Goal: Task Accomplishment & Management: Manage account settings

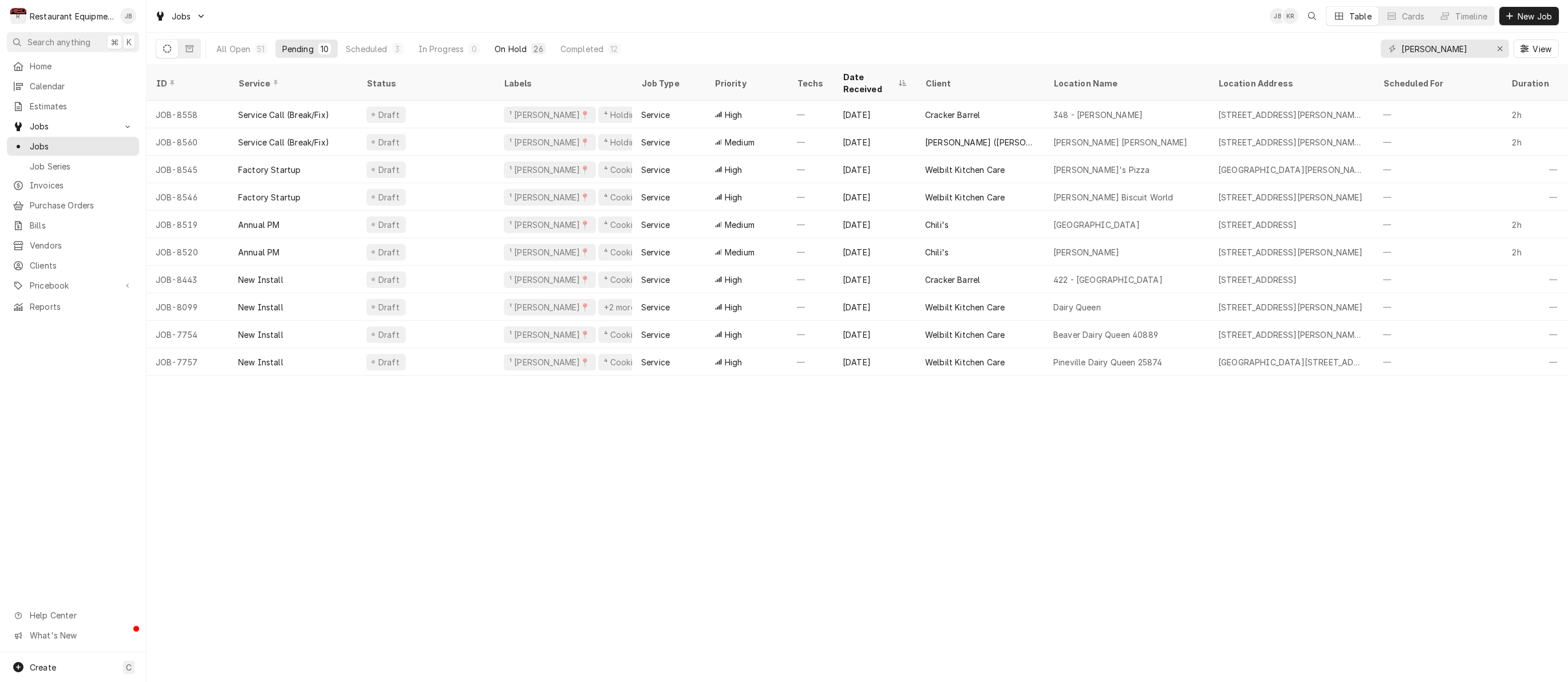
click at [522, 47] on div "On Hold" at bounding box center [511, 49] width 32 height 12
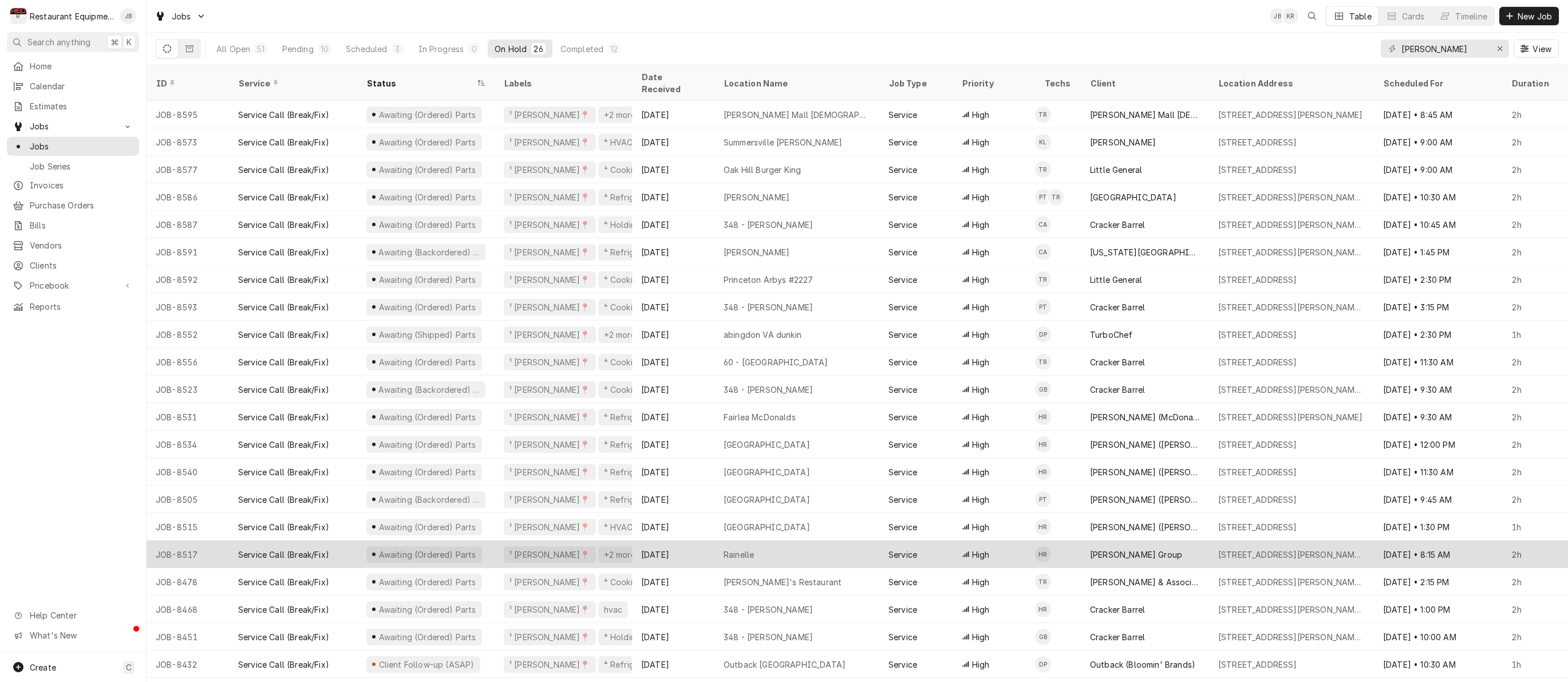
click at [1207, 531] on tbody "JOB-8595 Service Call (Break/Fix) Awaiting (Ordered) Parts ¹ Beckley📍 +2 more A…" at bounding box center [857, 391] width 1422 height 581
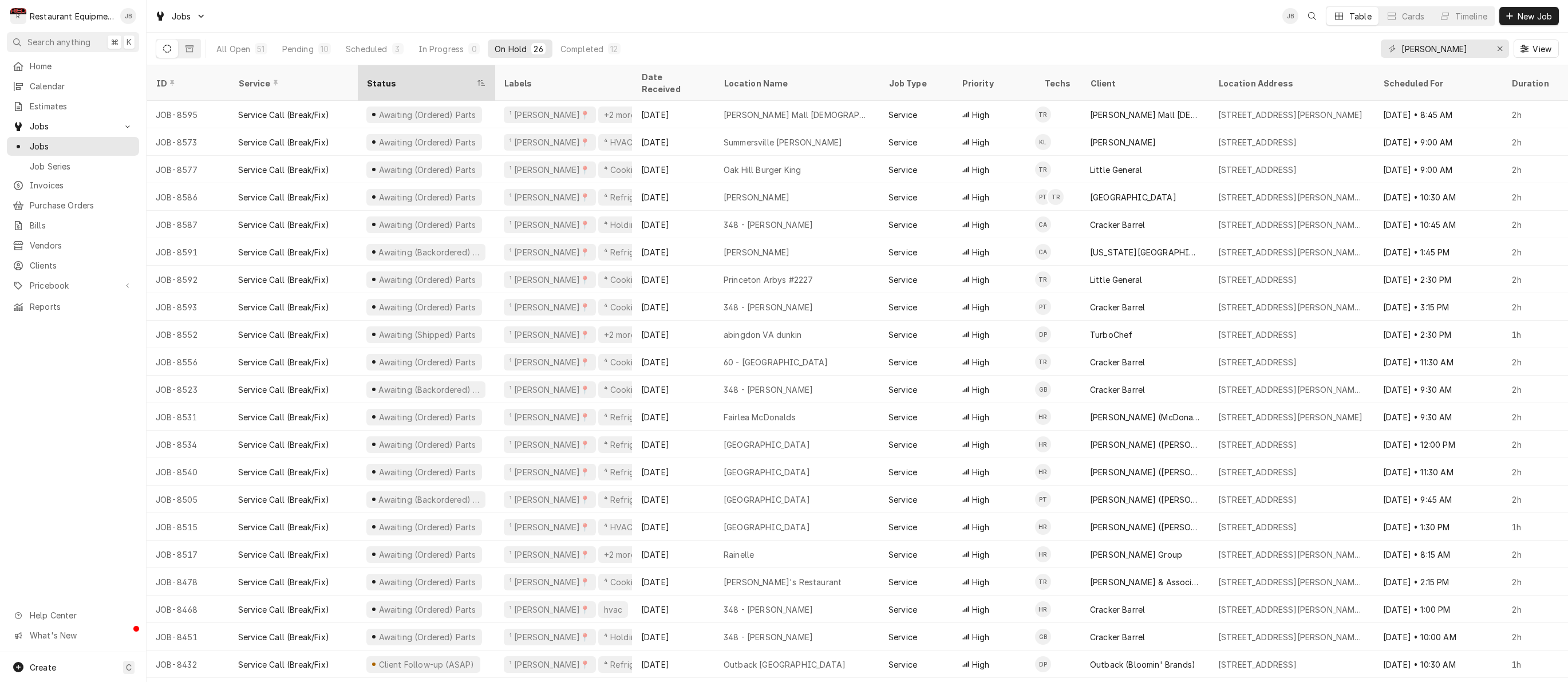
click at [373, 70] on div "Status" at bounding box center [425, 83] width 133 height 31
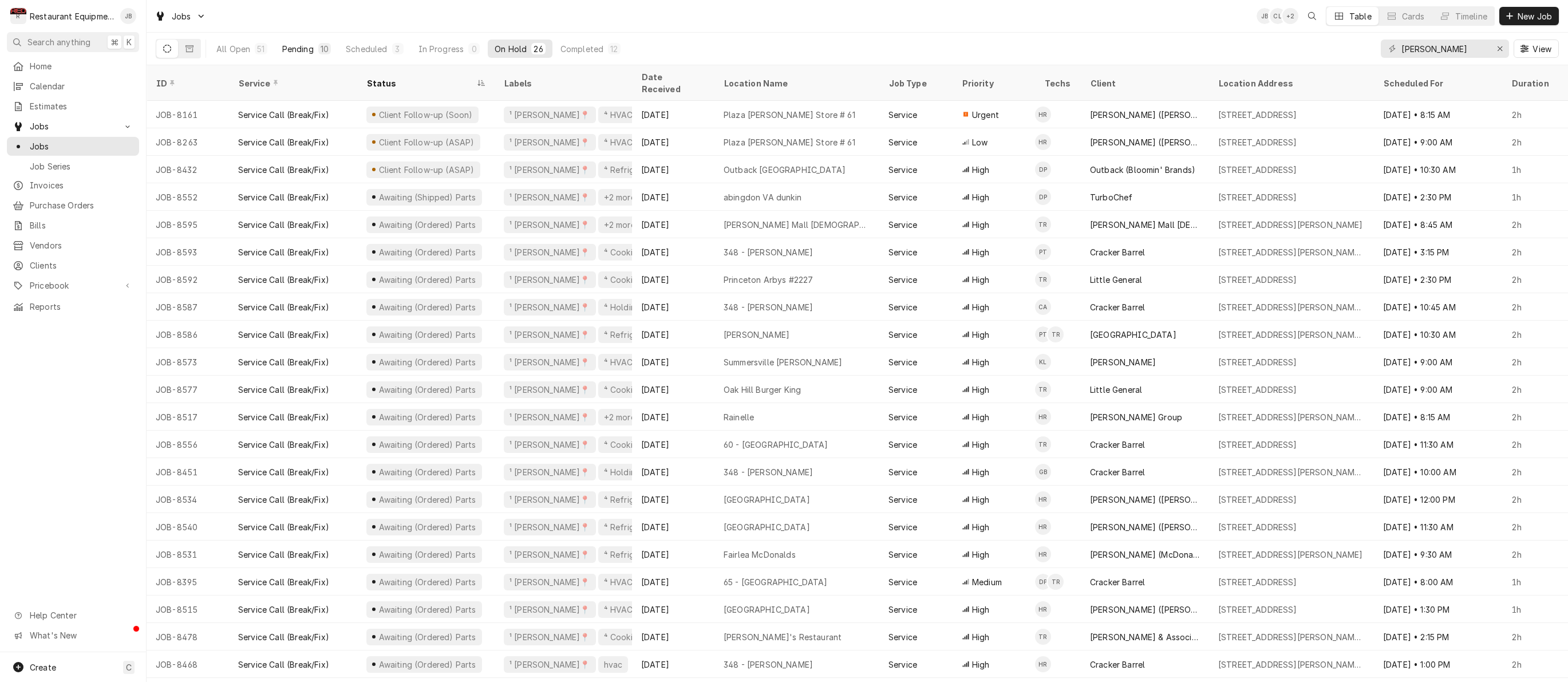
click at [317, 51] on button "Pending 10" at bounding box center [306, 49] width 62 height 18
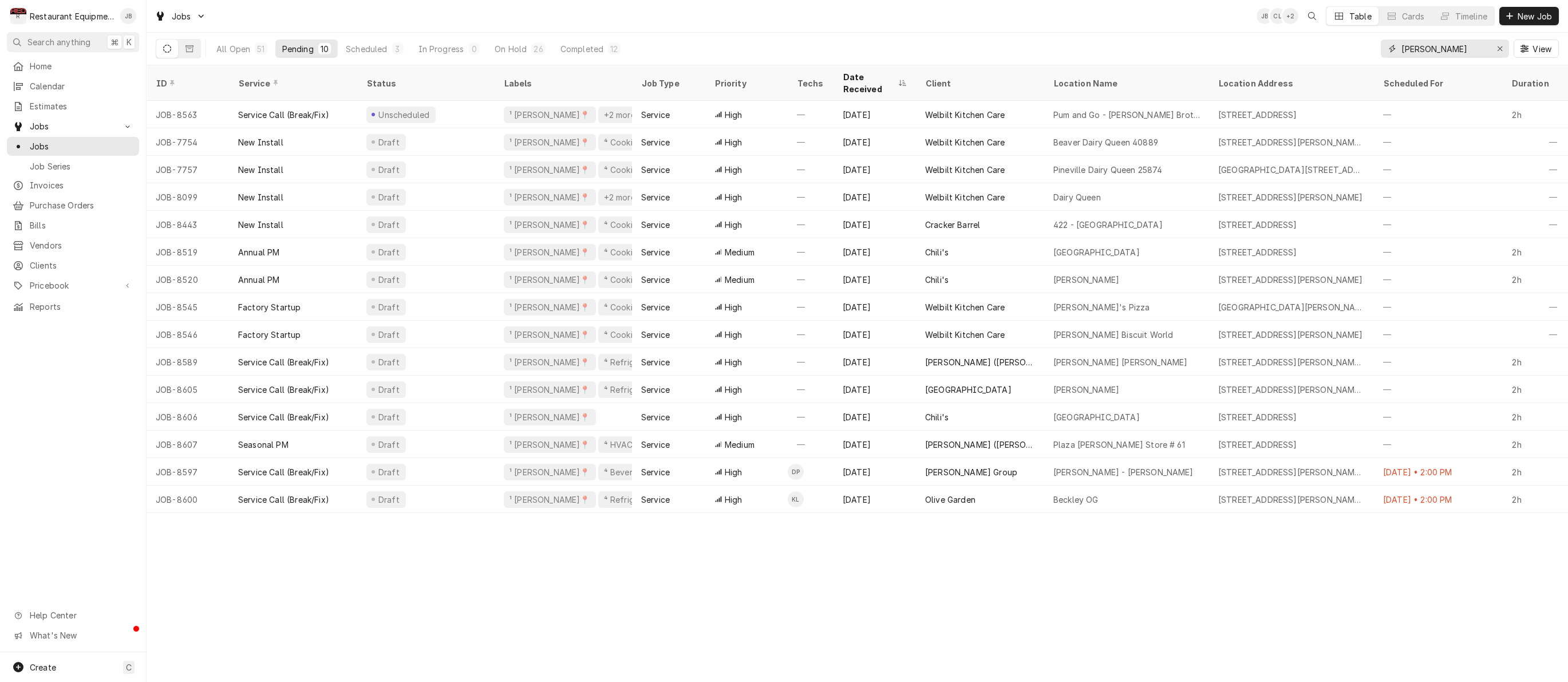
click at [1499, 47] on icon "Erase input" at bounding box center [1500, 49] width 6 height 8
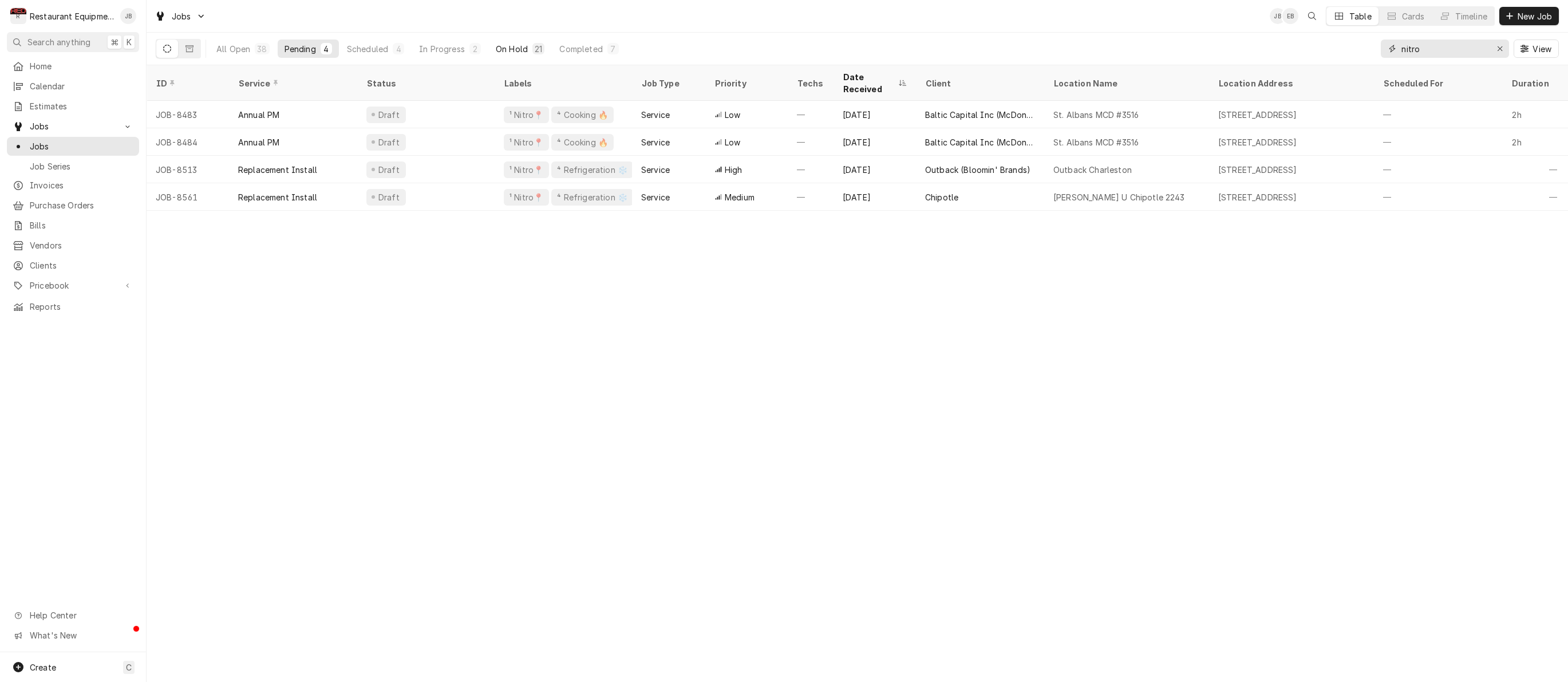
type input "nitro"
click at [525, 46] on div "On Hold" at bounding box center [512, 49] width 32 height 12
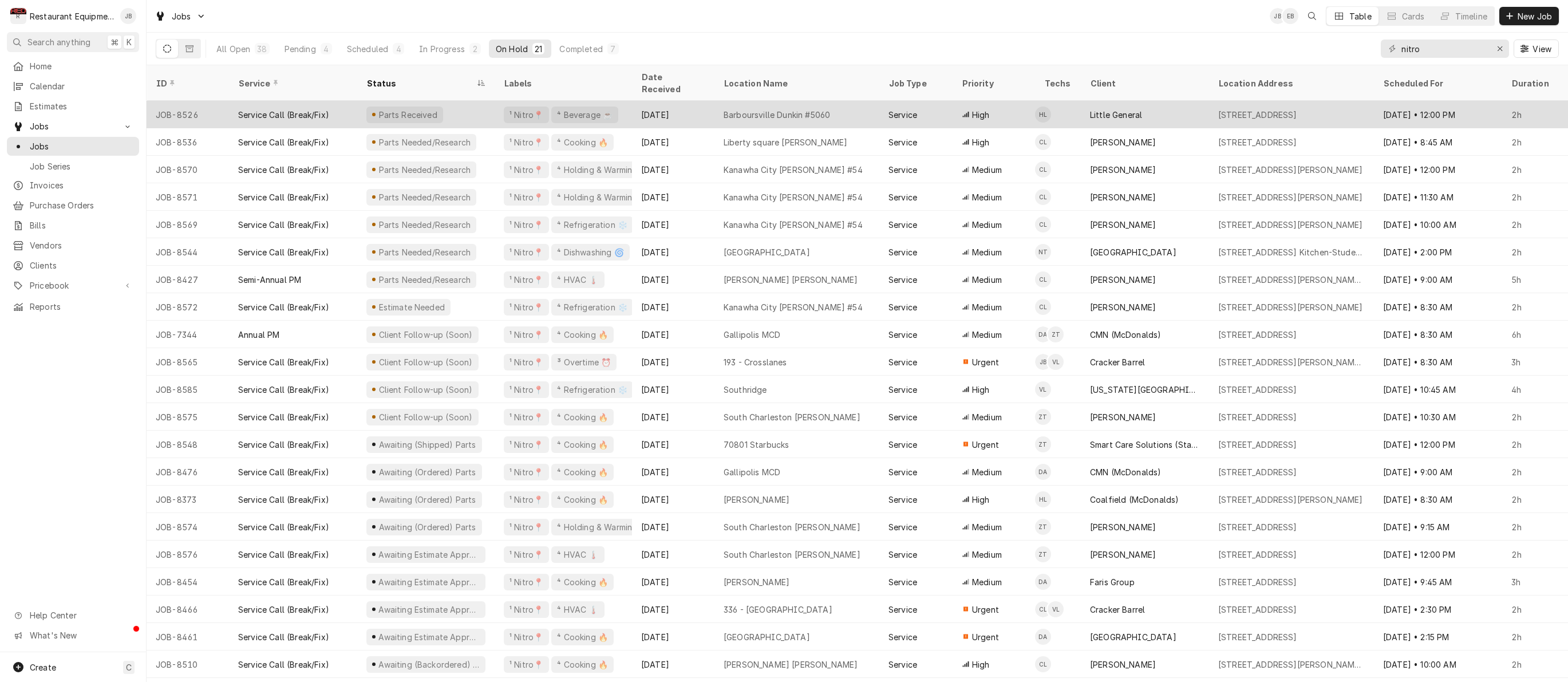
click at [1173, 101] on div "Little General" at bounding box center [1145, 115] width 128 height 28
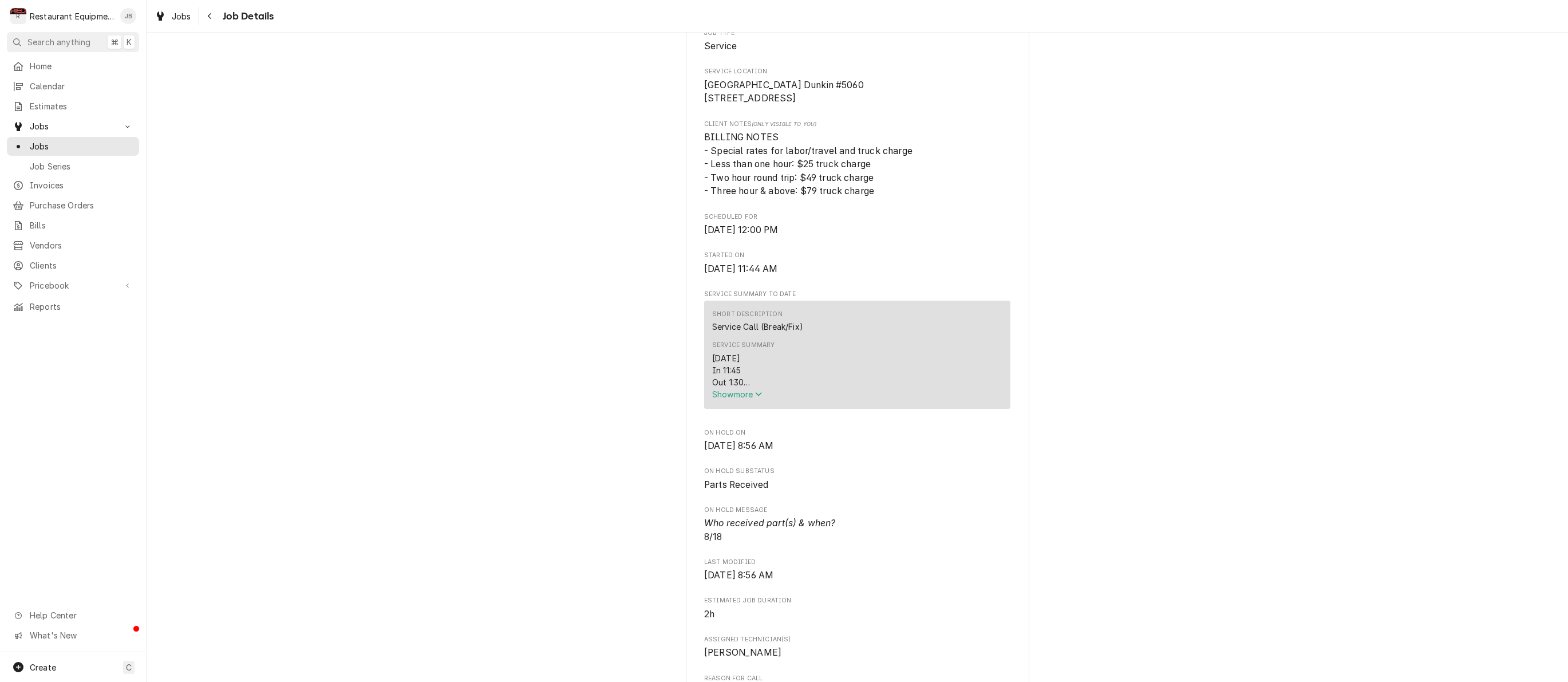
scroll to position [280, 0]
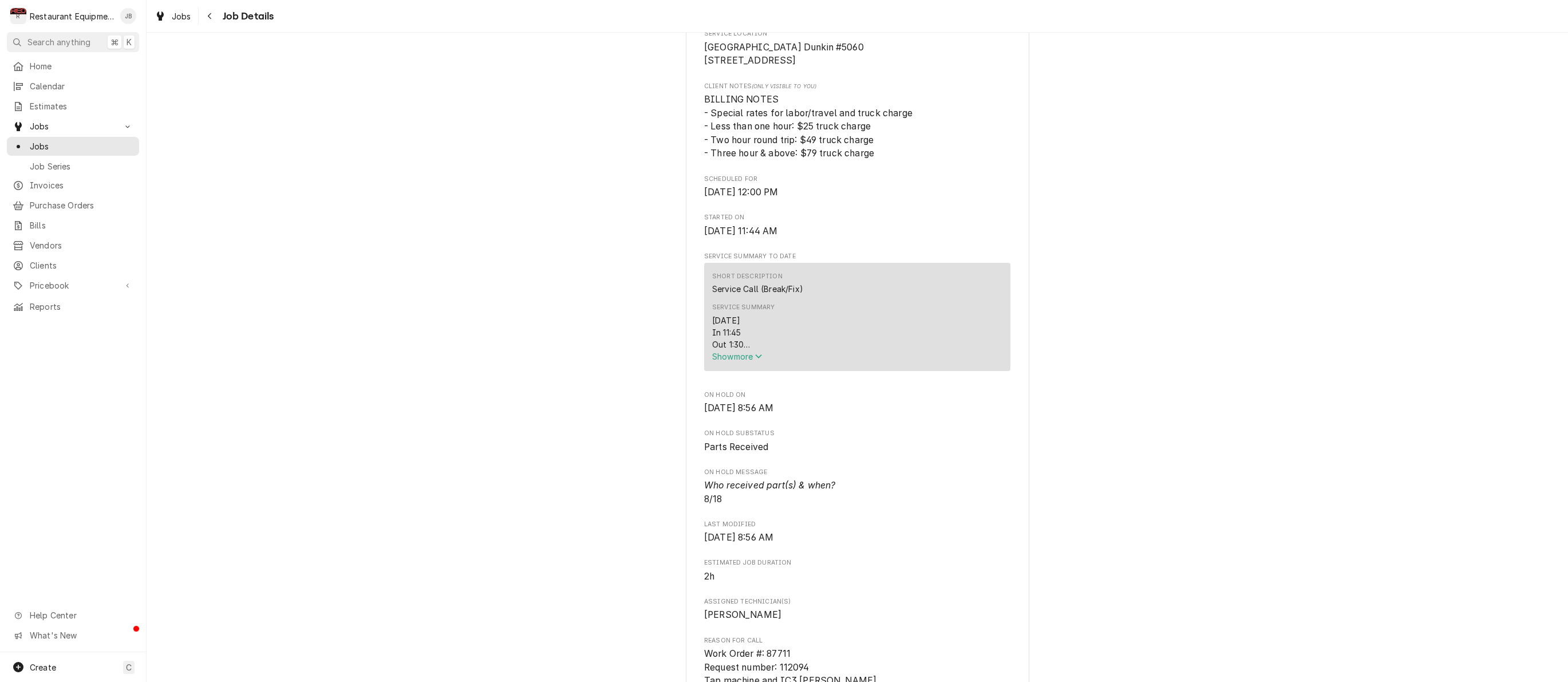
click at [728, 360] on span "Show more" at bounding box center [737, 356] width 50 height 10
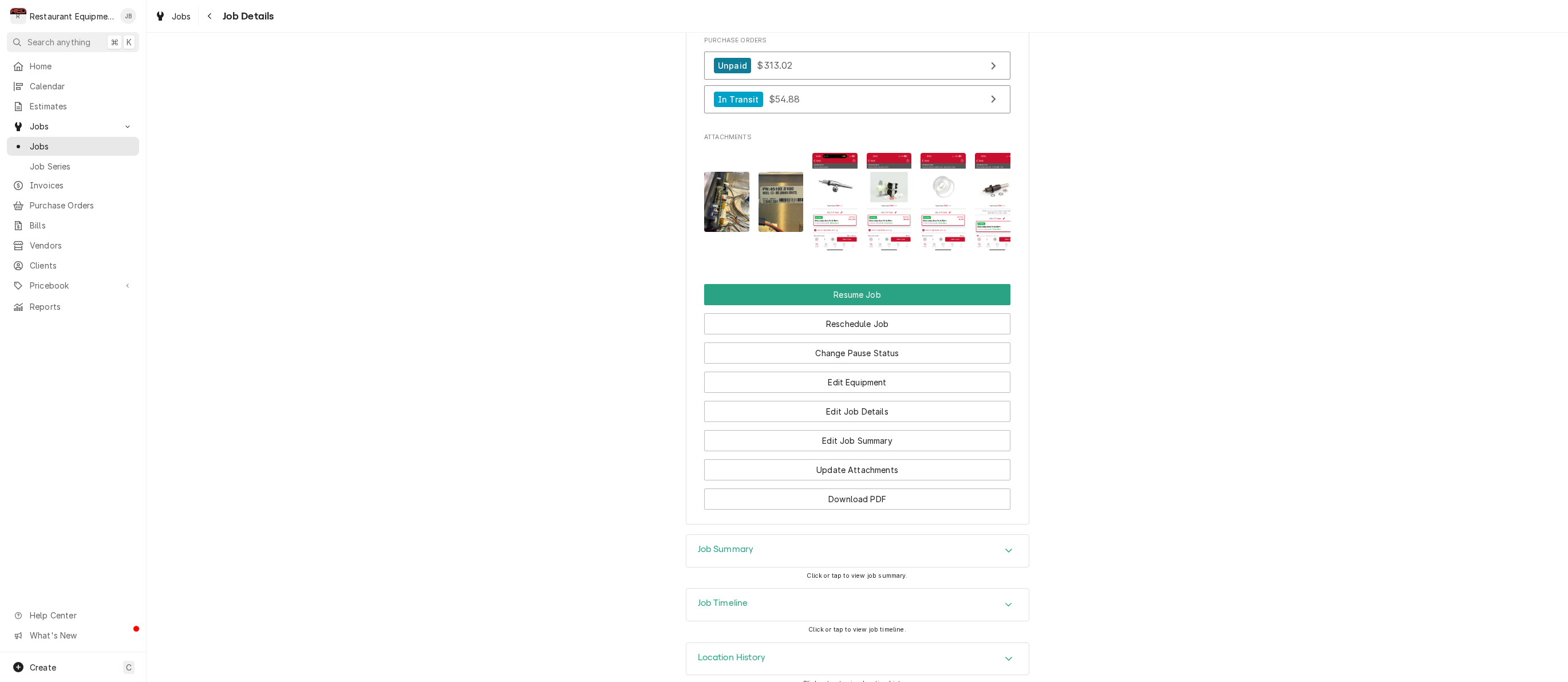
scroll to position [1647, 0]
click at [213, 19] on div "Navigate back" at bounding box center [210, 16] width 11 height 11
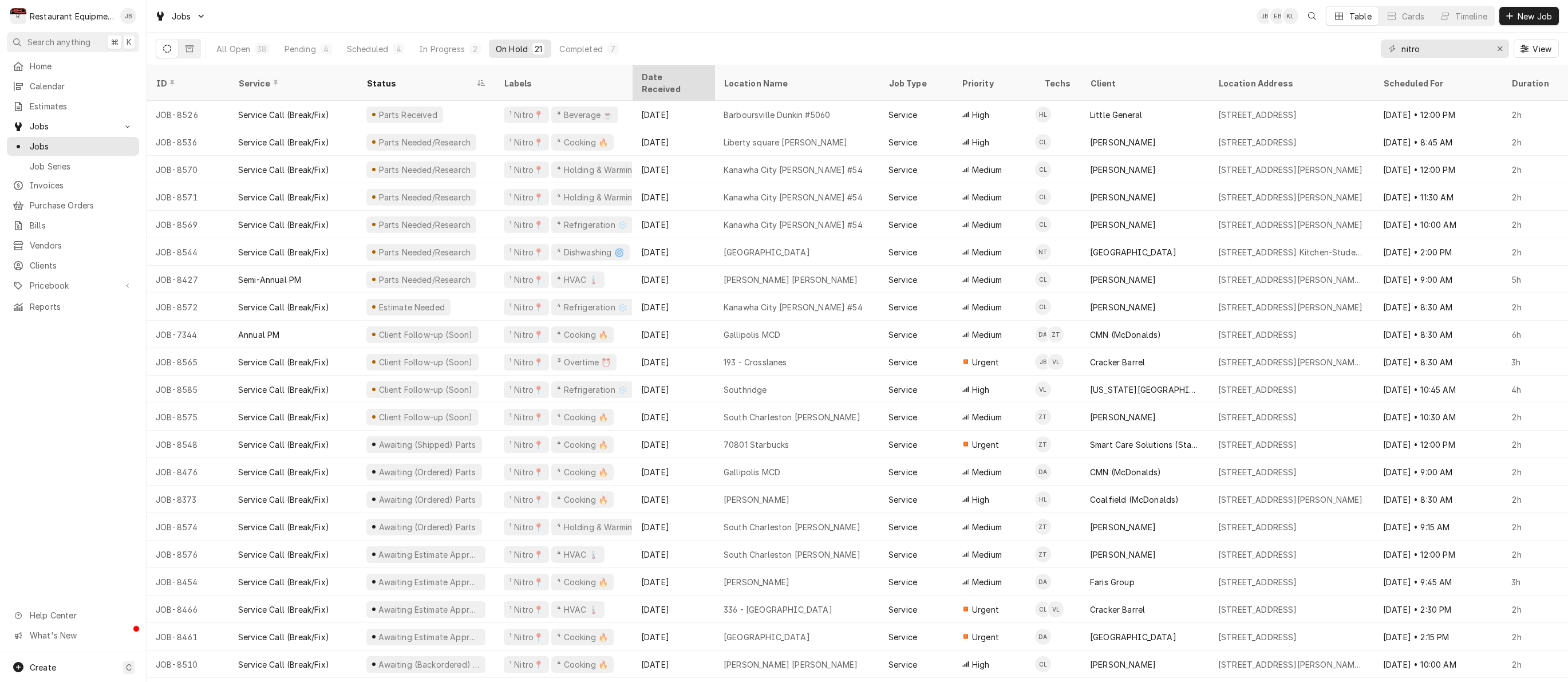
click at [650, 73] on div "Date Received" at bounding box center [671, 82] width 61 height 24
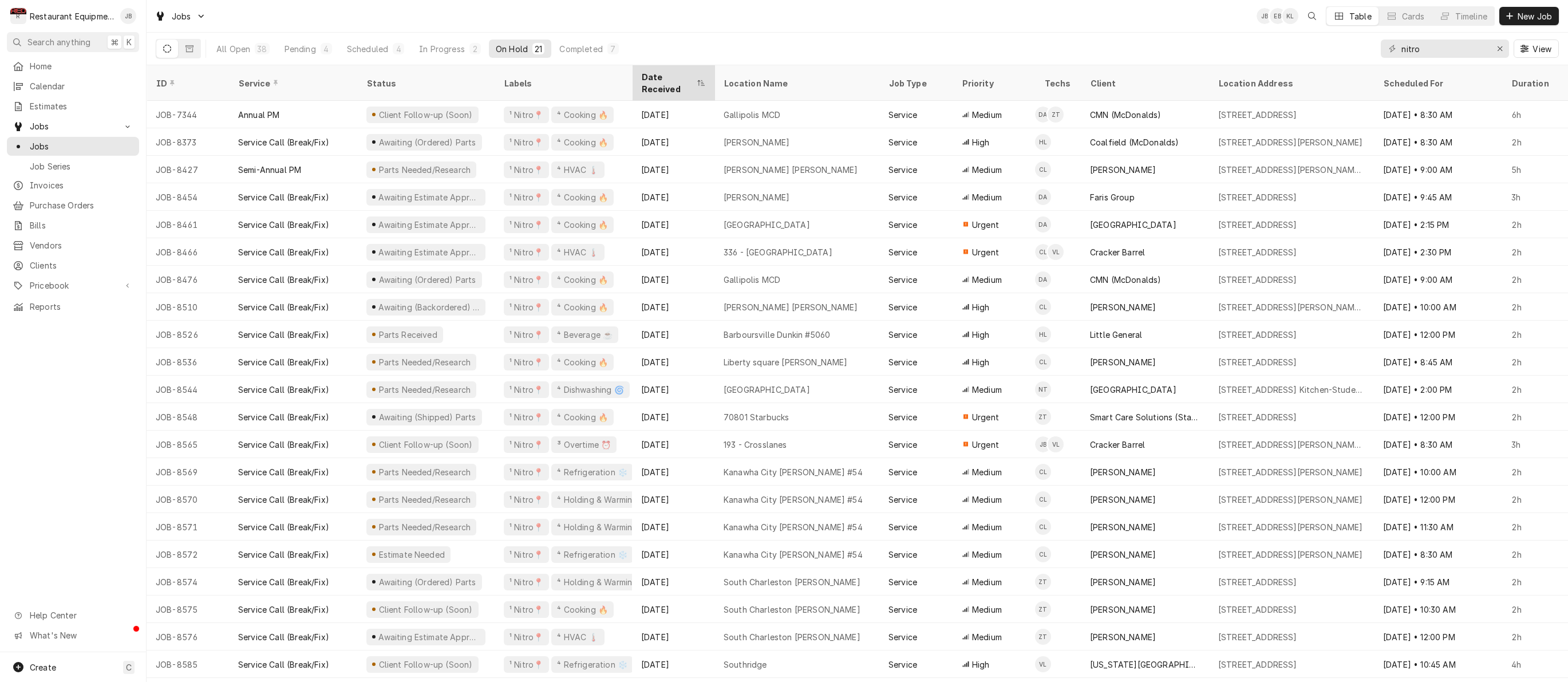
click at [670, 77] on div "Date Received" at bounding box center [667, 82] width 52 height 24
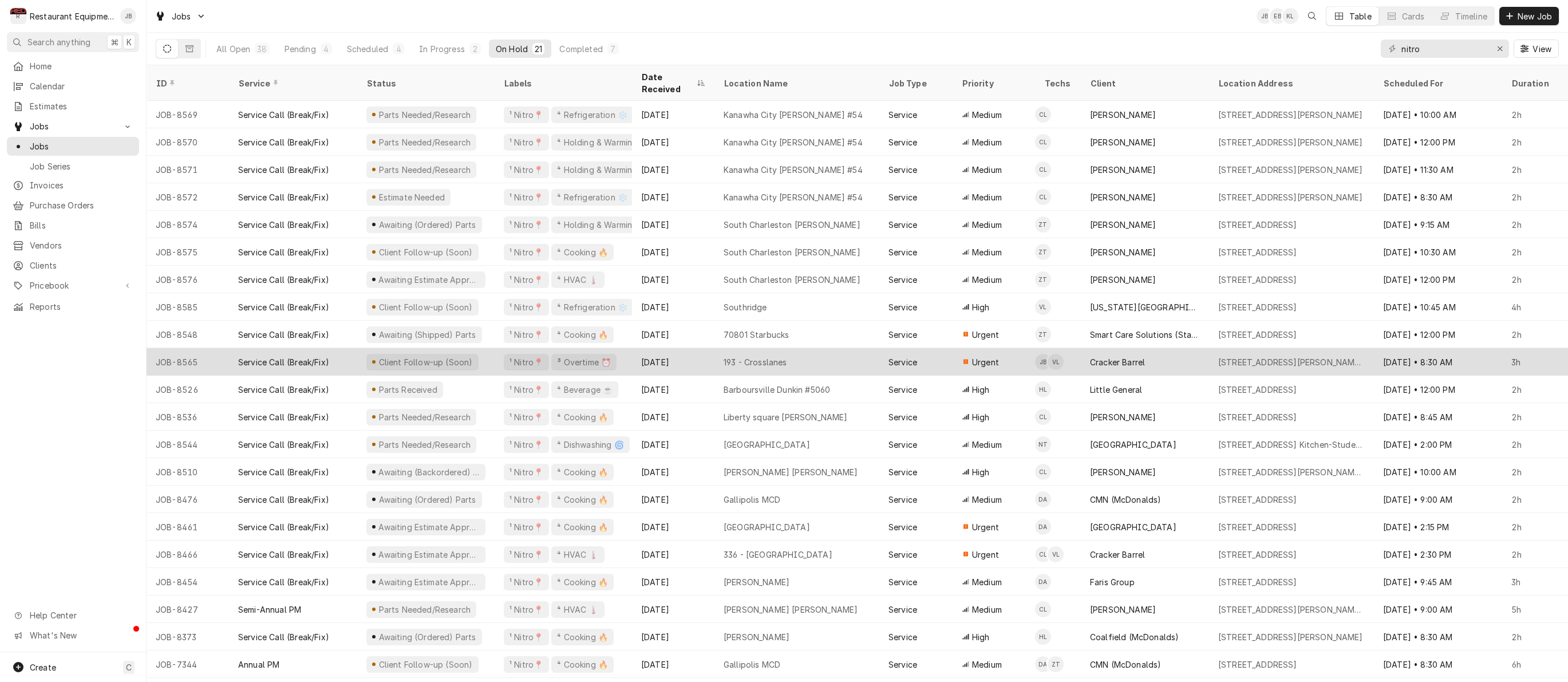
click at [673, 348] on div "Aug 15" at bounding box center [673, 362] width 83 height 28
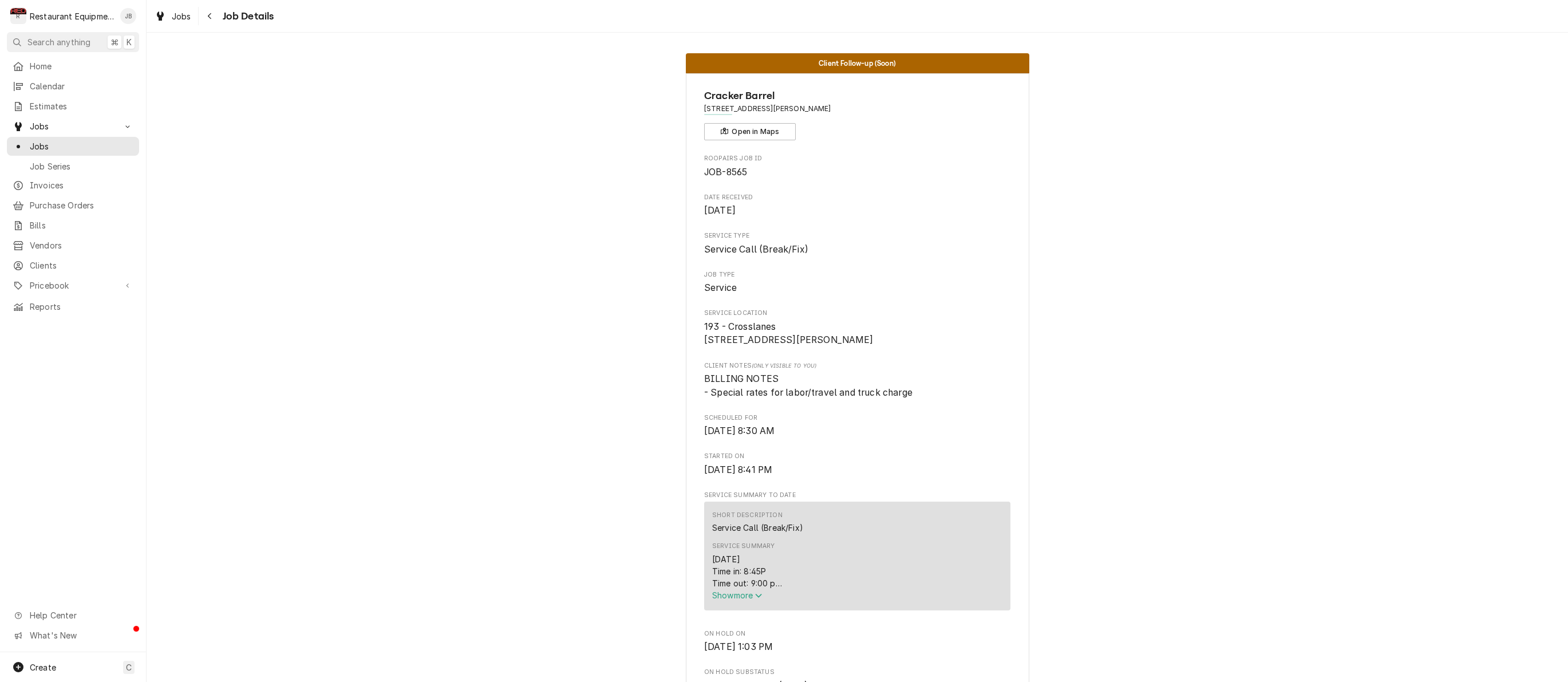
click at [720, 600] on span "Show more" at bounding box center [737, 595] width 50 height 10
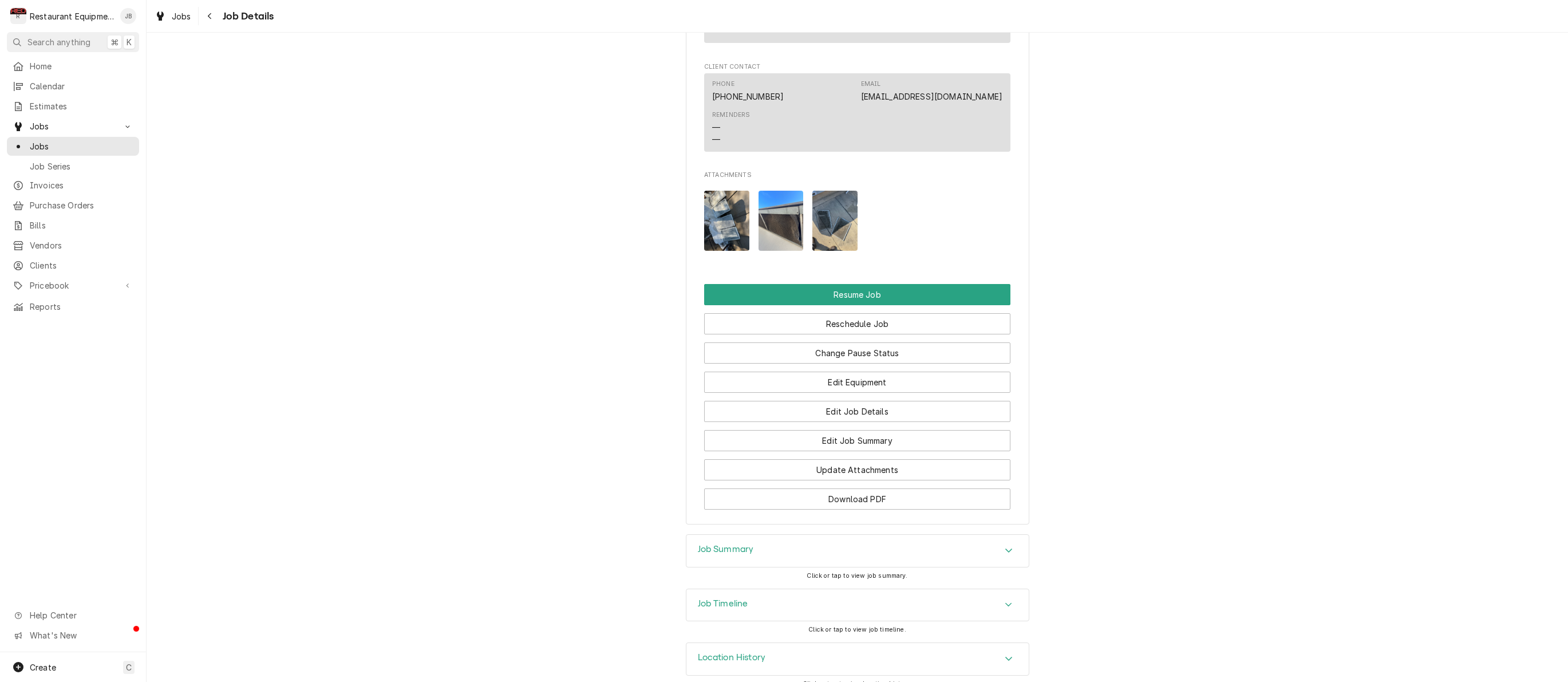
scroll to position [1563, 0]
click at [210, 15] on icon "Navigate back" at bounding box center [210, 16] width 6 height 8
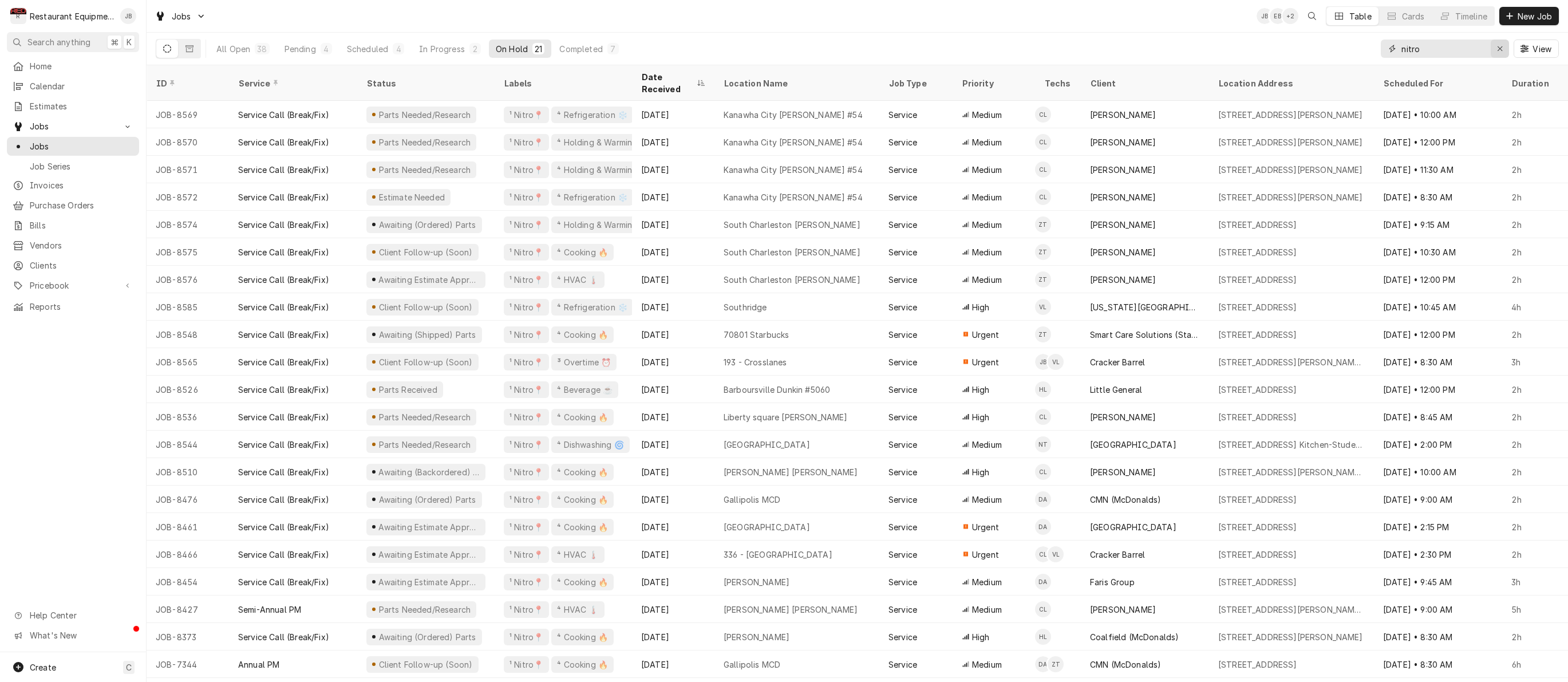
click at [1501, 50] on icon "Erase input" at bounding box center [1500, 49] width 5 height 5
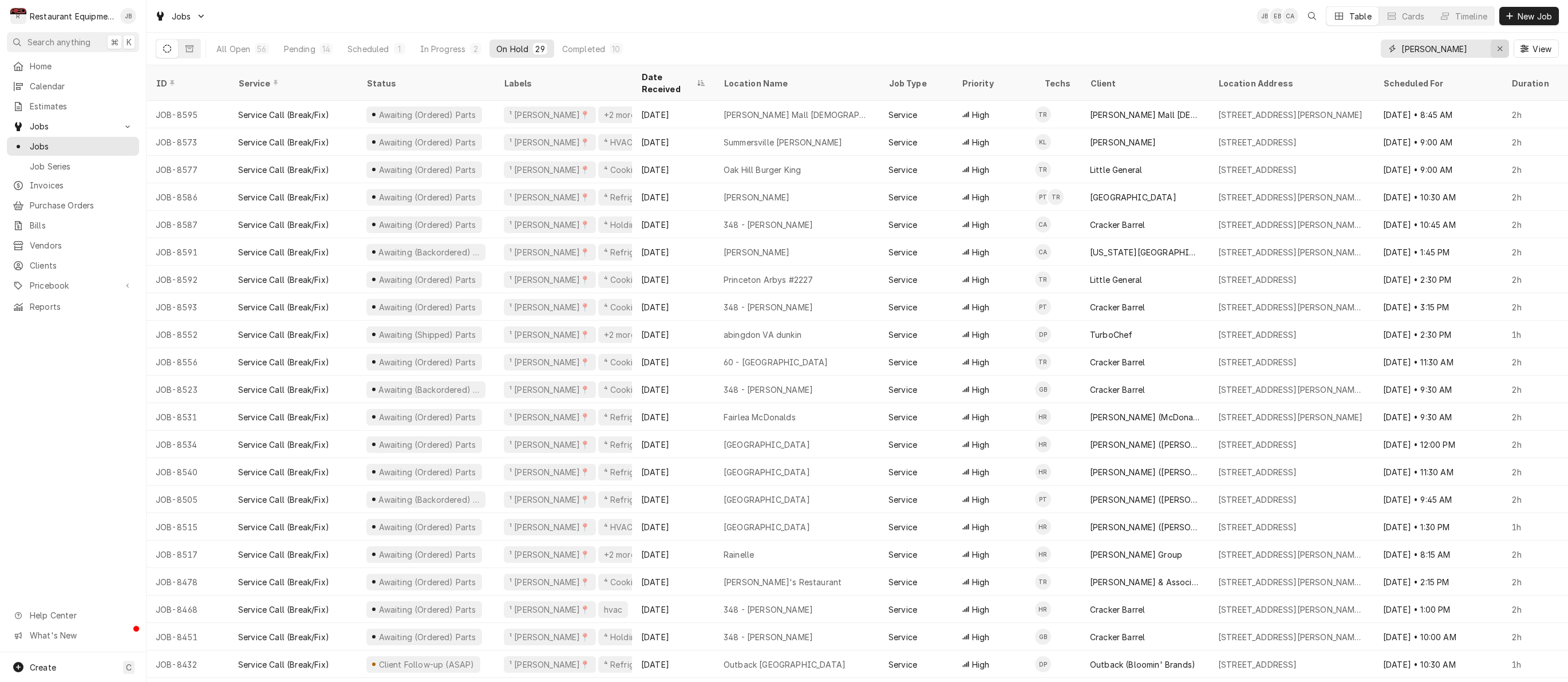
type input "[PERSON_NAME]"
click at [1507, 50] on button "Erase input" at bounding box center [1500, 49] width 18 height 18
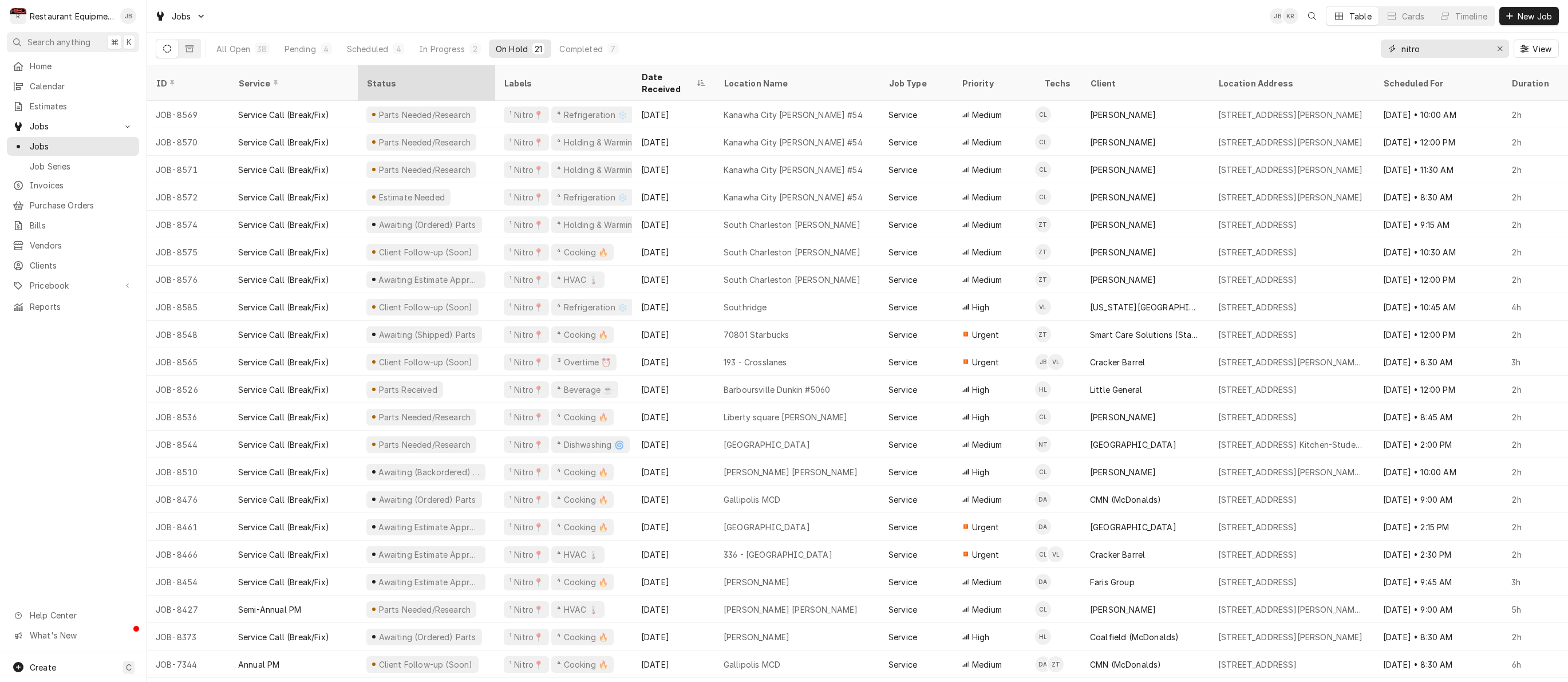
type input "nitro"
click at [382, 77] on div "Status" at bounding box center [425, 82] width 116 height 12
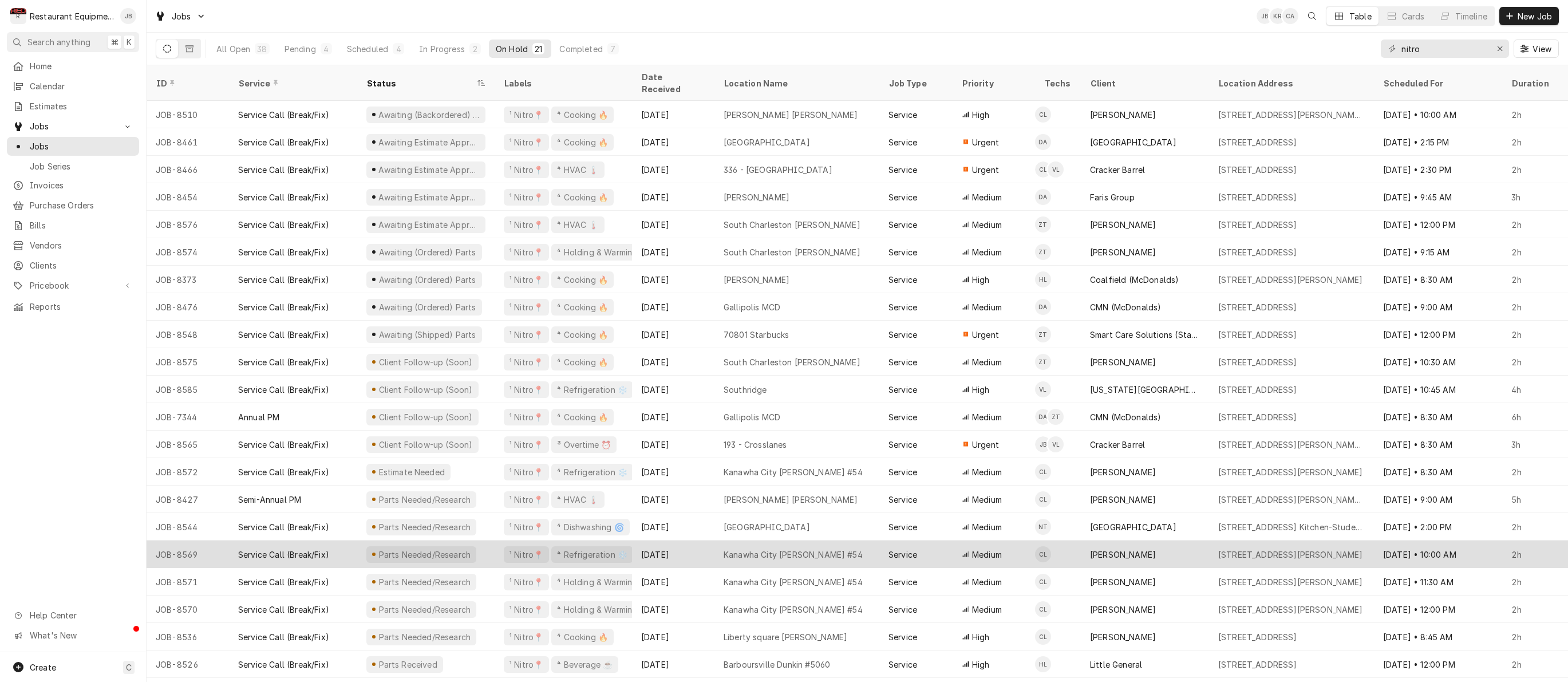
click at [686, 540] on div "[DATE]" at bounding box center [673, 554] width 83 height 28
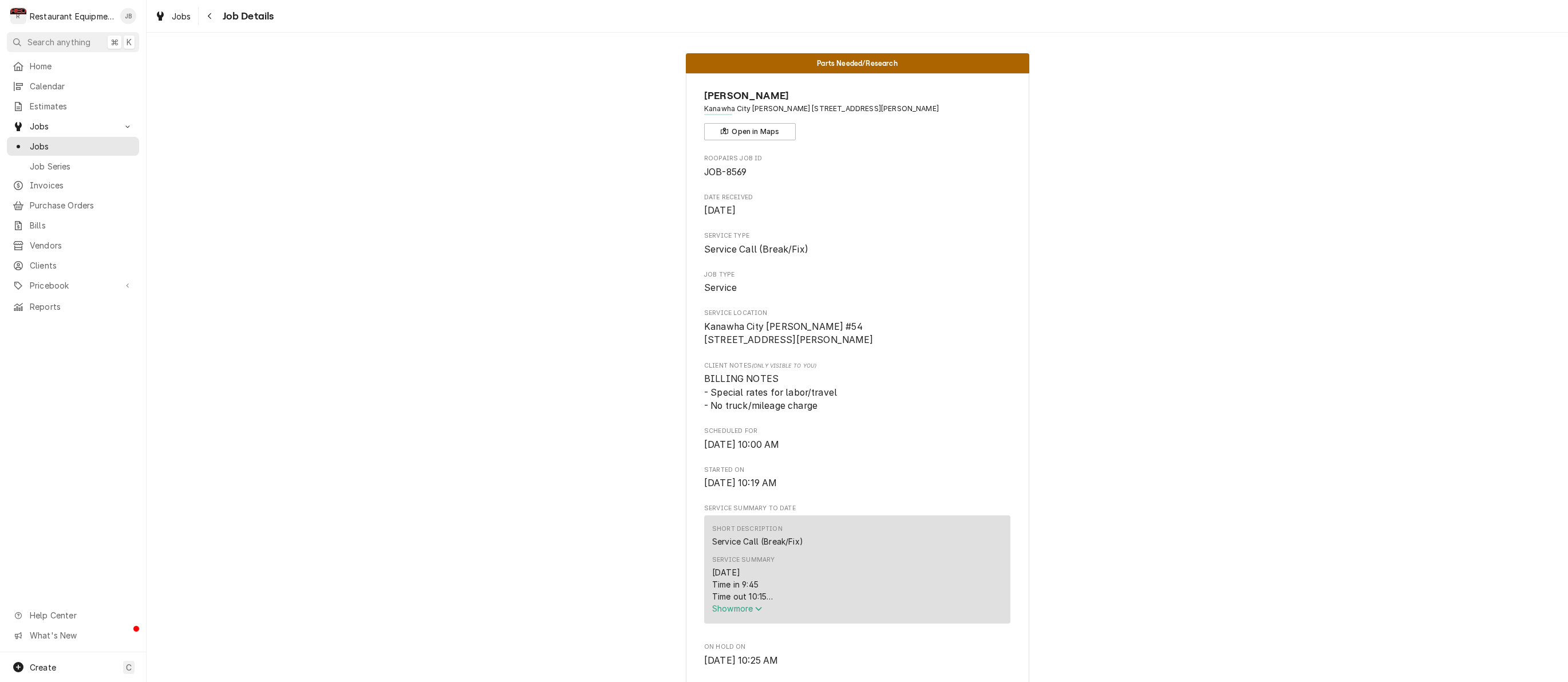
click at [754, 611] on span "Show more" at bounding box center [737, 608] width 50 height 10
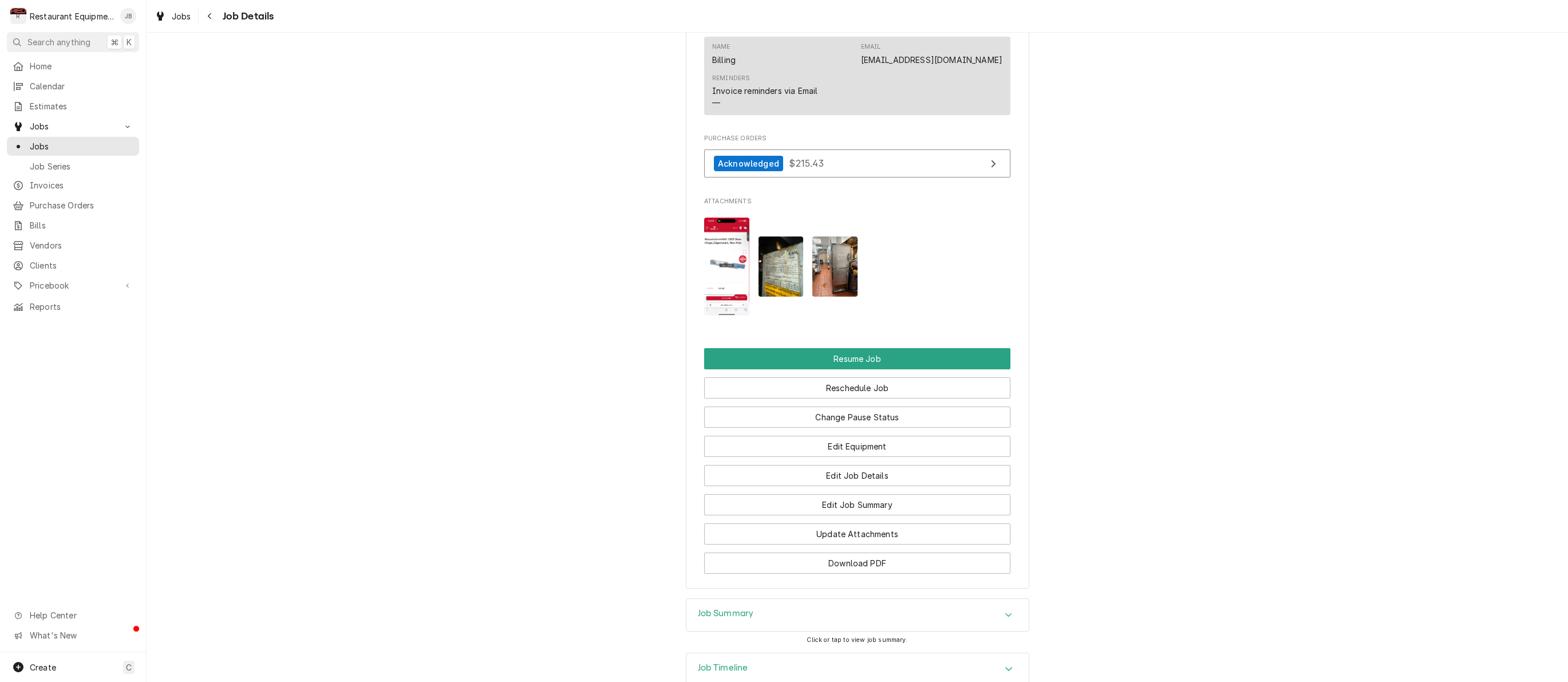
scroll to position [1248, 0]
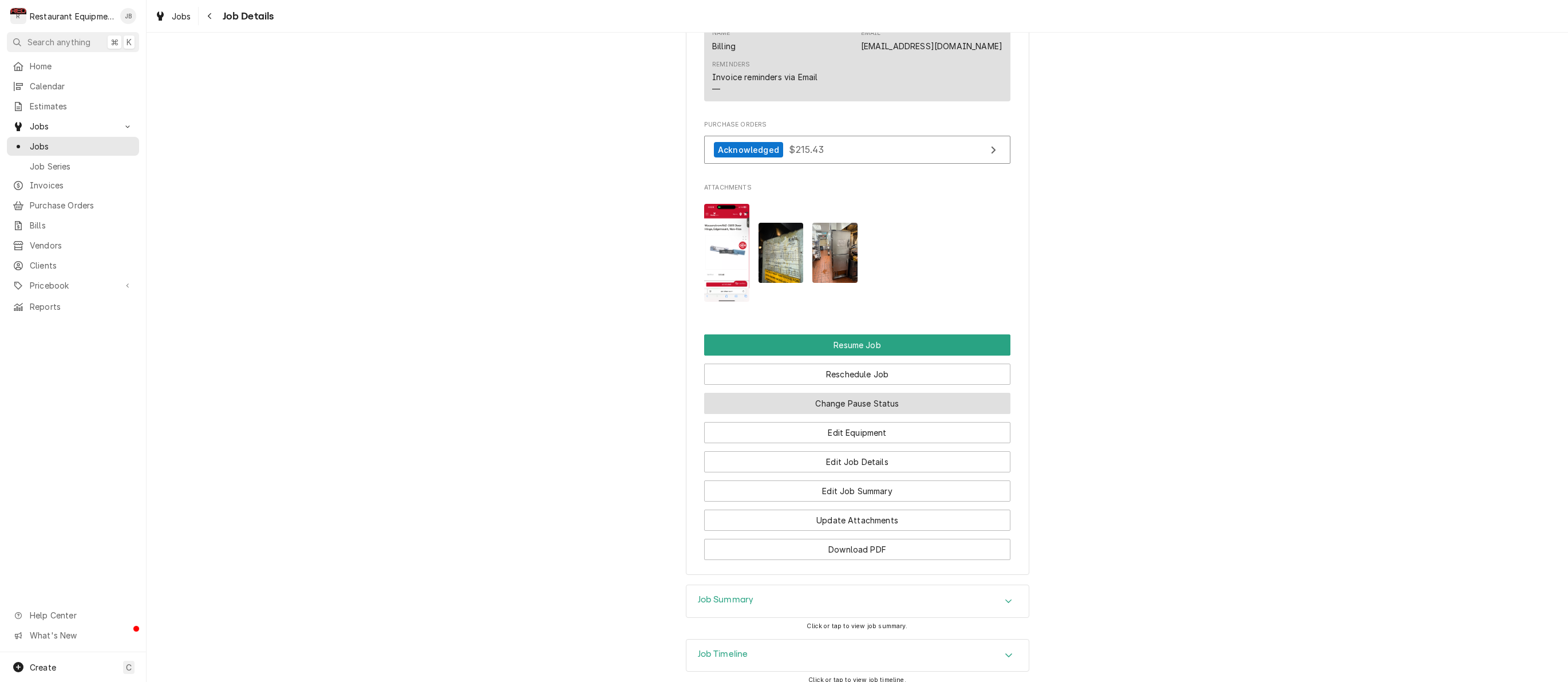
click at [856, 395] on button "Change Pause Status" at bounding box center [857, 402] width 306 height 21
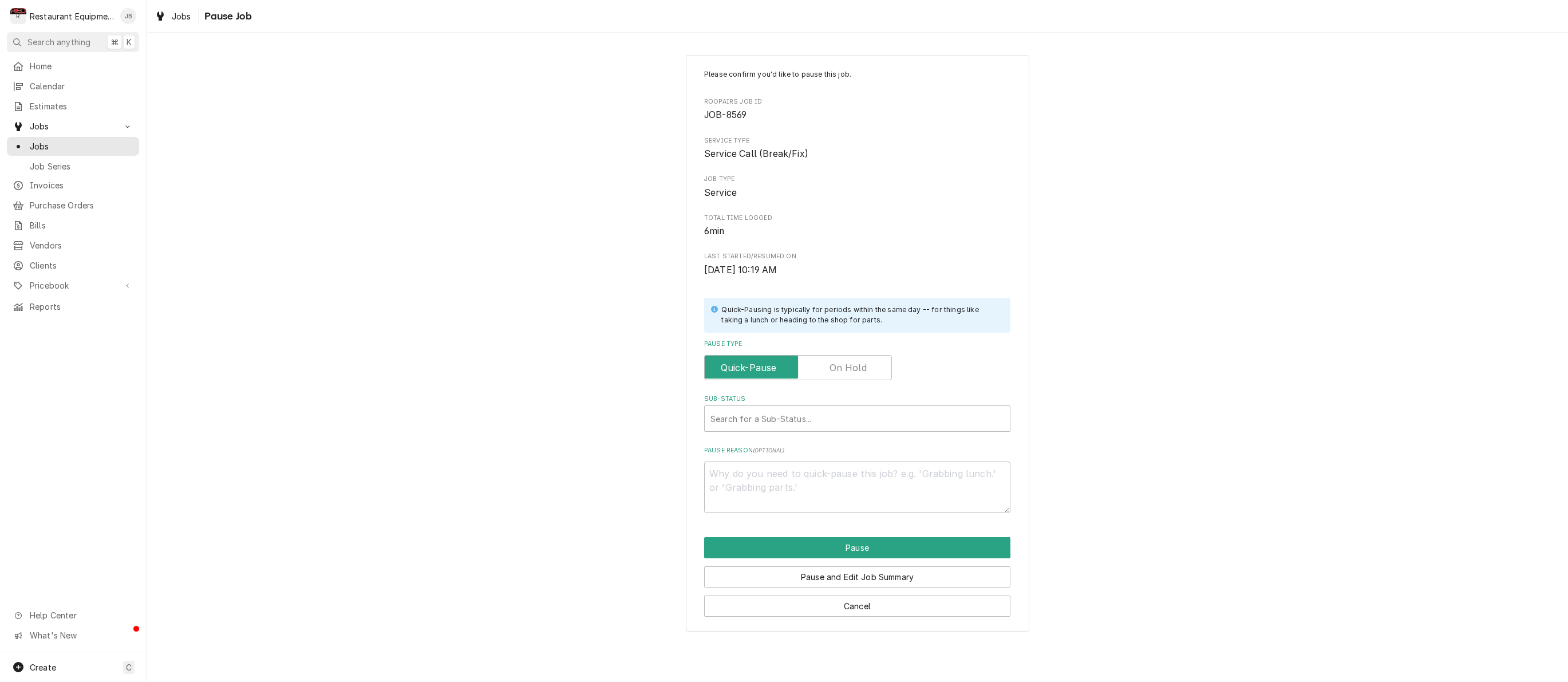
click at [853, 358] on label "Pause Type" at bounding box center [798, 367] width 188 height 25
click at [853, 358] on input "Pause Type" at bounding box center [799, 367] width 178 height 25
checkbox input "true"
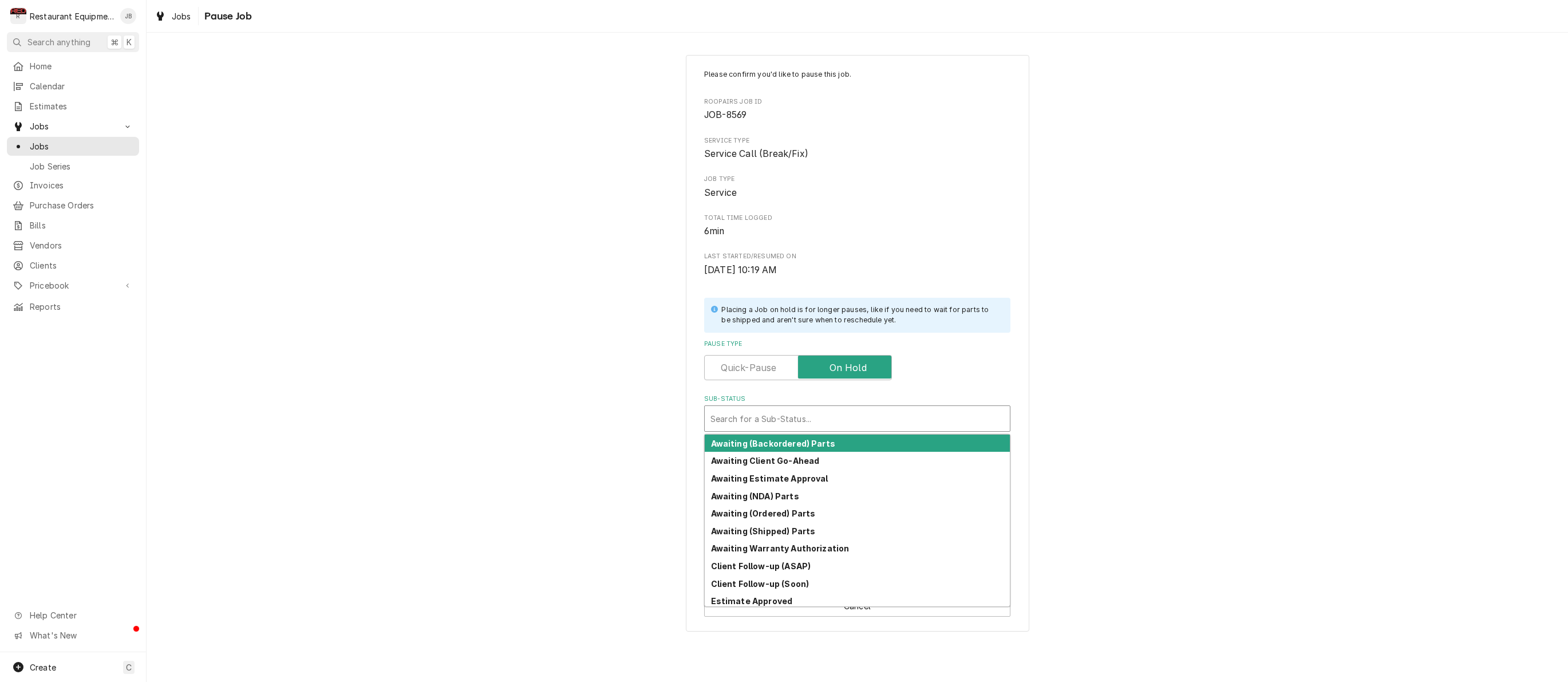
click at [821, 413] on div "Sub-Status" at bounding box center [857, 418] width 293 height 20
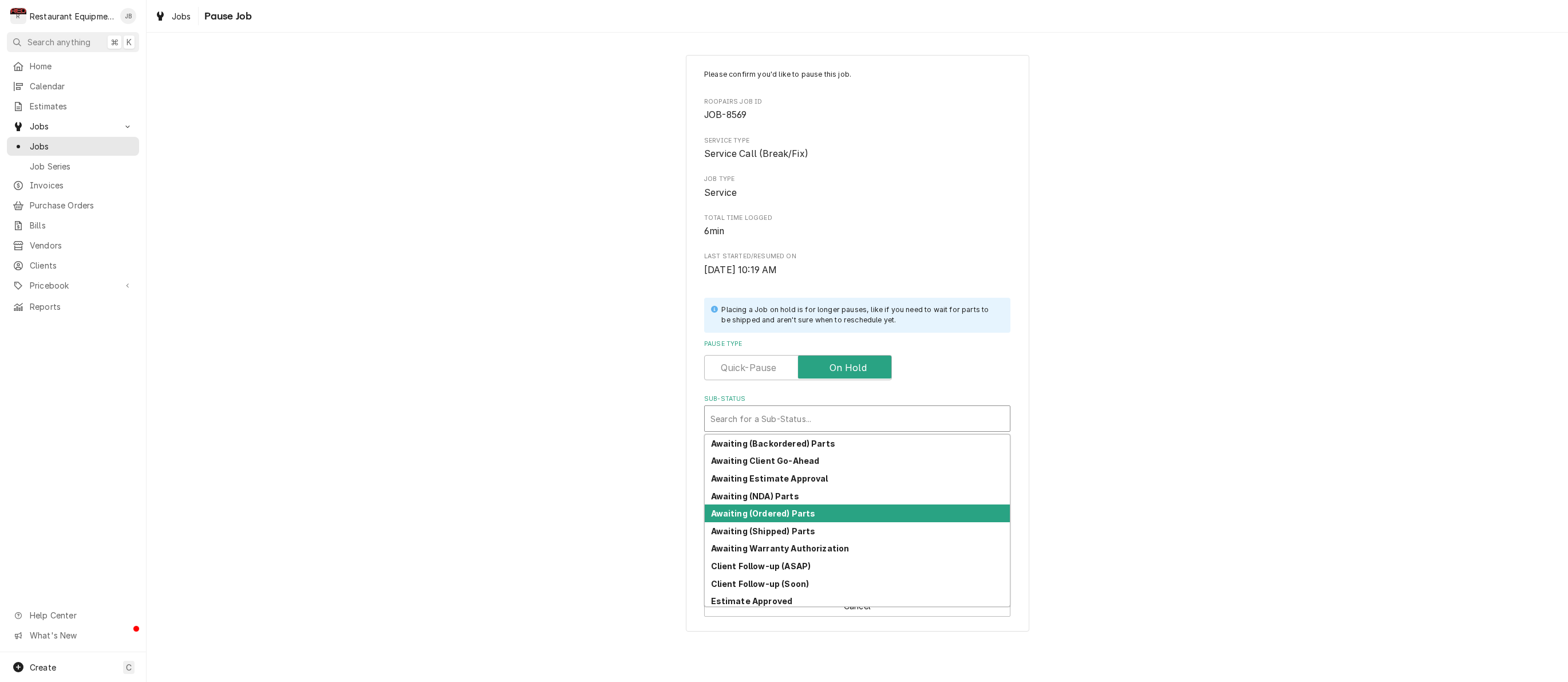
click at [771, 509] on strong "Awaiting (Ordered) Parts" at bounding box center [764, 513] width 105 height 10
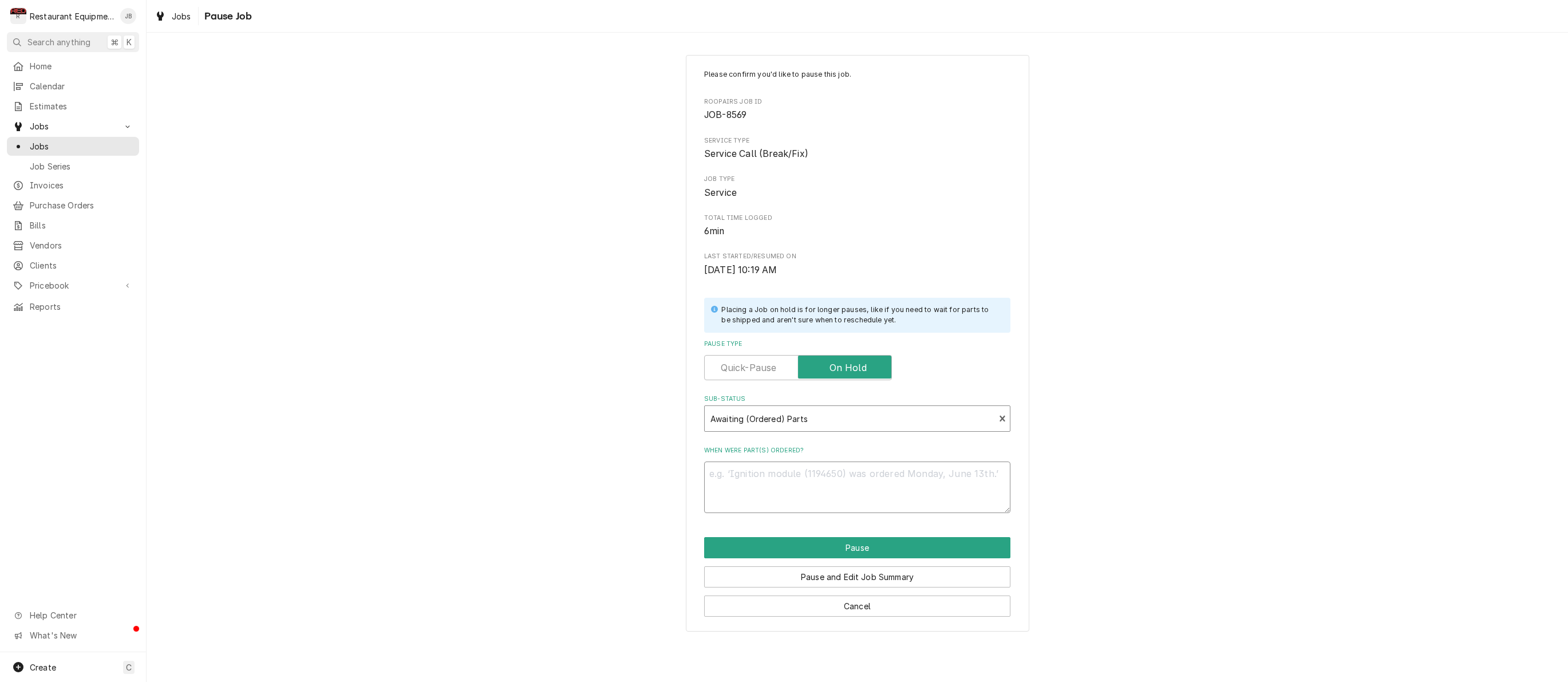
click at [773, 490] on textarea "When were part(s) ordered?" at bounding box center [857, 487] width 306 height 51
type textarea "x"
type textarea "8"
type textarea "x"
type textarea "8/"
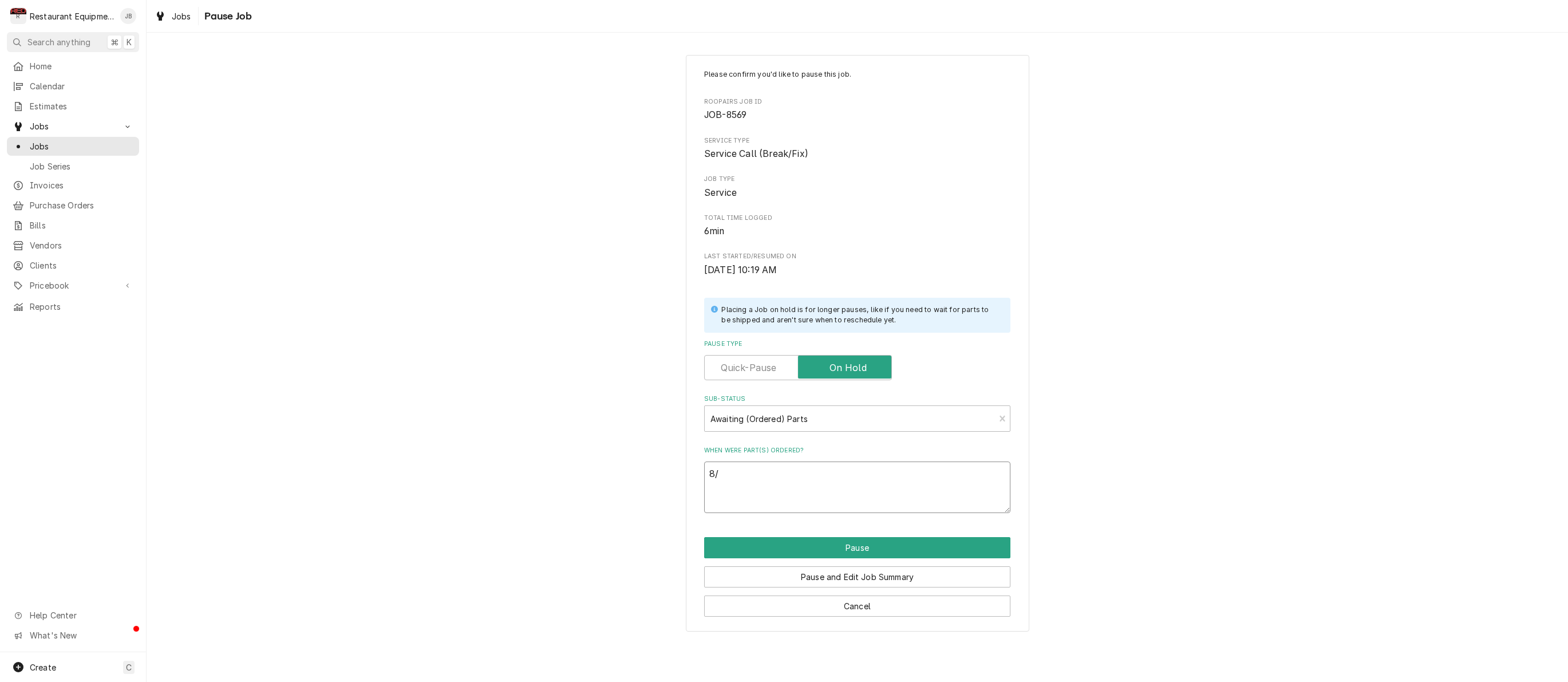
type textarea "x"
type textarea "8/1"
type textarea "x"
type textarea "8/18"
click at [728, 540] on button "Pause" at bounding box center [857, 547] width 306 height 21
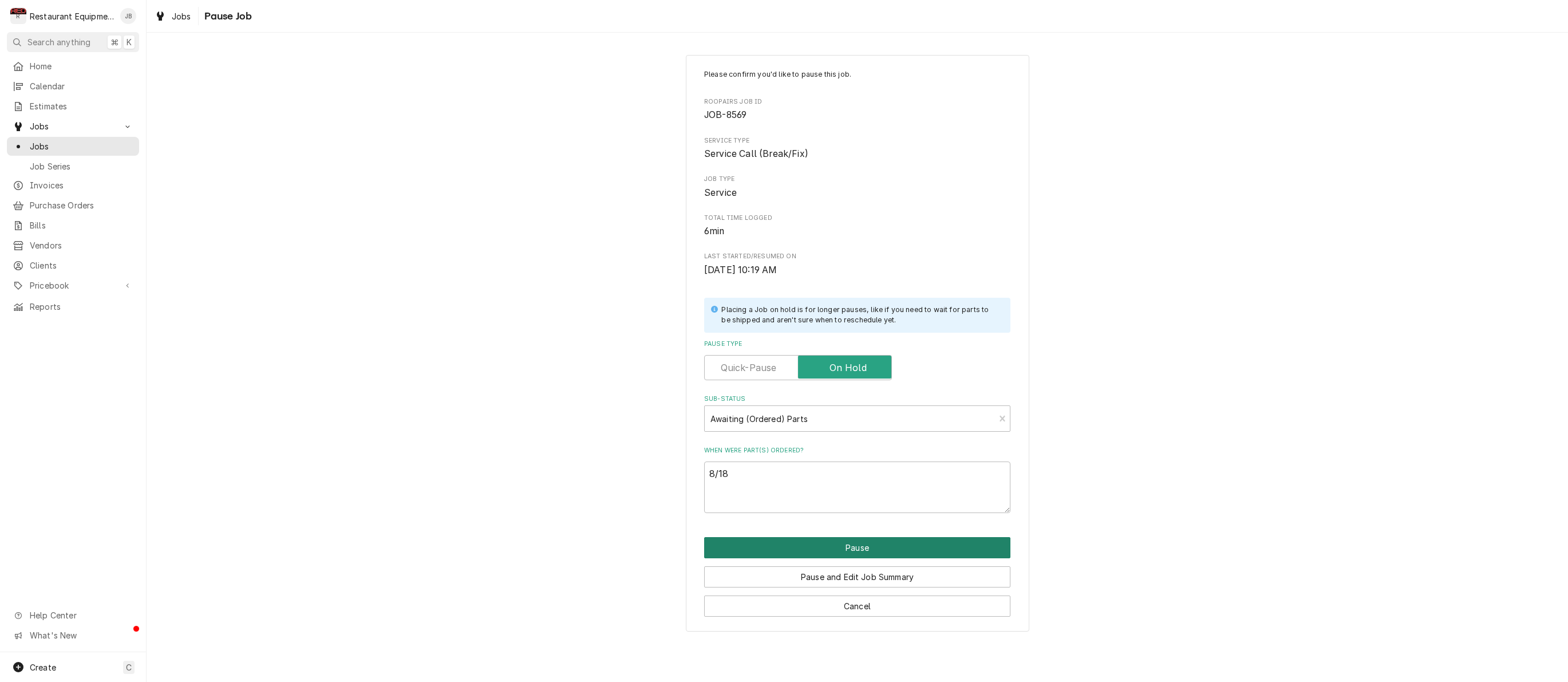
type textarea "x"
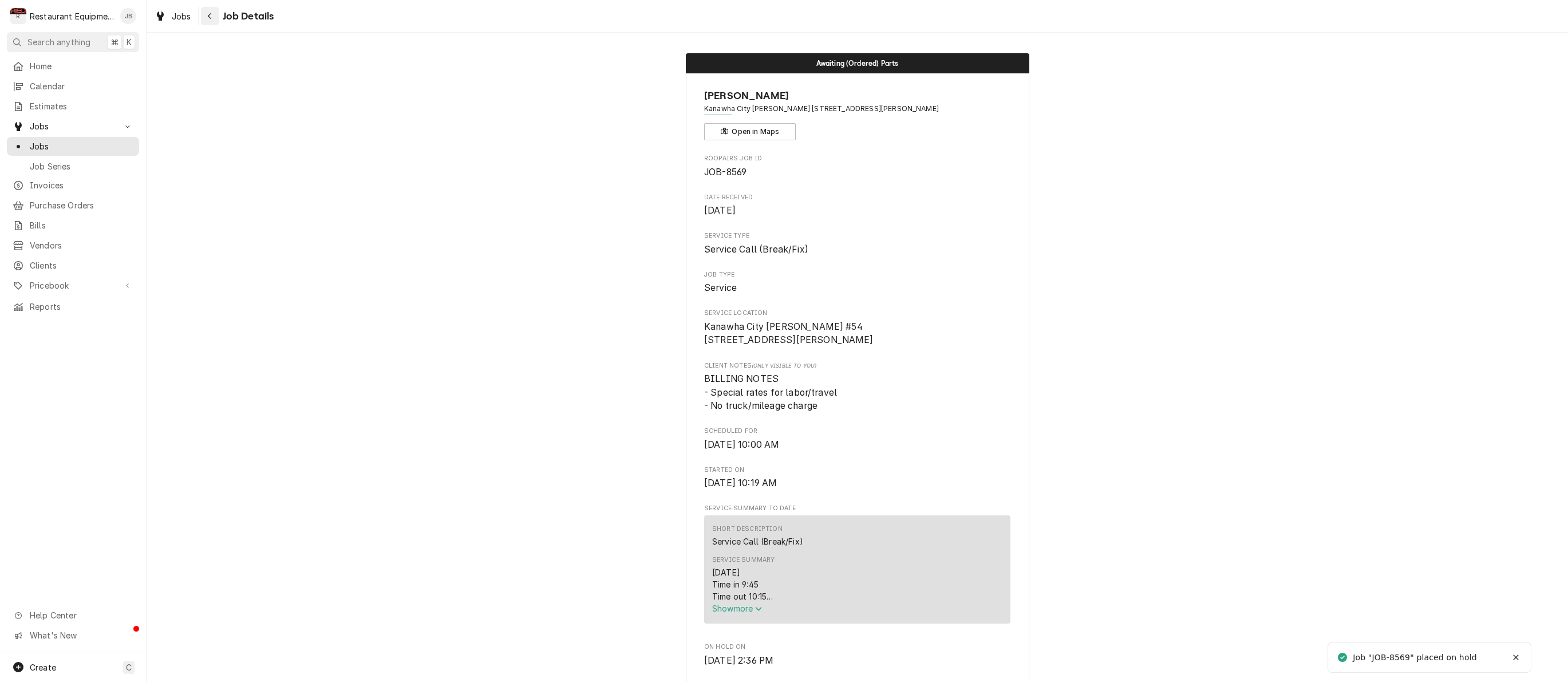
click at [216, 12] on button "Navigate back" at bounding box center [210, 16] width 18 height 18
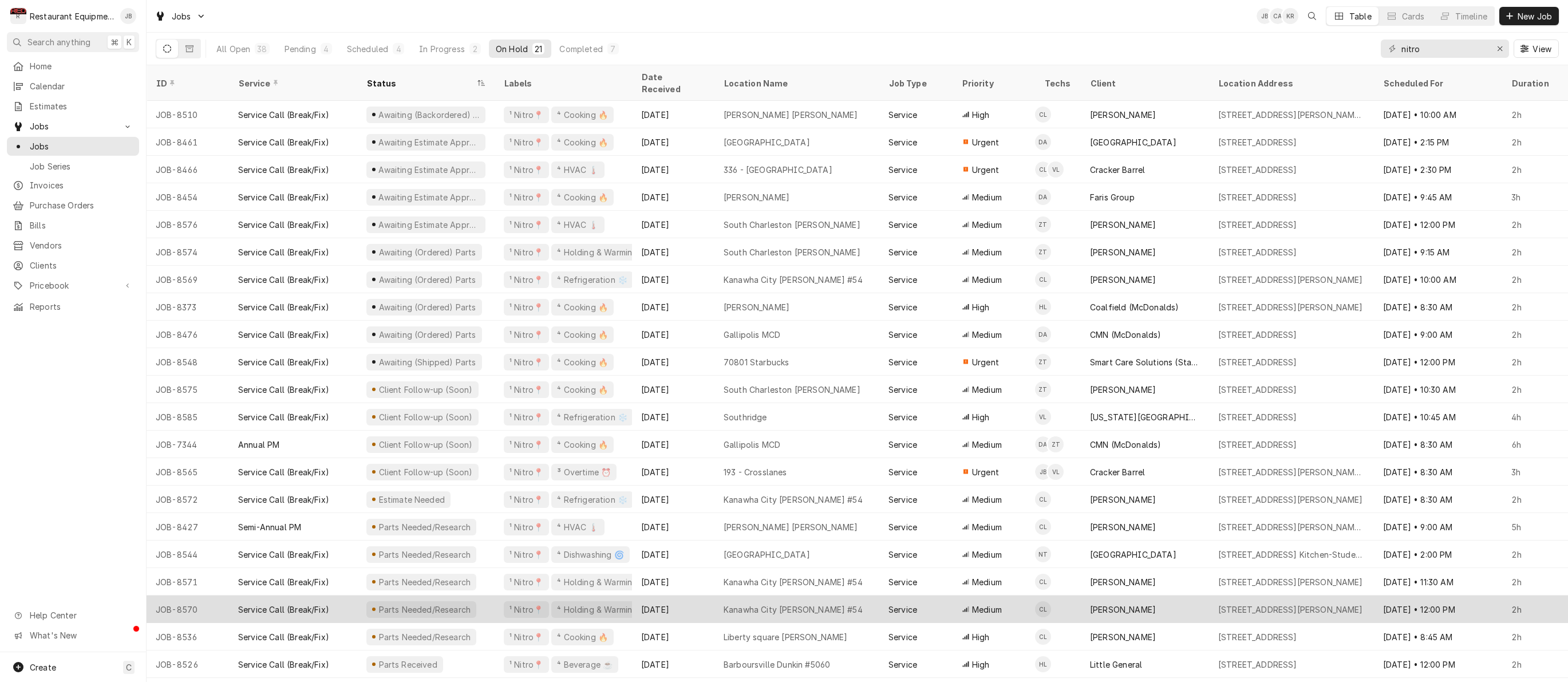
click at [345, 595] on div "Service Call (Break/Fix)" at bounding box center [293, 609] width 128 height 28
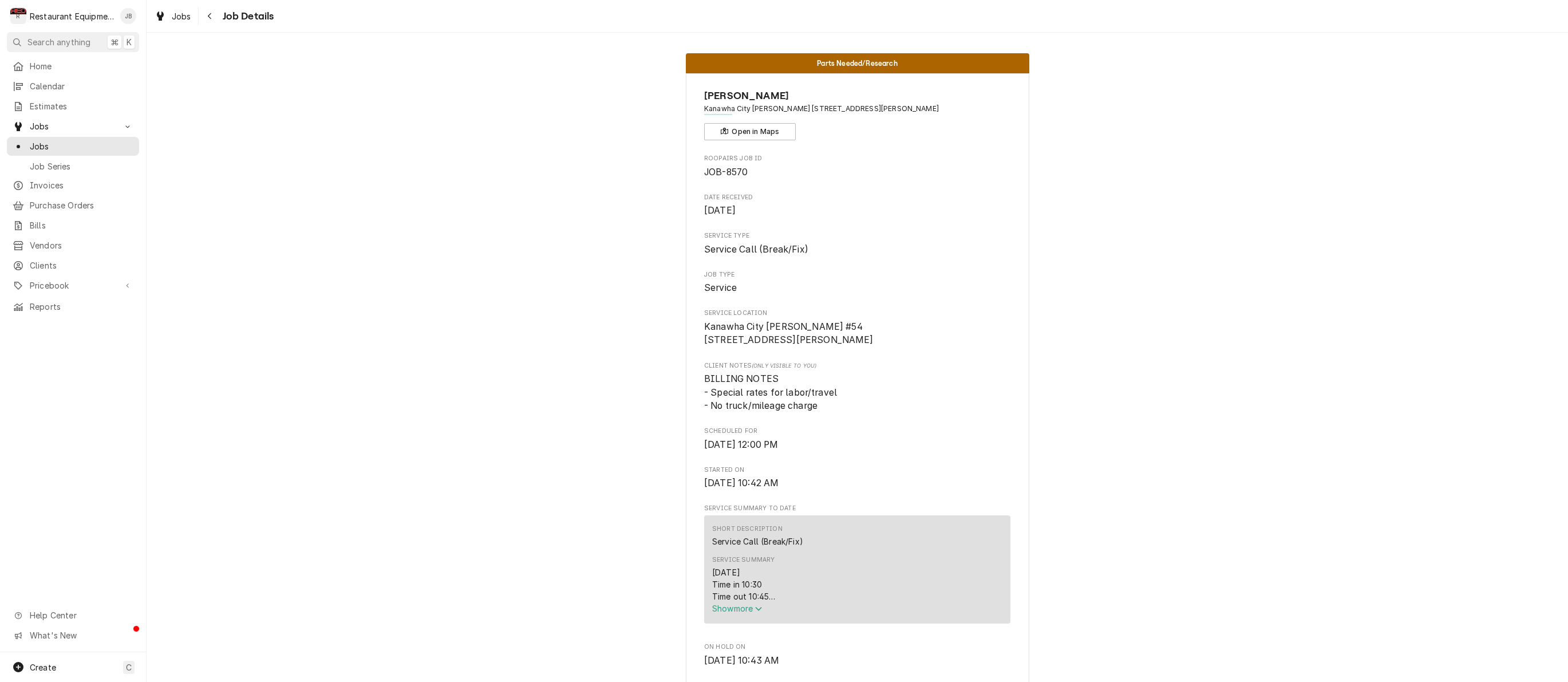
click at [740, 618] on div "Service Summary [DATE] Time in 10:30 Time out 10:45 208 Hatco Model: FSHC-6W1 S…" at bounding box center [857, 584] width 291 height 67
click at [743, 613] on span "Show more" at bounding box center [737, 608] width 50 height 10
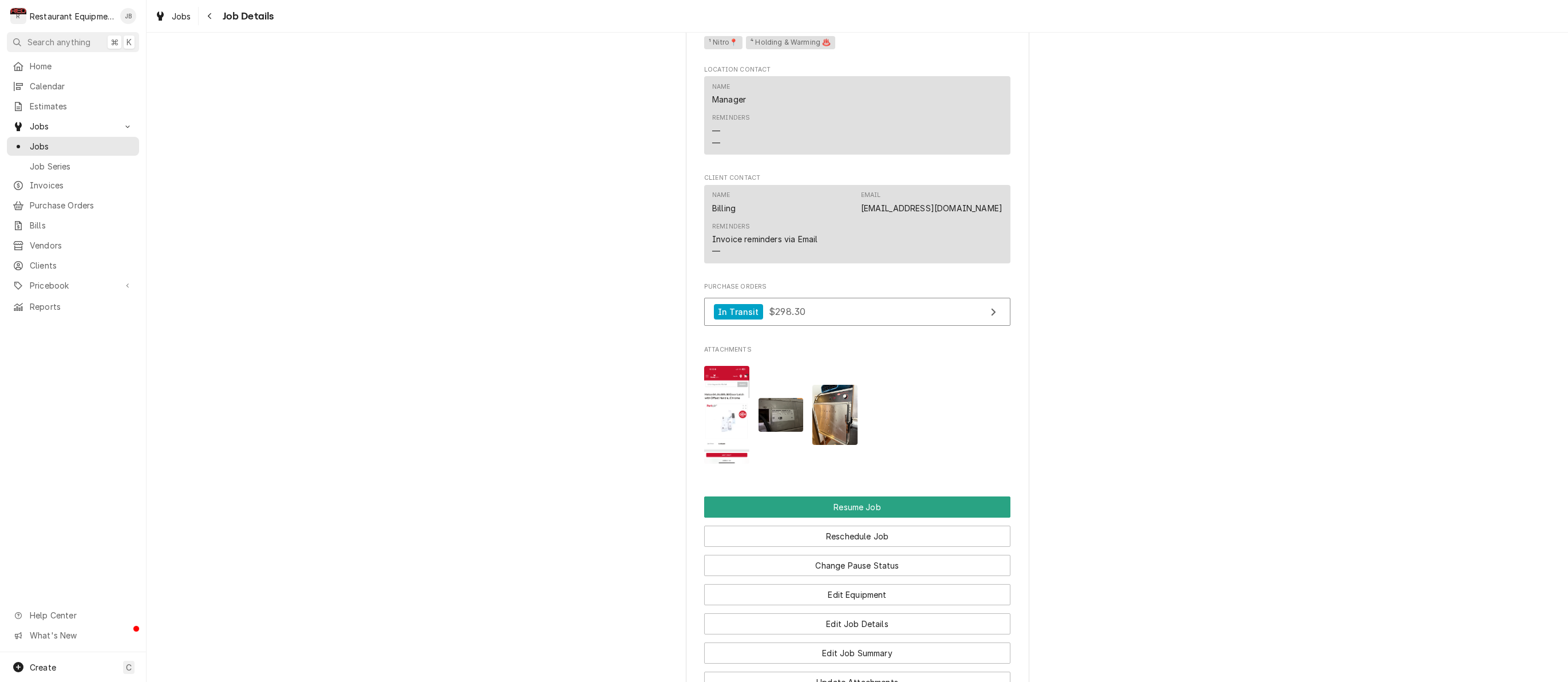
scroll to position [1072, 0]
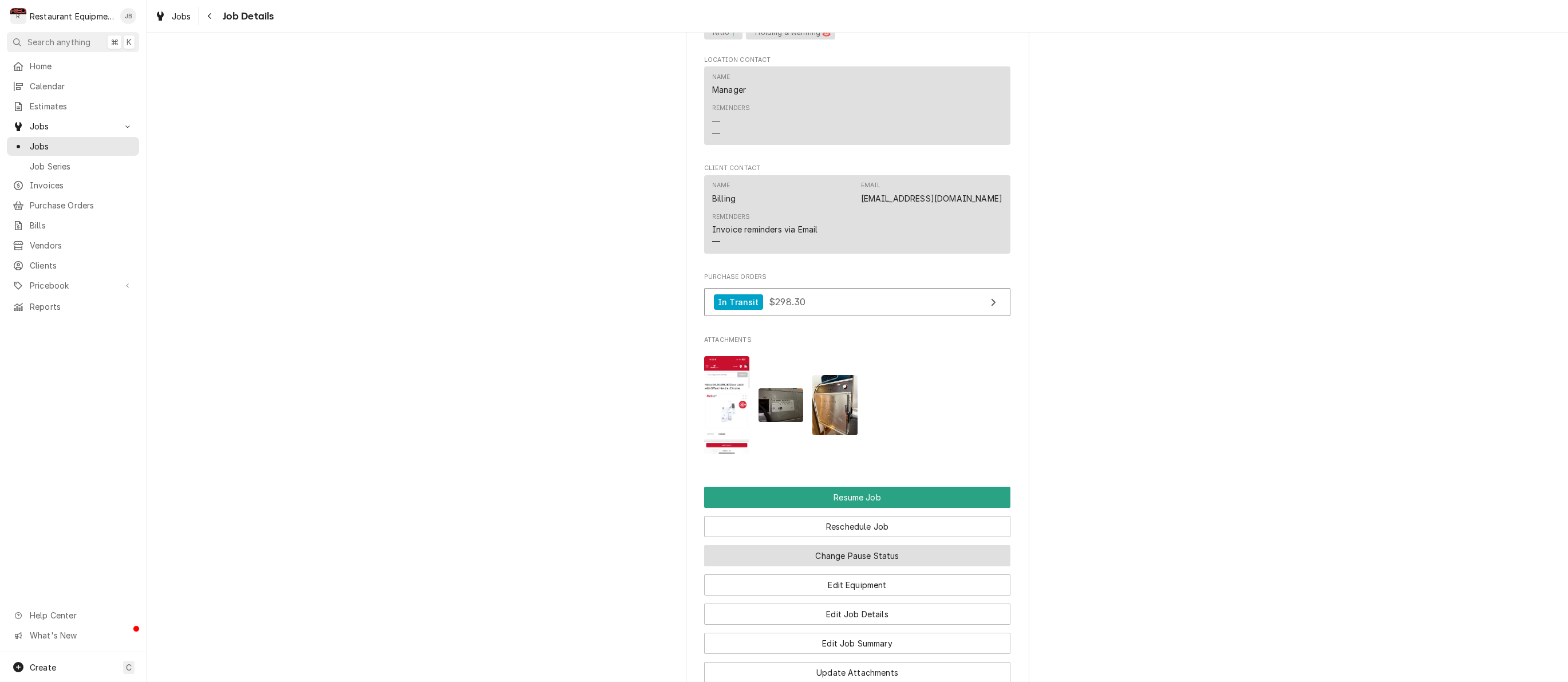
click at [901, 544] on button "Change Pause Status" at bounding box center [857, 555] width 306 height 21
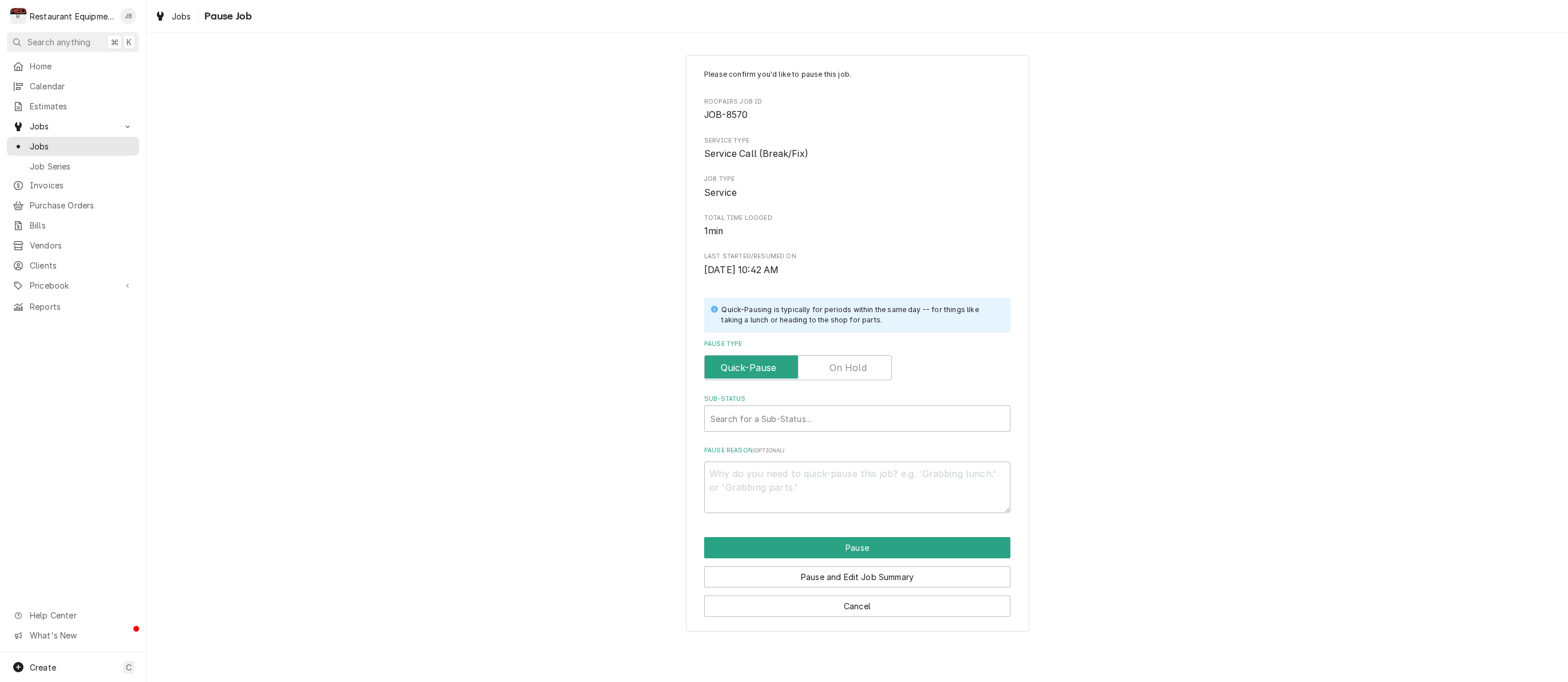
click at [834, 362] on label "Pause Type" at bounding box center [798, 367] width 188 height 25
click at [834, 362] on input "Pause Type" at bounding box center [799, 367] width 178 height 25
checkbox input "true"
click at [816, 412] on div "Sub-Status" at bounding box center [857, 418] width 293 height 20
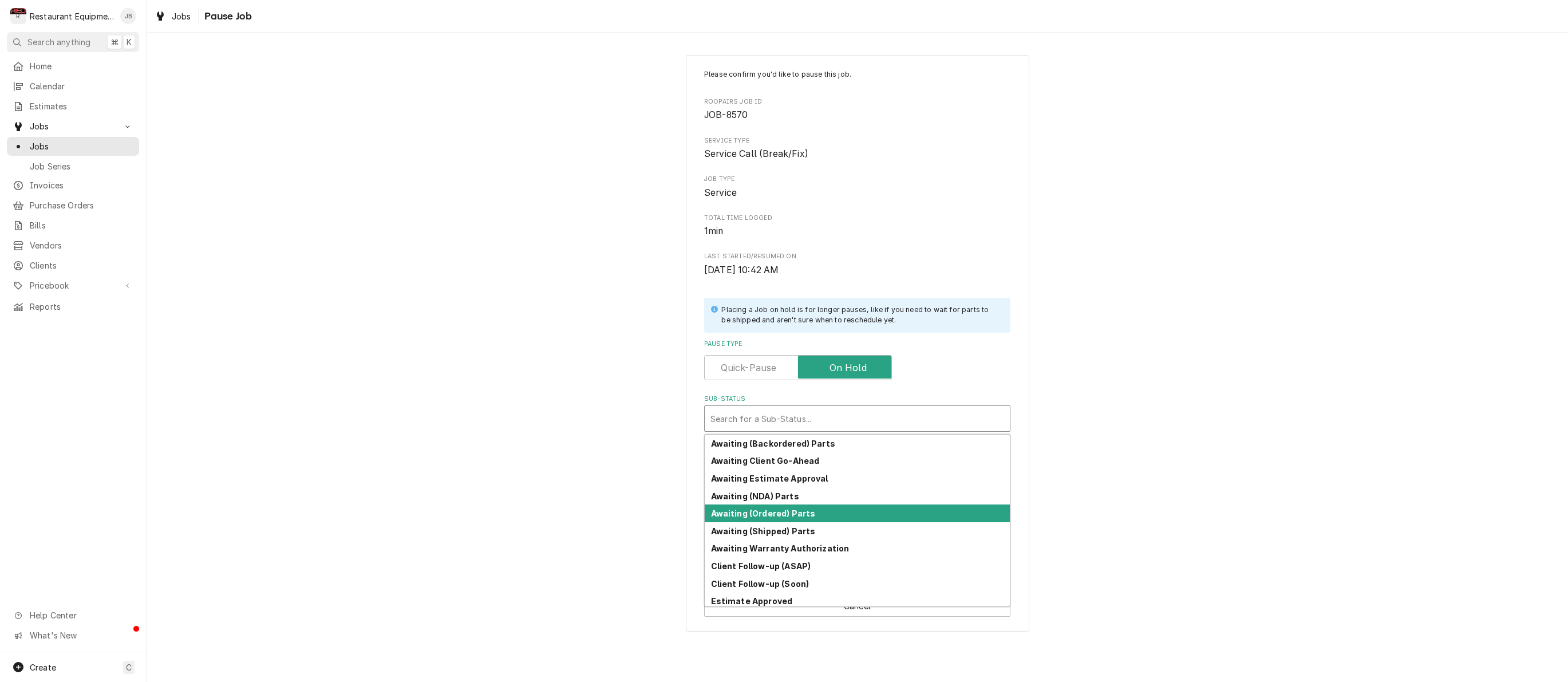
click at [793, 512] on strong "Awaiting (Ordered) Parts" at bounding box center [764, 513] width 105 height 10
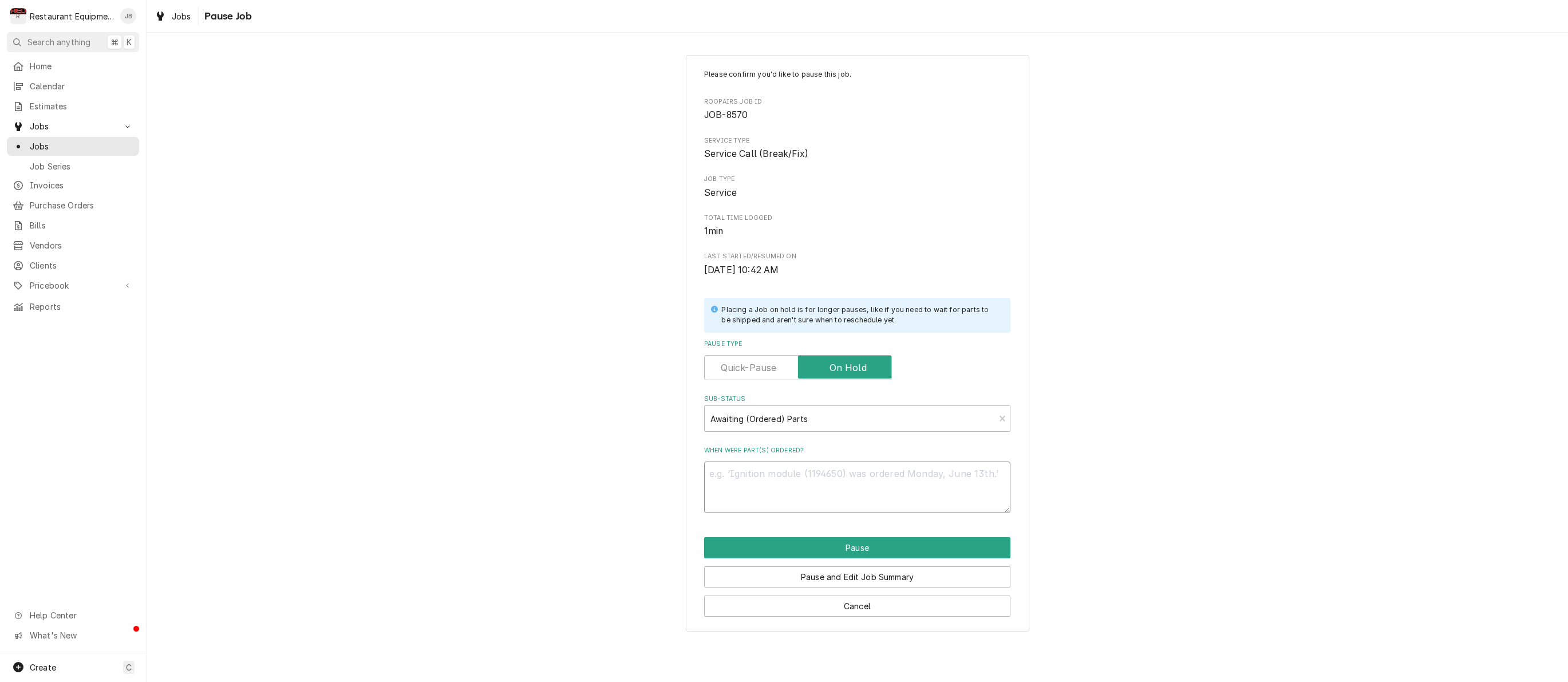
click at [778, 470] on textarea "When were part(s) ordered?" at bounding box center [857, 487] width 306 height 51
type textarea "x"
type textarea "8"
type textarea "x"
type textarea "8/"
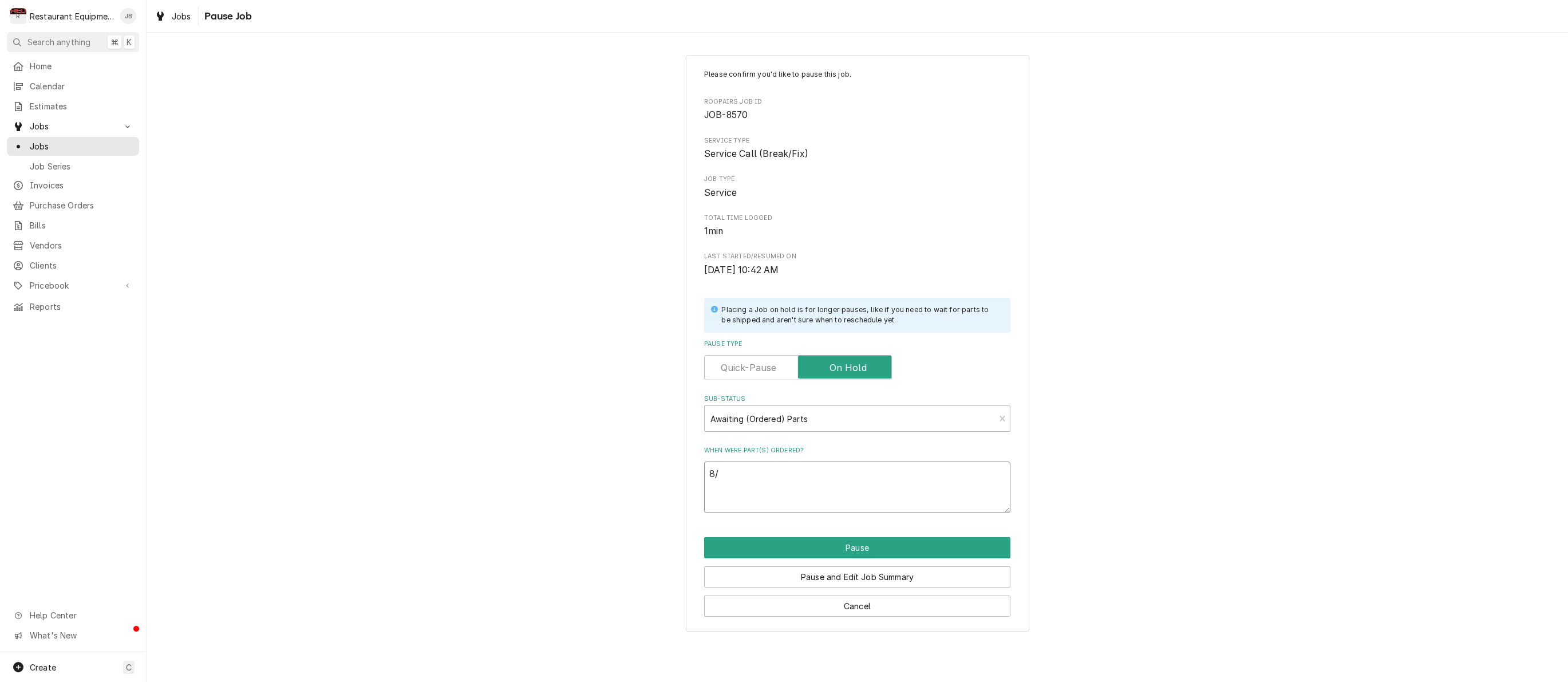
type textarea "x"
type textarea "8/8"
type textarea "x"
type textarea "8/81"
type textarea "x"
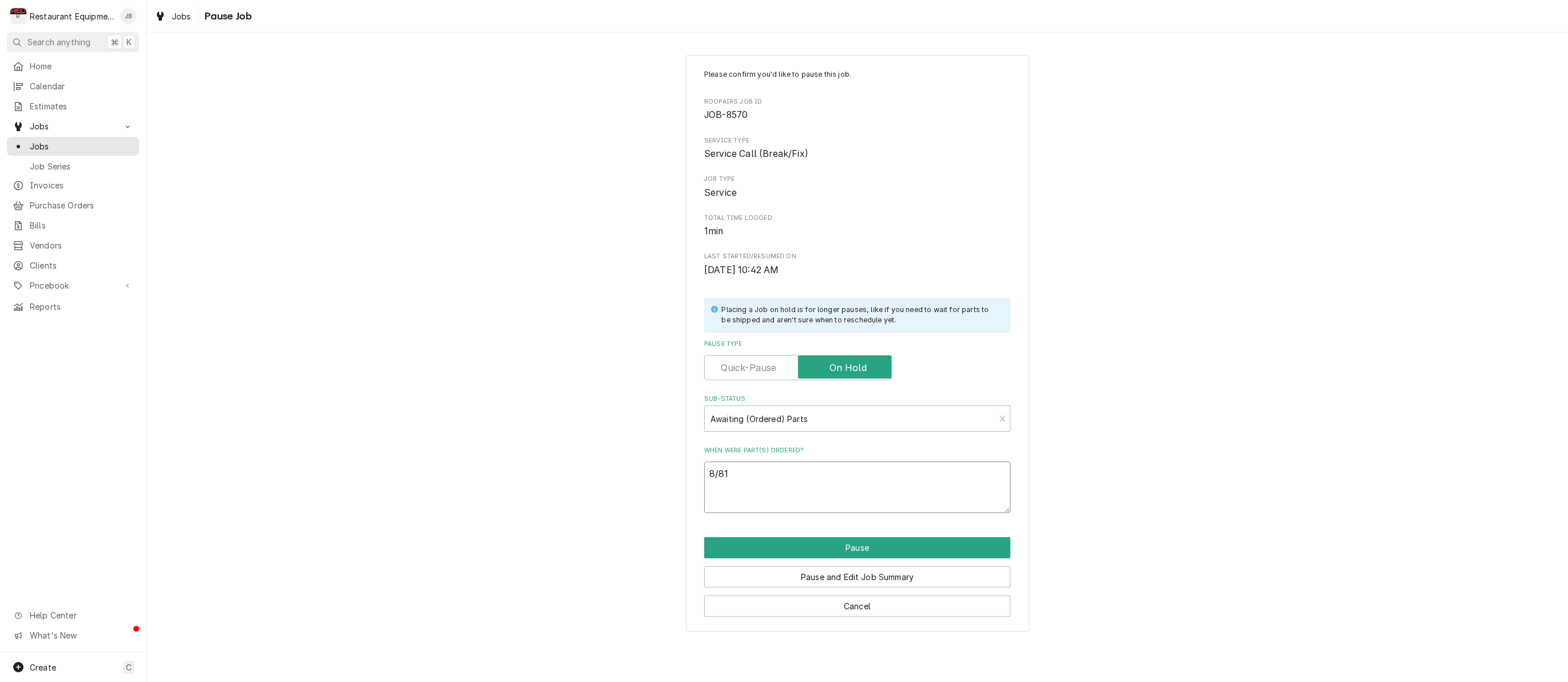
type textarea "8/8"
type textarea "x"
type textarea "8/"
type textarea "x"
type textarea "8/1"
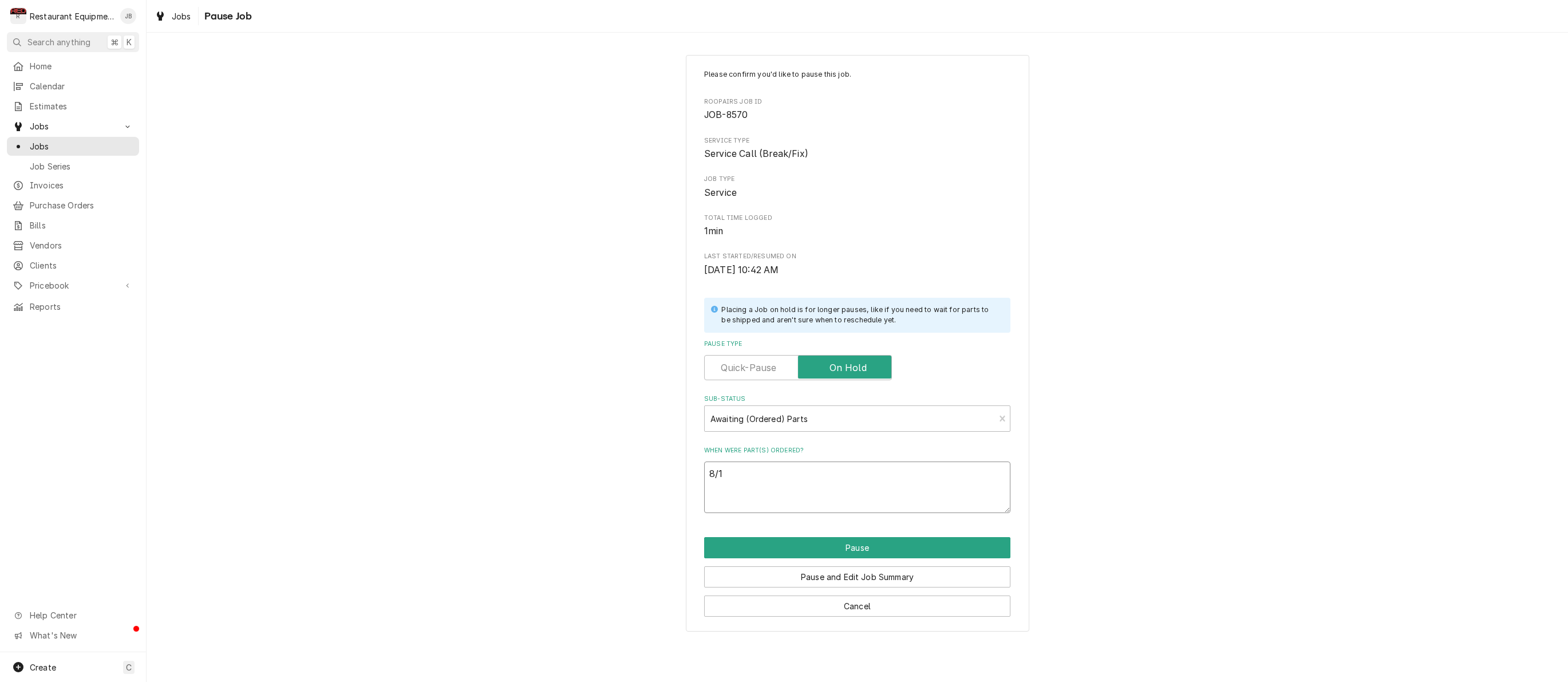
type textarea "x"
type textarea "8/18"
click at [806, 537] on button "Pause" at bounding box center [857, 547] width 306 height 21
type textarea "x"
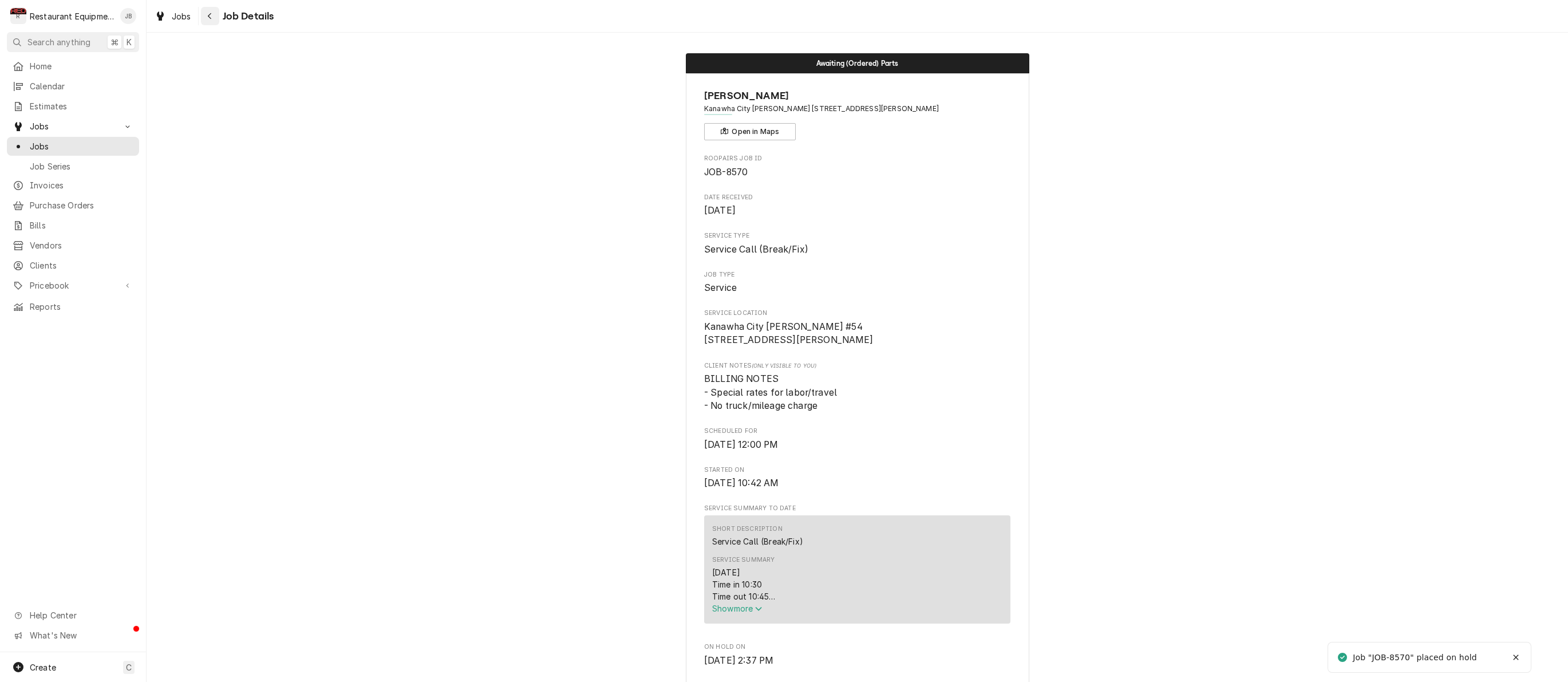
click at [211, 11] on div "Navigate back" at bounding box center [210, 16] width 11 height 11
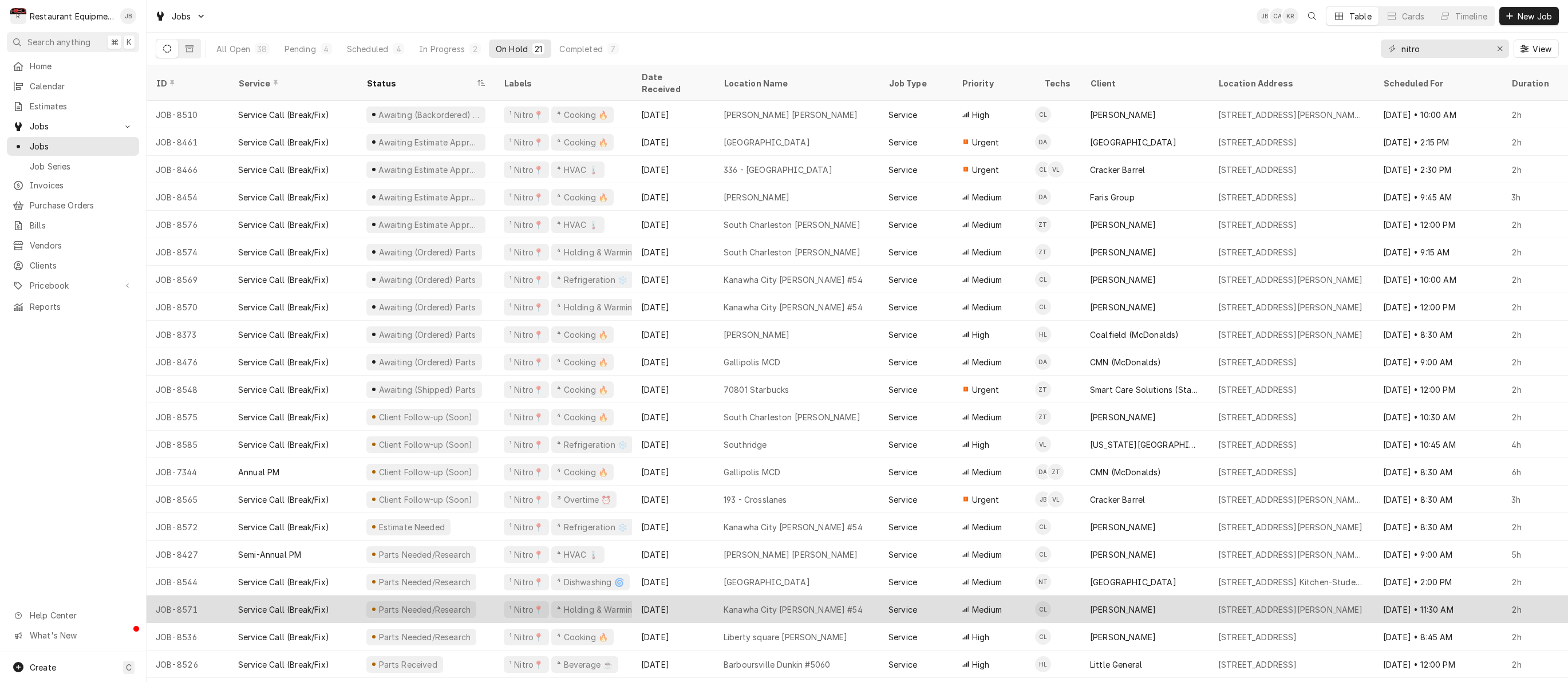
click at [684, 601] on div "[DATE]" at bounding box center [673, 609] width 83 height 28
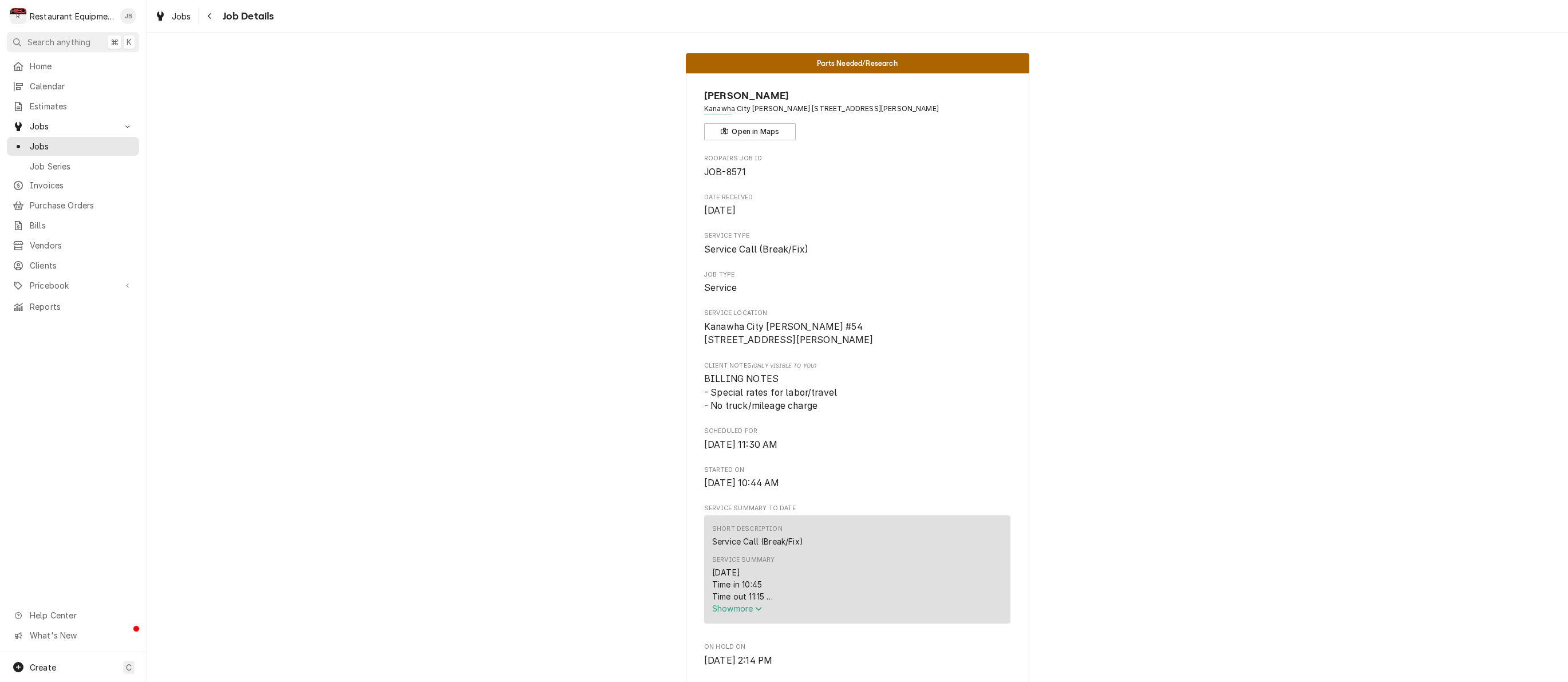
click at [720, 611] on span "Show more" at bounding box center [737, 608] width 50 height 10
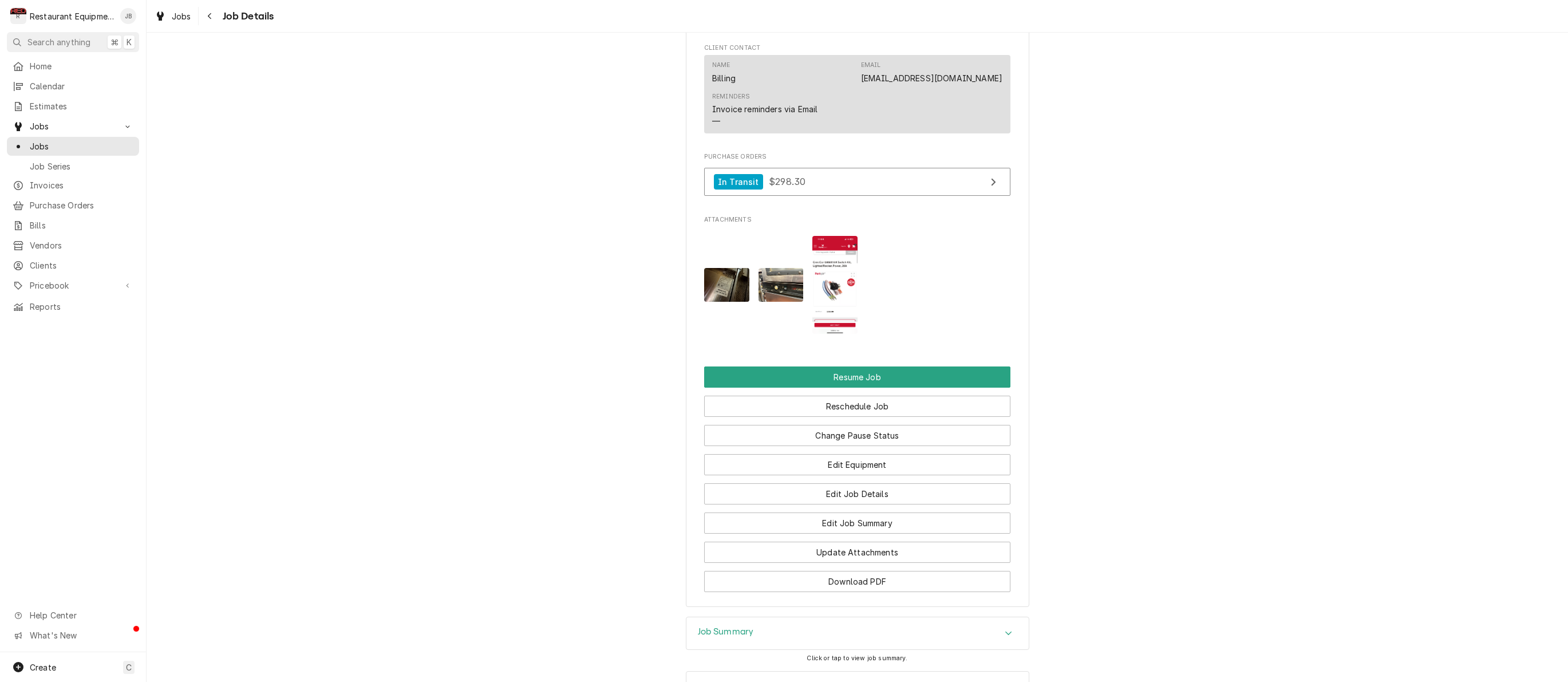
scroll to position [1194, 0]
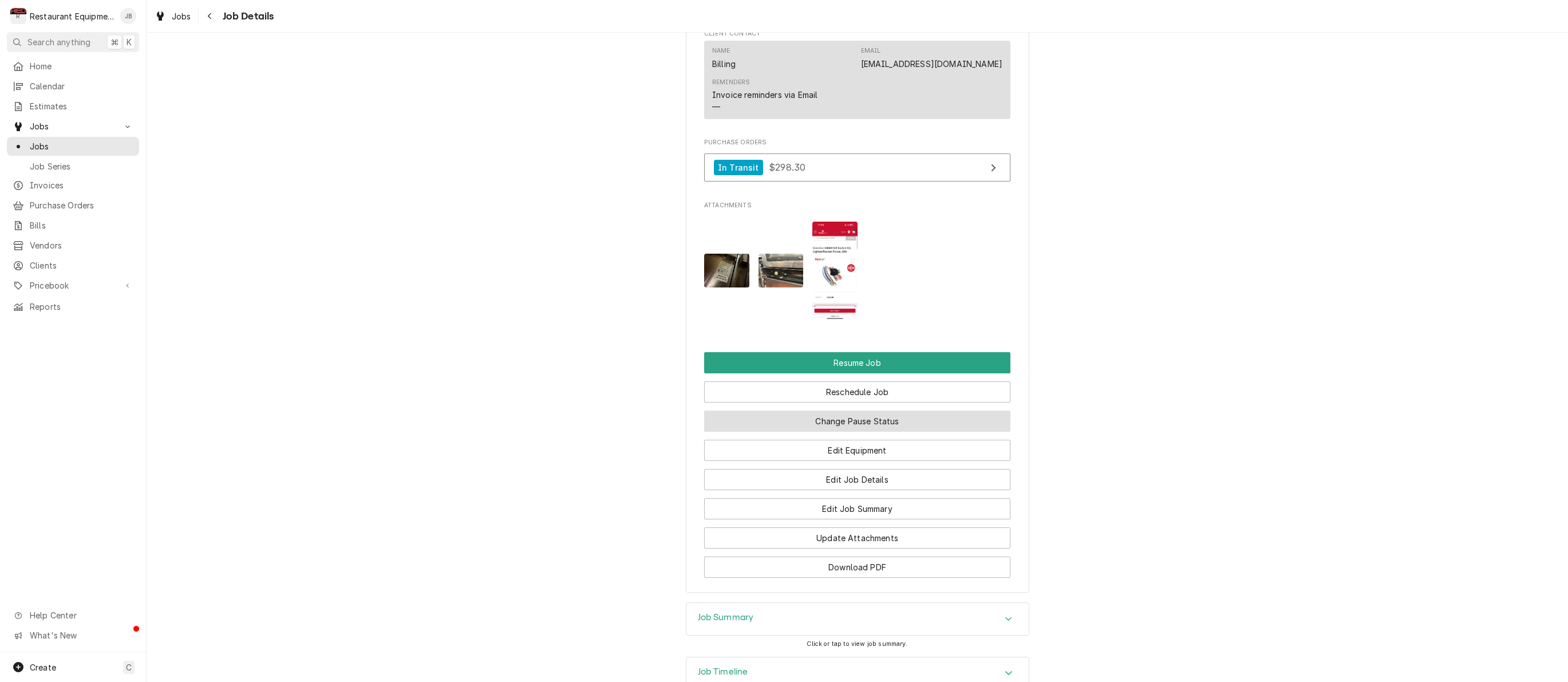
click at [815, 411] on button "Change Pause Status" at bounding box center [857, 421] width 306 height 21
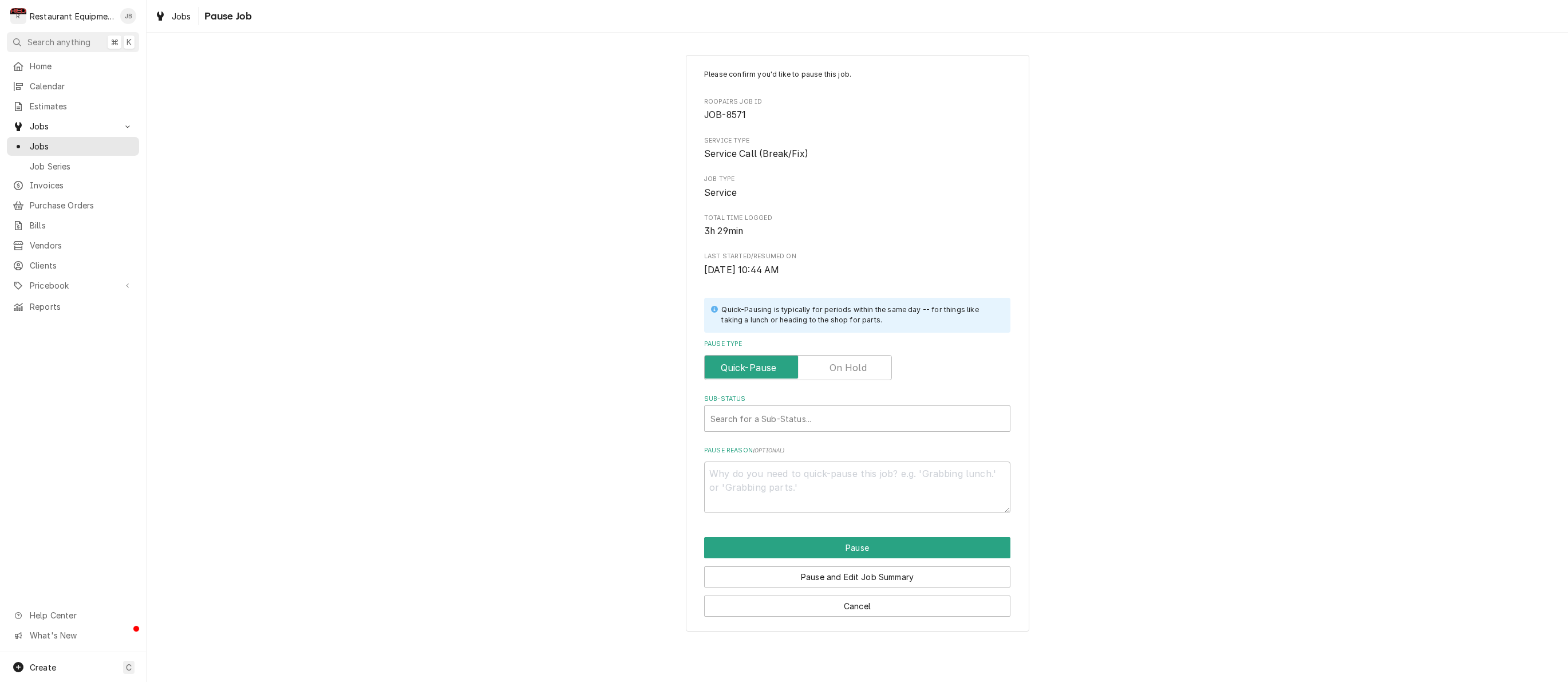
click at [867, 365] on input "Pause Type" at bounding box center [799, 367] width 178 height 25
checkbox input "true"
click at [819, 420] on div "Sub-Status" at bounding box center [857, 418] width 293 height 20
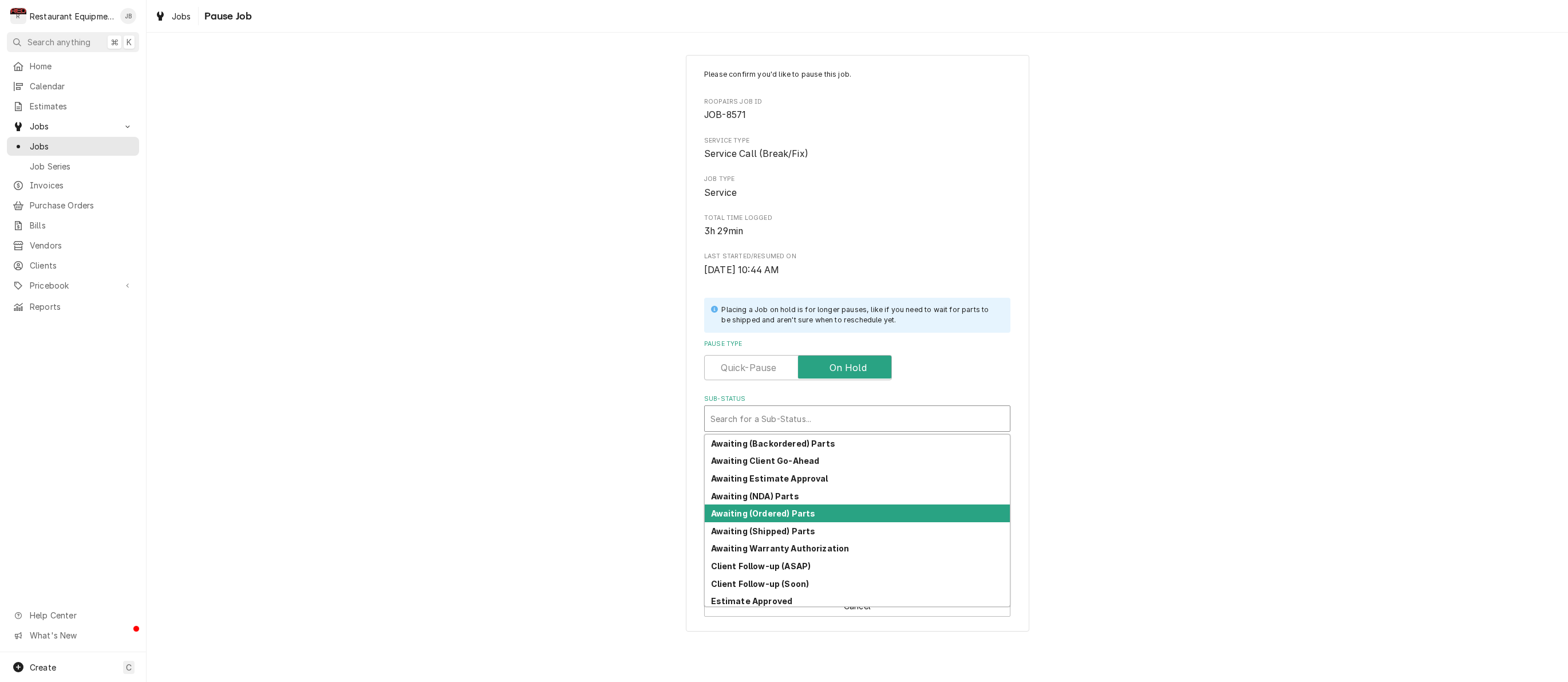
click at [784, 509] on strong "Awaiting (Ordered) Parts" at bounding box center [764, 513] width 105 height 10
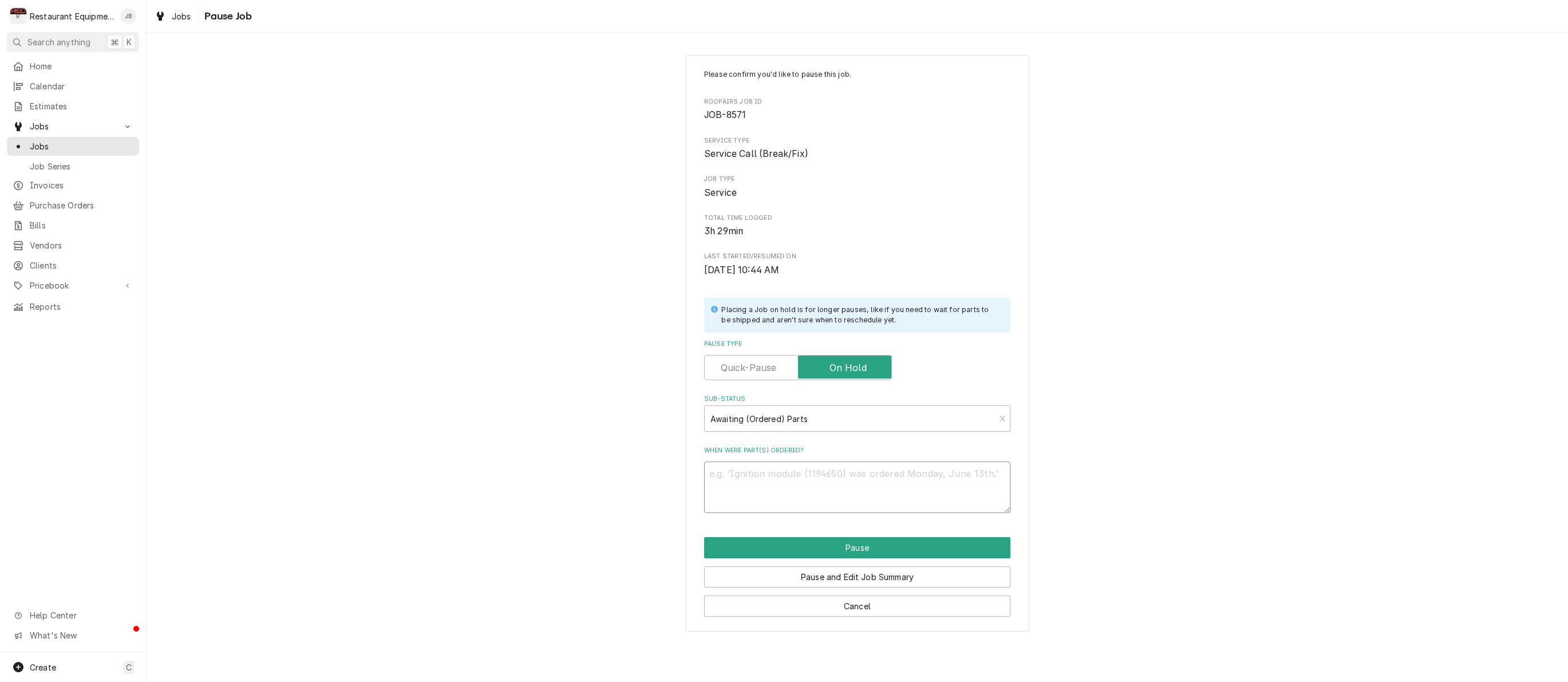
click at [795, 461] on textarea "When were part(s) ordered?" at bounding box center [857, 487] width 306 height 51
type textarea "x"
type textarea "8"
type textarea "x"
type textarea "8/"
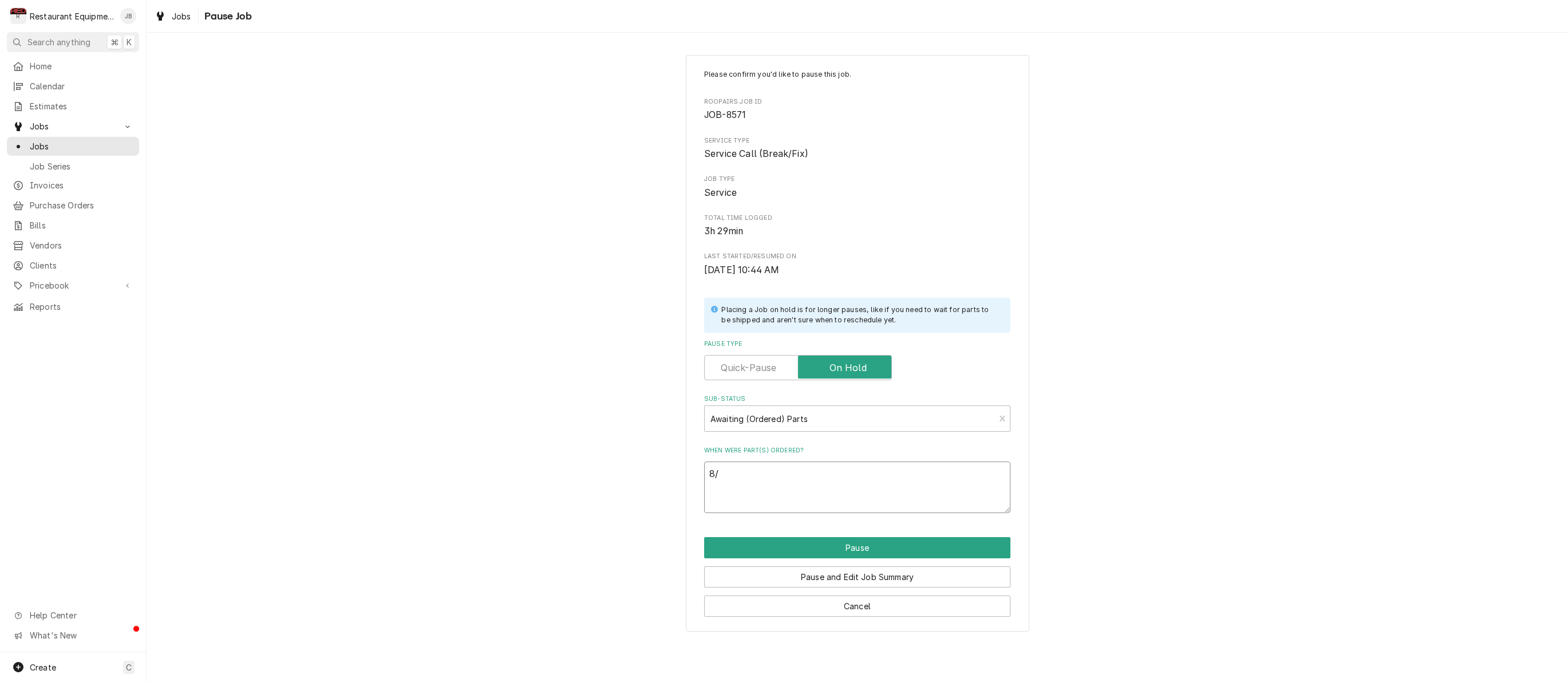
type textarea "x"
type textarea "8/1"
type textarea "x"
type textarea "8/18"
click at [799, 547] on button "Pause" at bounding box center [857, 547] width 306 height 21
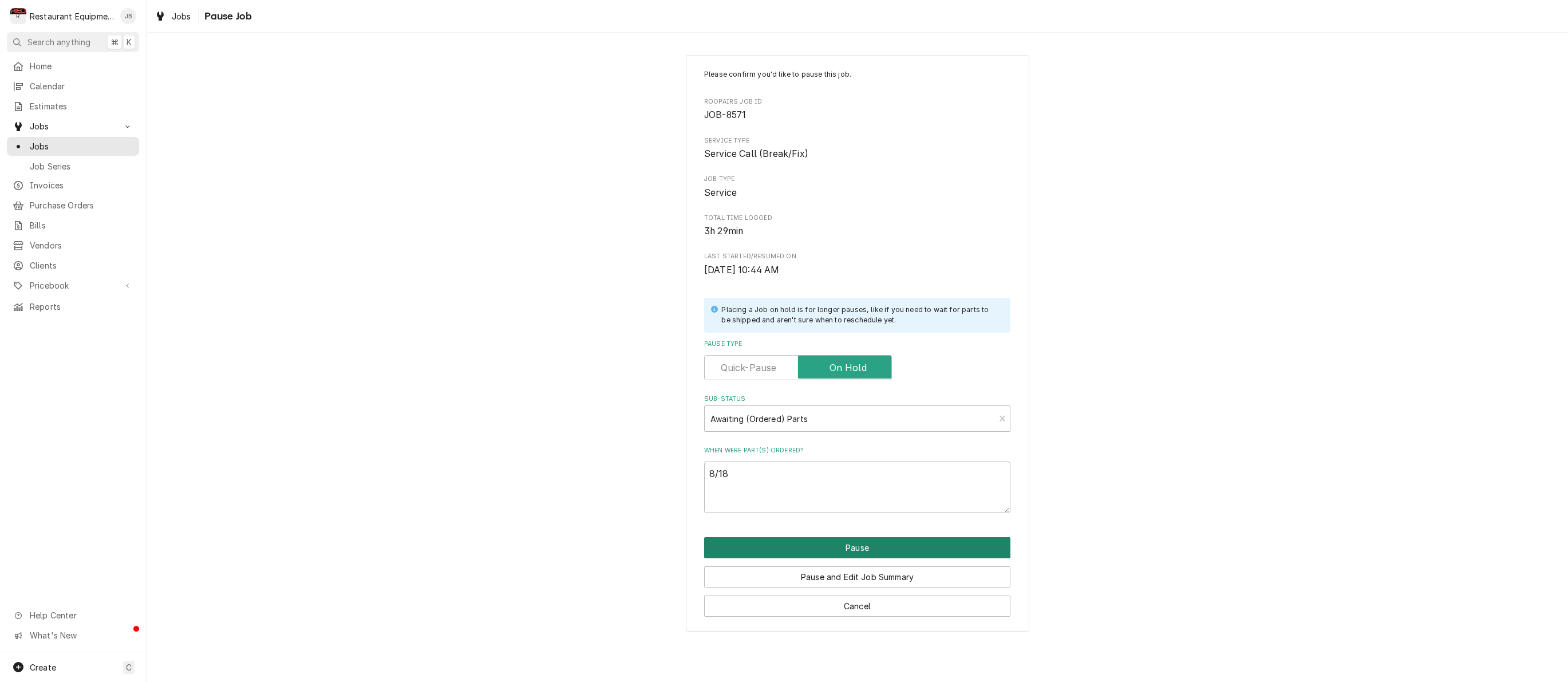
type textarea "x"
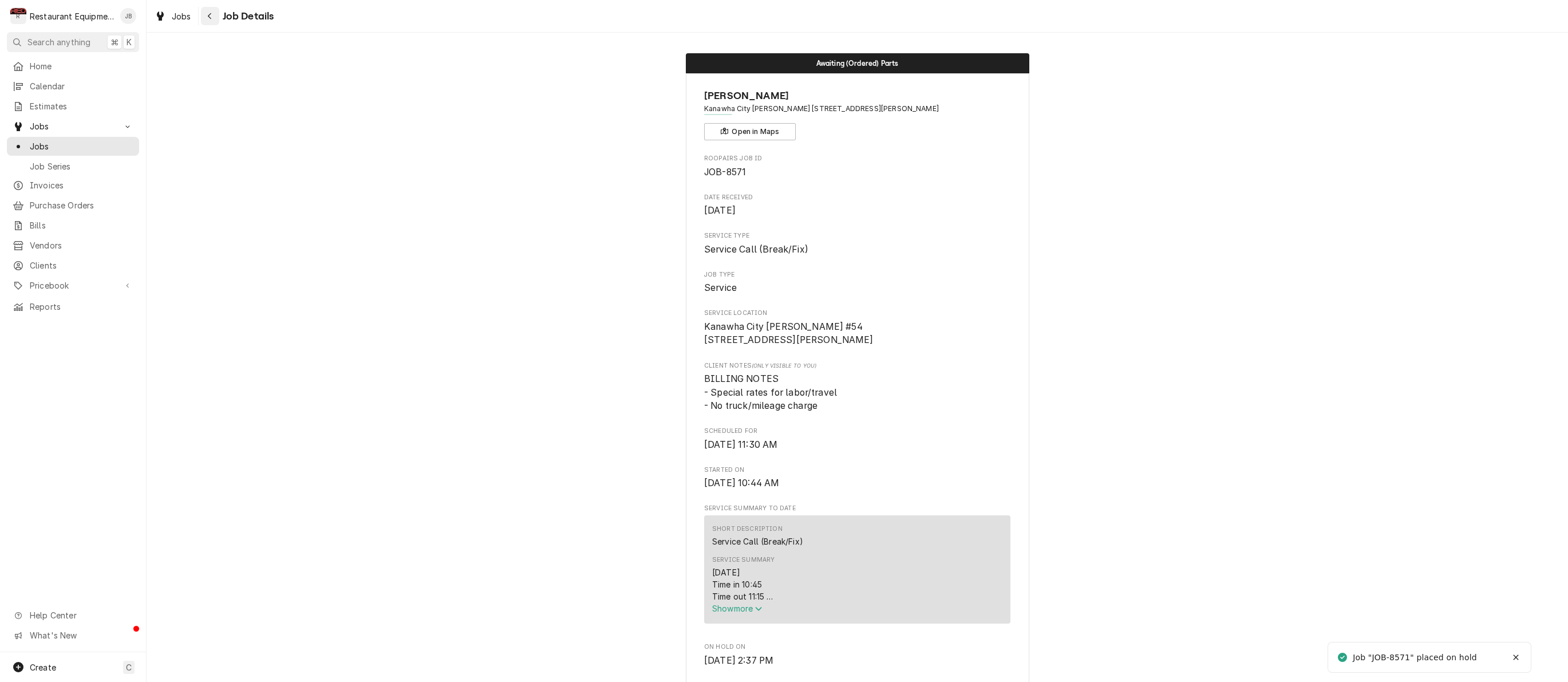
click at [211, 20] on div "Navigate back" at bounding box center [210, 16] width 11 height 11
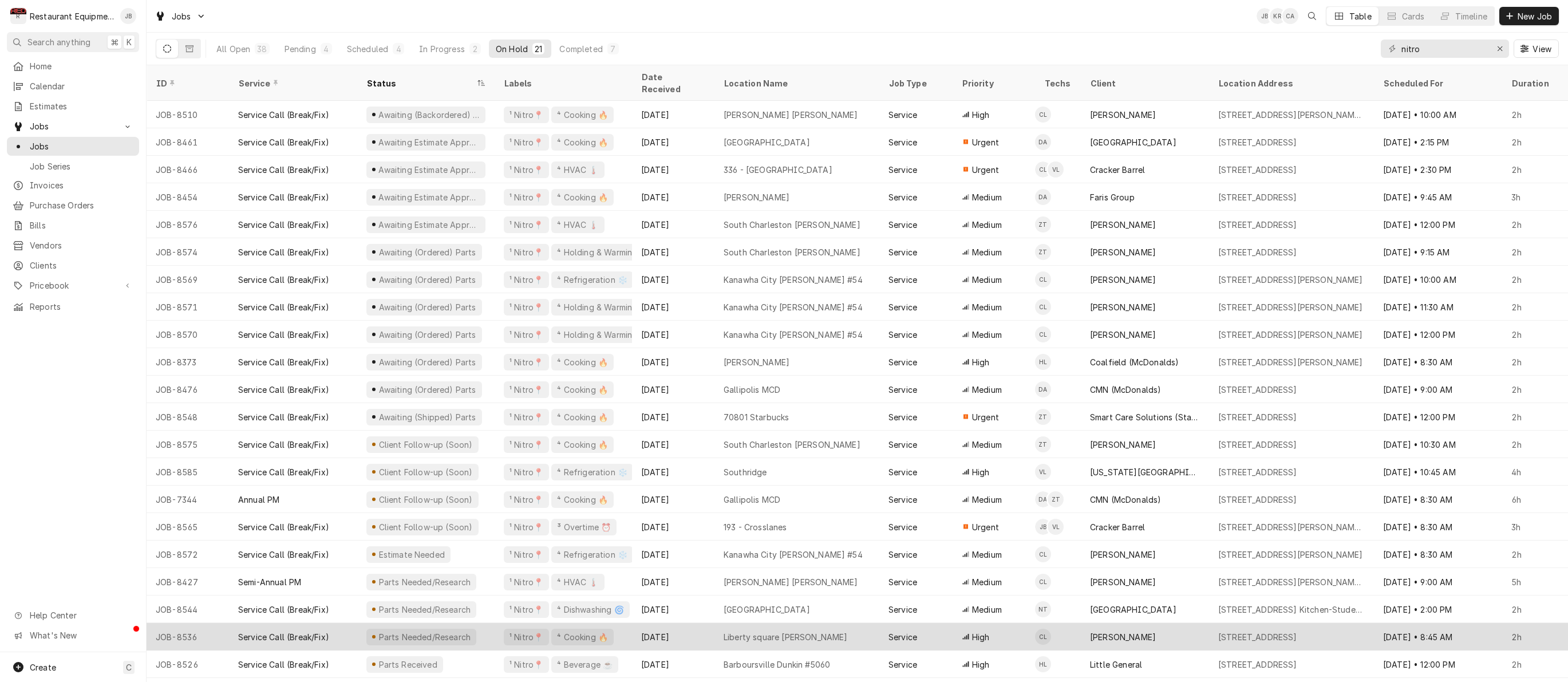
click at [489, 622] on div "Parts Needed/Research" at bounding box center [426, 636] width 138 height 28
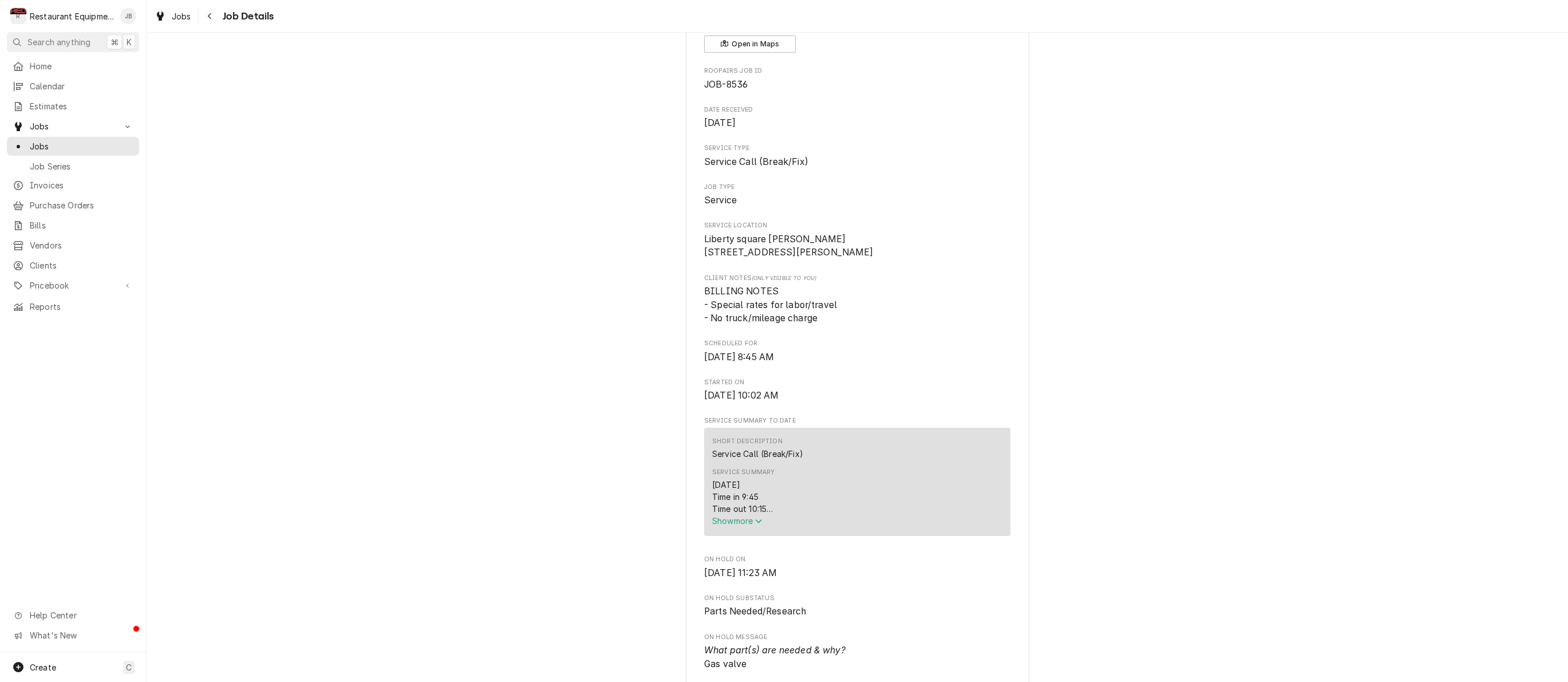
click at [733, 525] on span "Show more" at bounding box center [737, 521] width 50 height 10
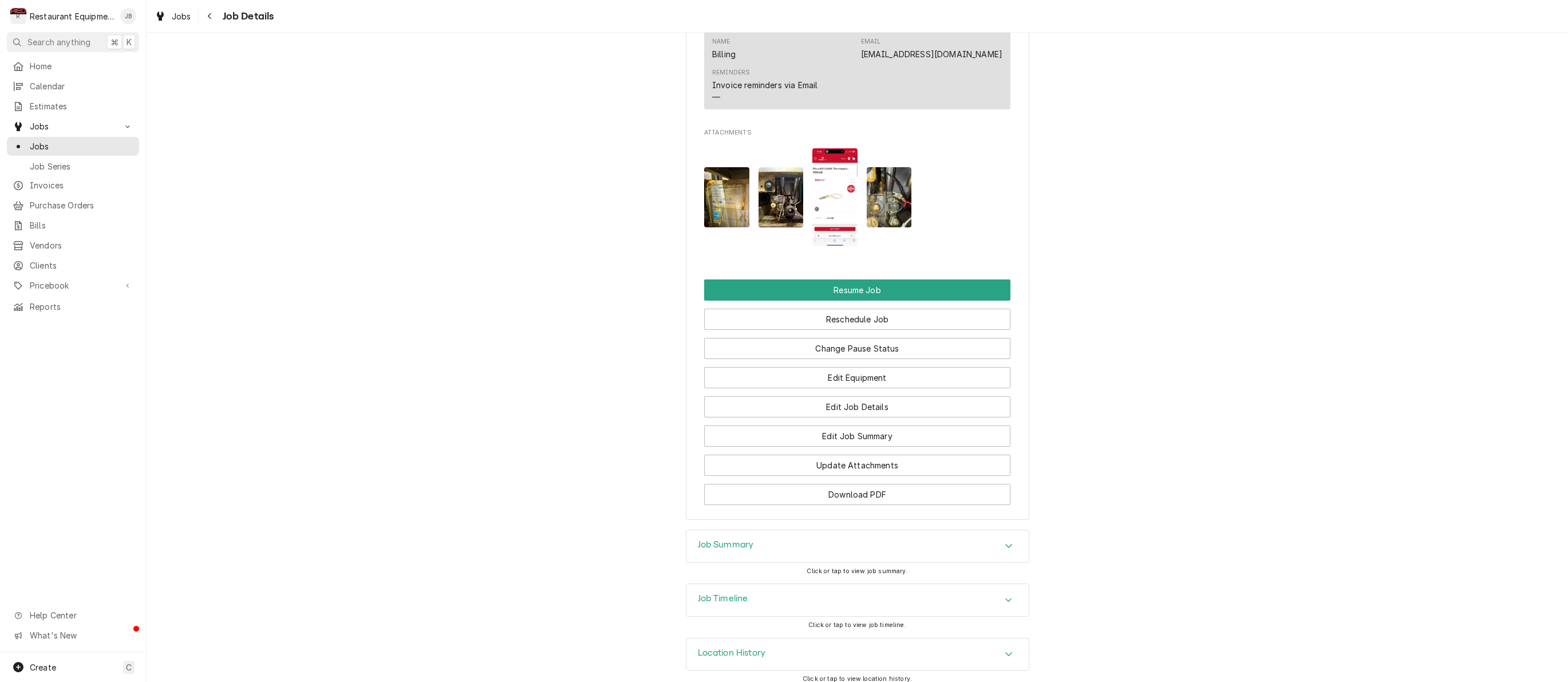
scroll to position [1539, 0]
click at [897, 192] on img "Attachments" at bounding box center [889, 198] width 45 height 60
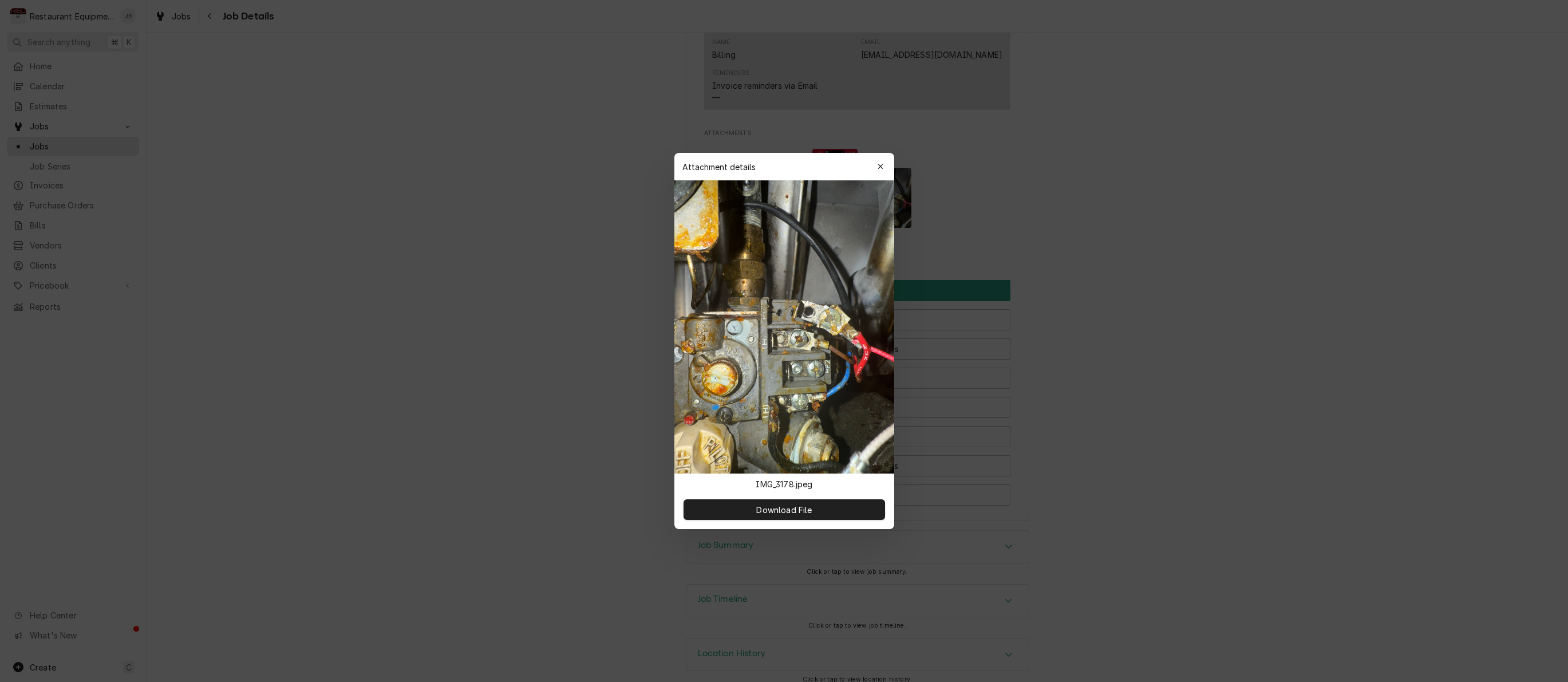
click at [880, 165] on icon "button" at bounding box center [880, 166] width 6 height 8
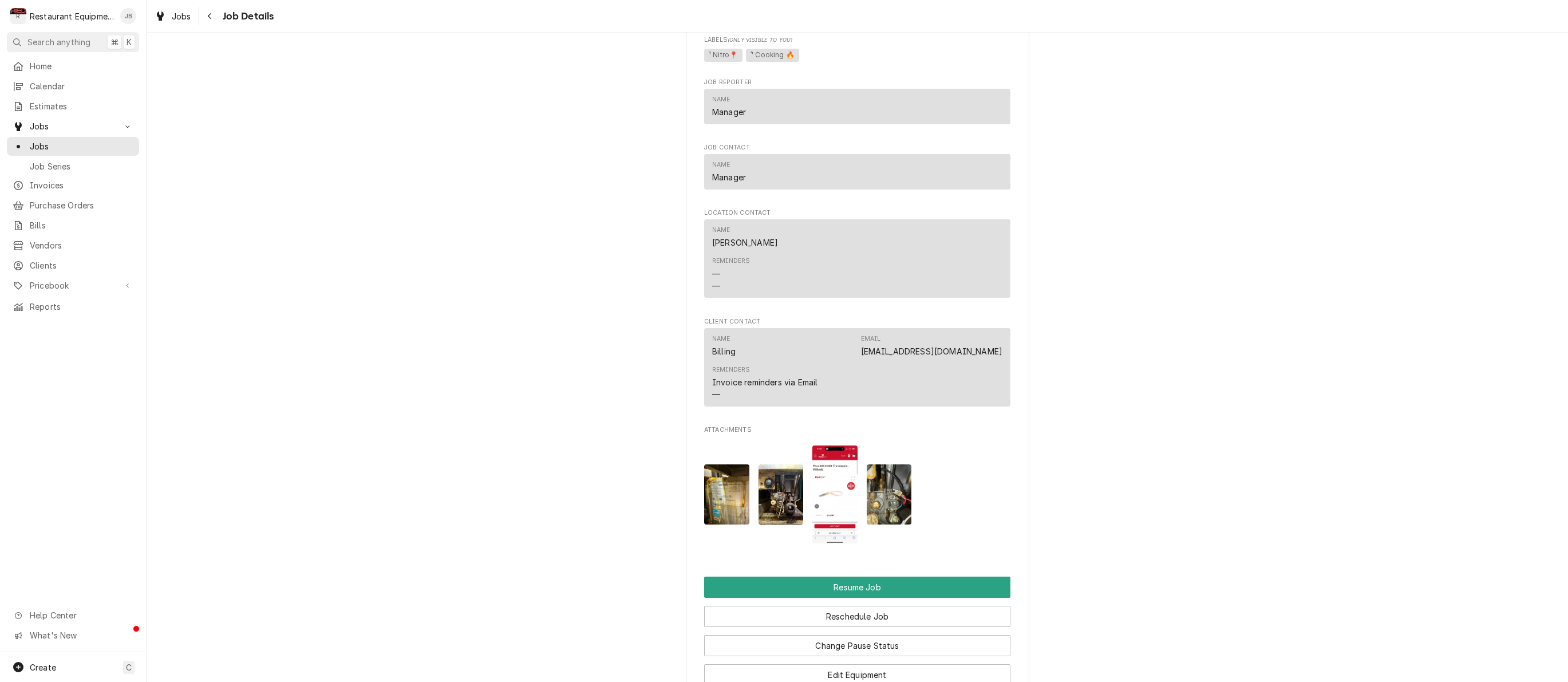
scroll to position [0, 0]
click at [205, 16] on div "Navigate back" at bounding box center [210, 16] width 11 height 11
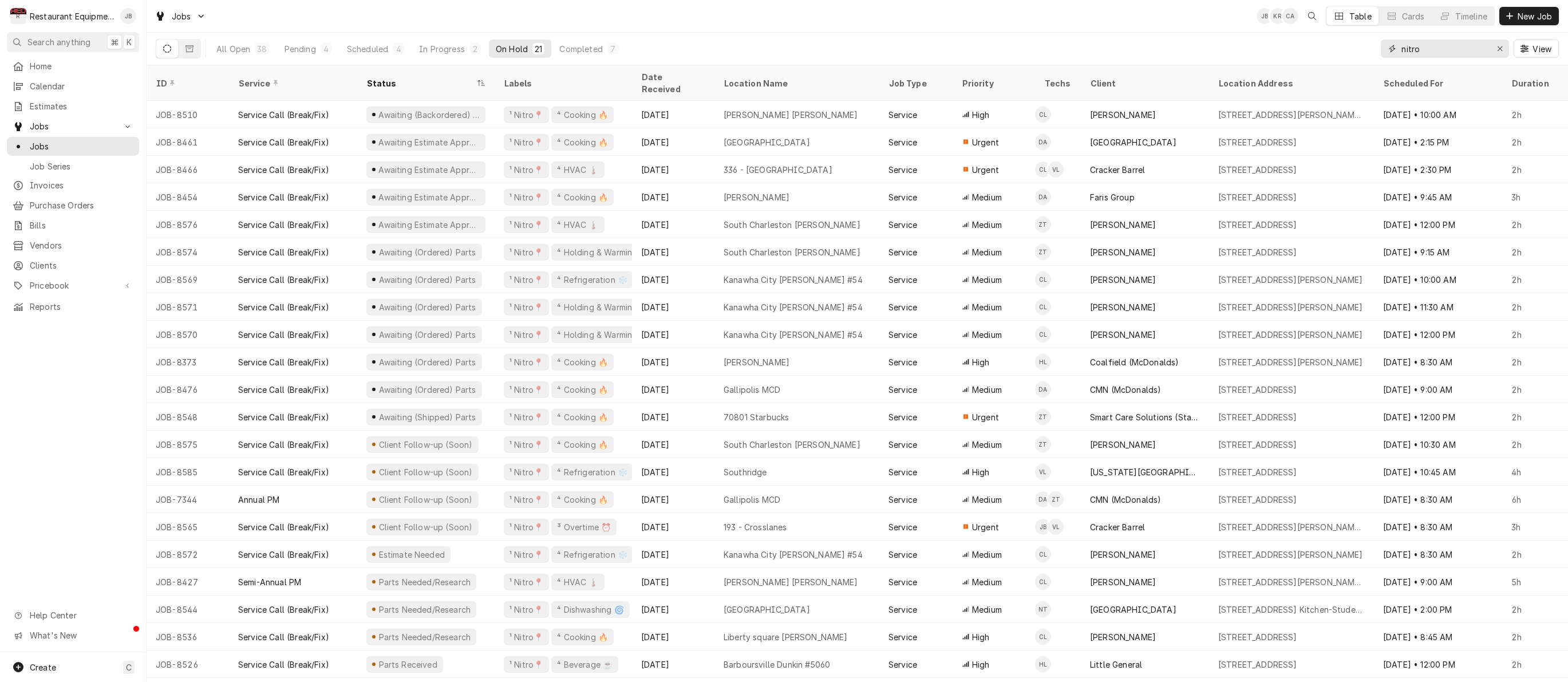
click at [1501, 47] on icon "Erase input" at bounding box center [1500, 49] width 6 height 8
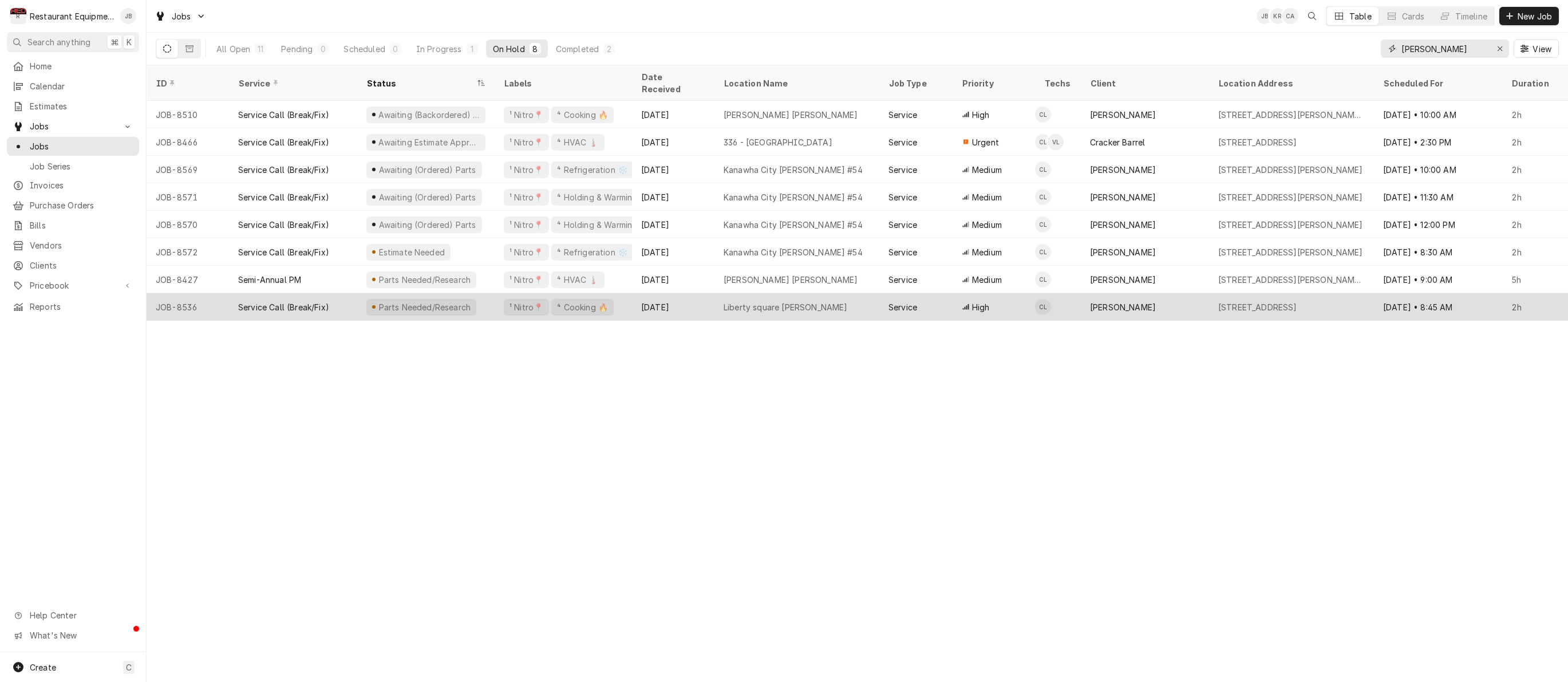
type input "Cole"
click at [835, 293] on div "Liberty square Bob Evans" at bounding box center [797, 307] width 165 height 28
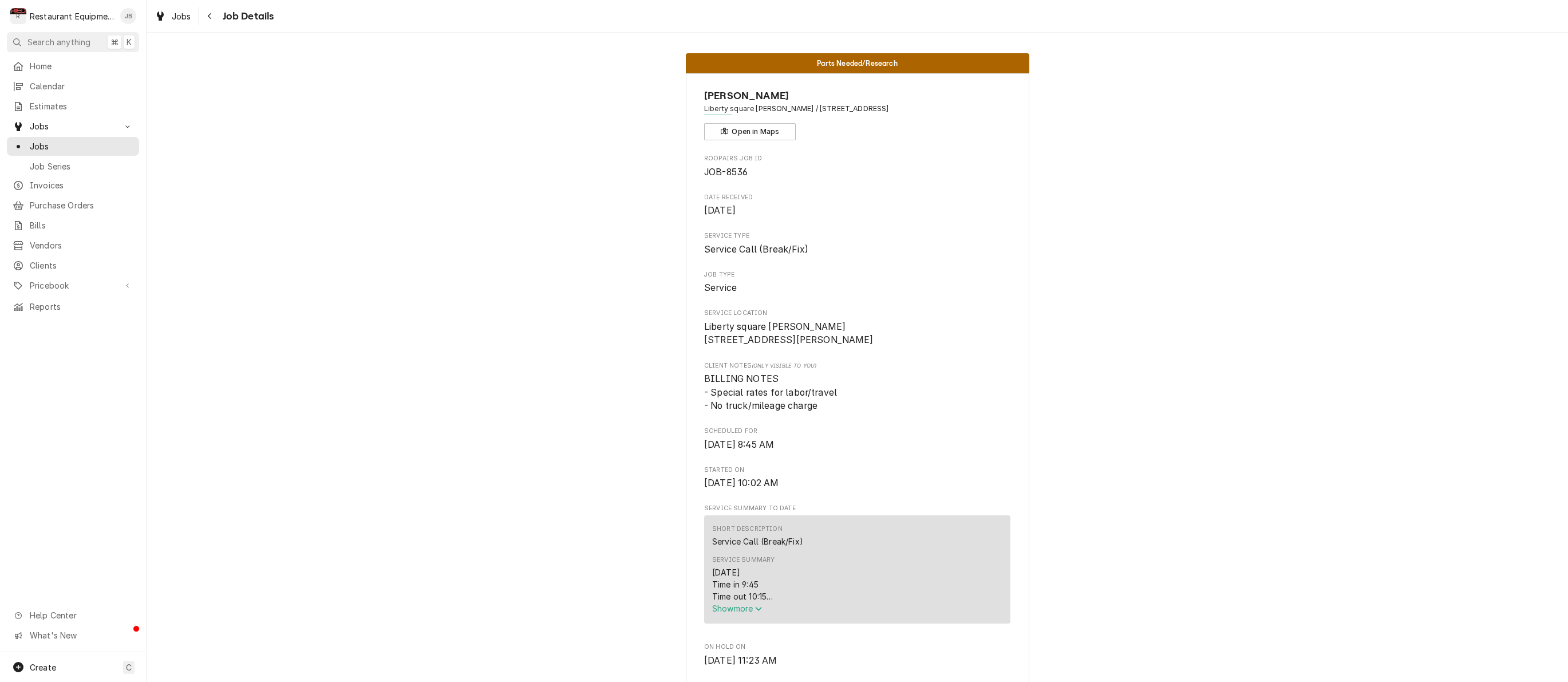
click at [737, 610] on span "Show more" at bounding box center [737, 608] width 50 height 10
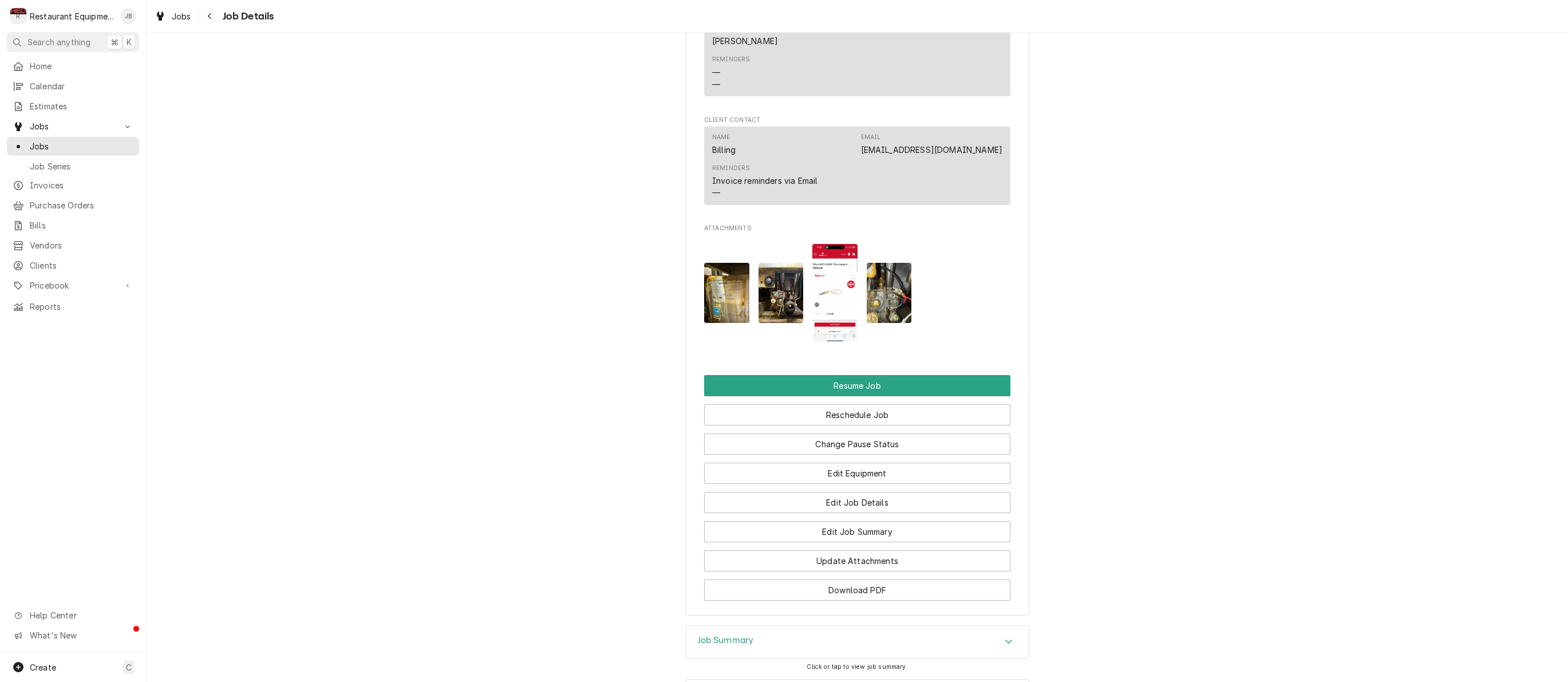
scroll to position [1451, 0]
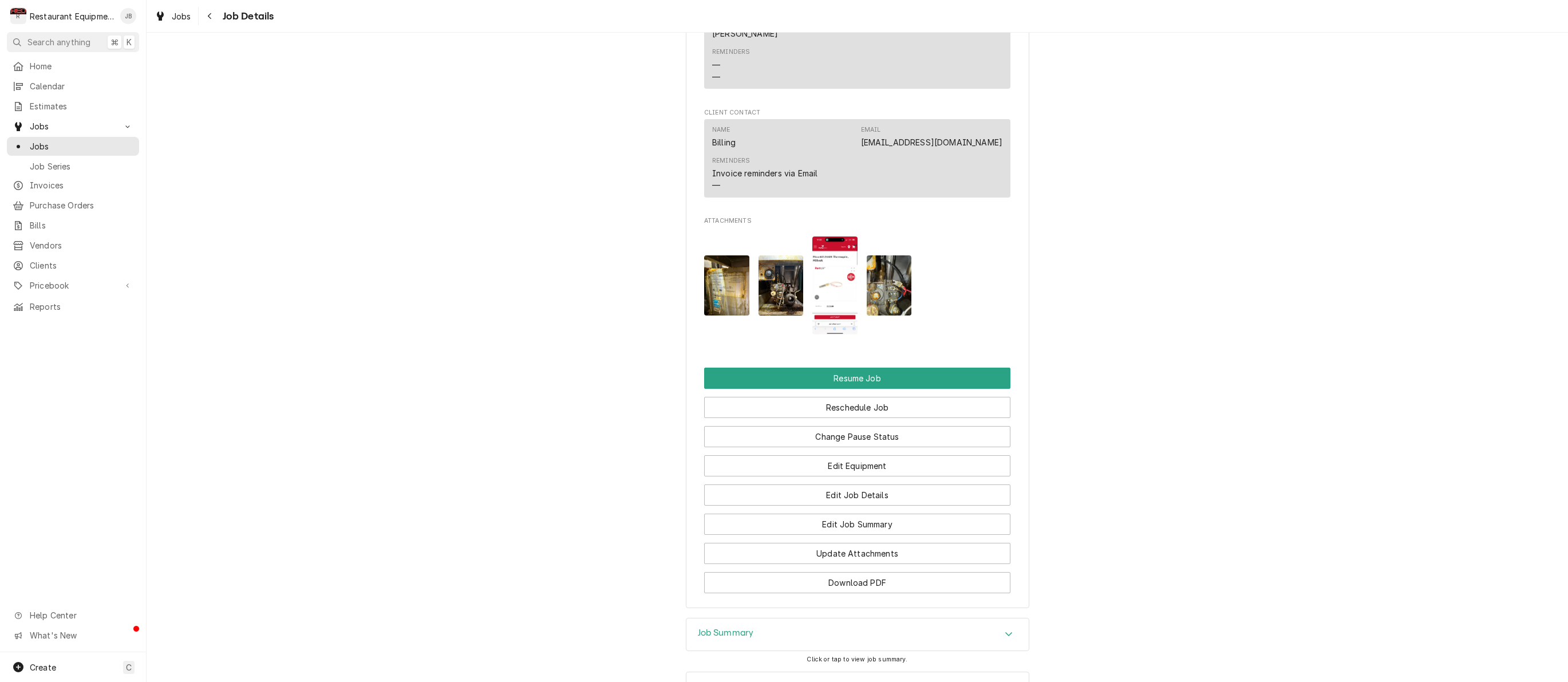
click at [889, 293] on img "Attachments" at bounding box center [889, 286] width 45 height 60
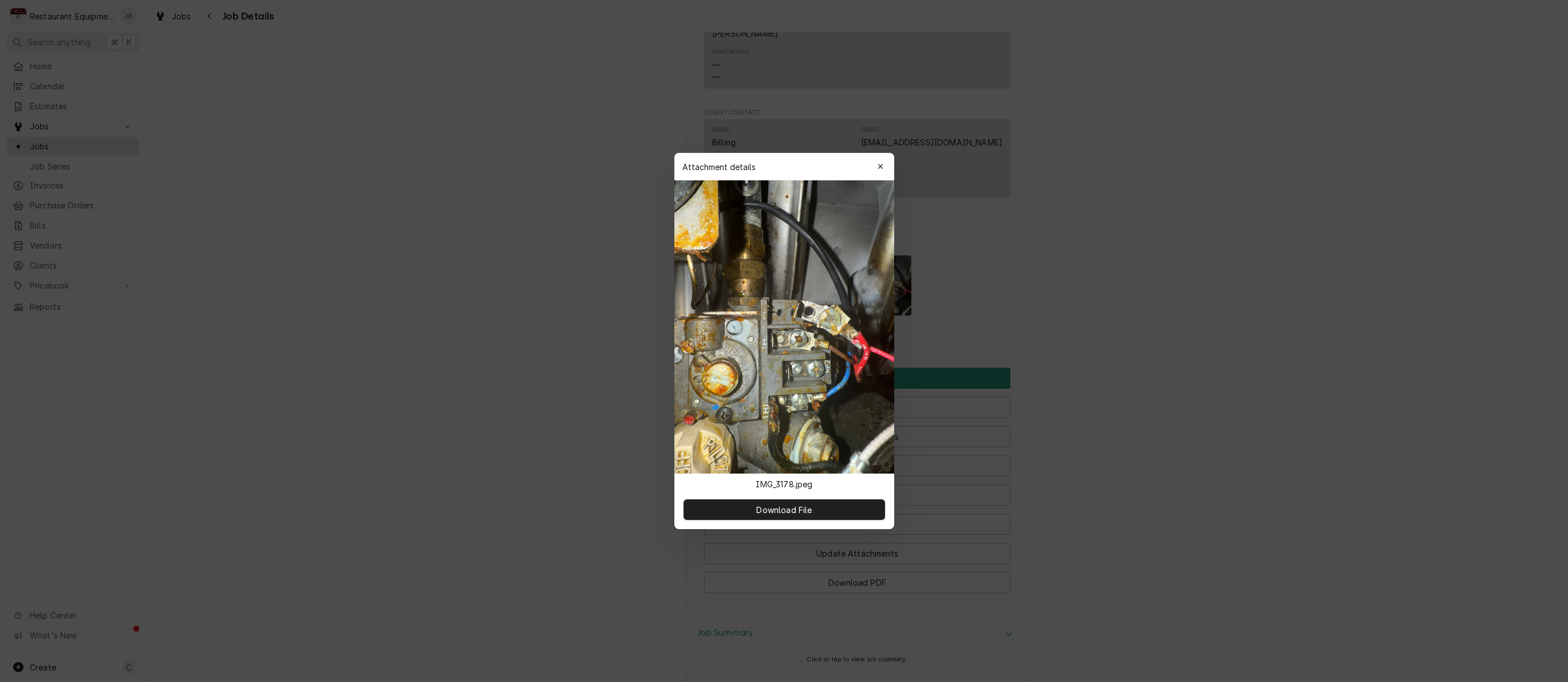
scroll to position [0, 0]
click at [878, 169] on icon "button" at bounding box center [880, 166] width 6 height 8
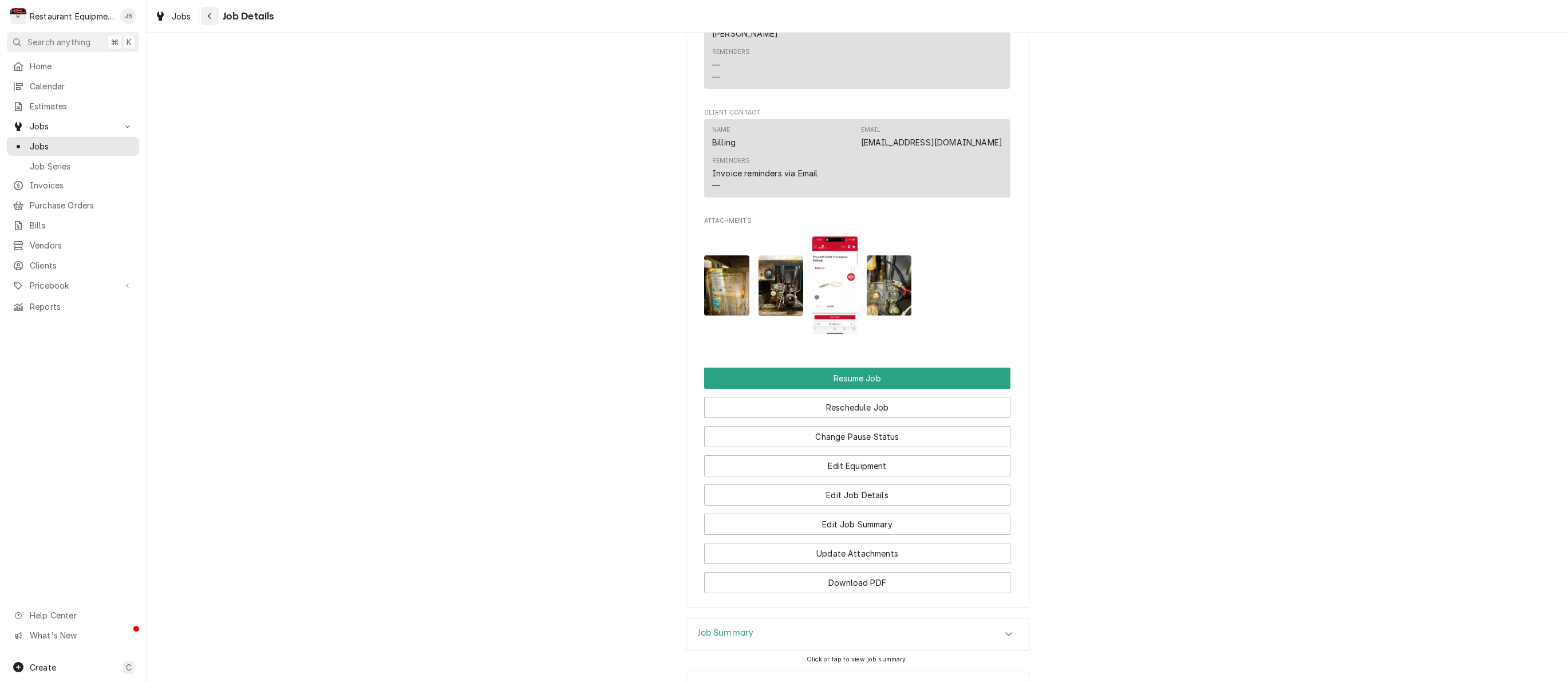
click at [212, 19] on icon "Navigate back" at bounding box center [210, 16] width 6 height 8
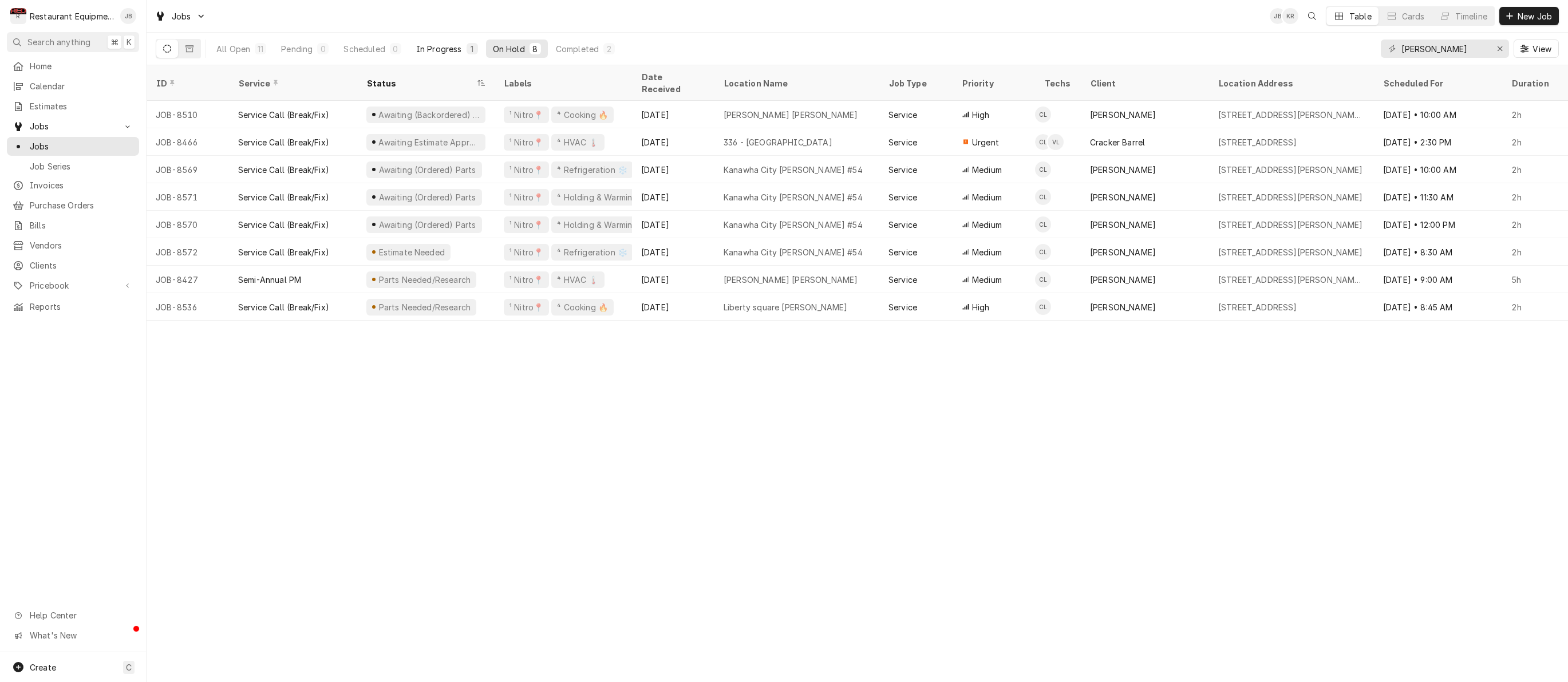
click at [442, 48] on div "In Progress" at bounding box center [439, 49] width 46 height 12
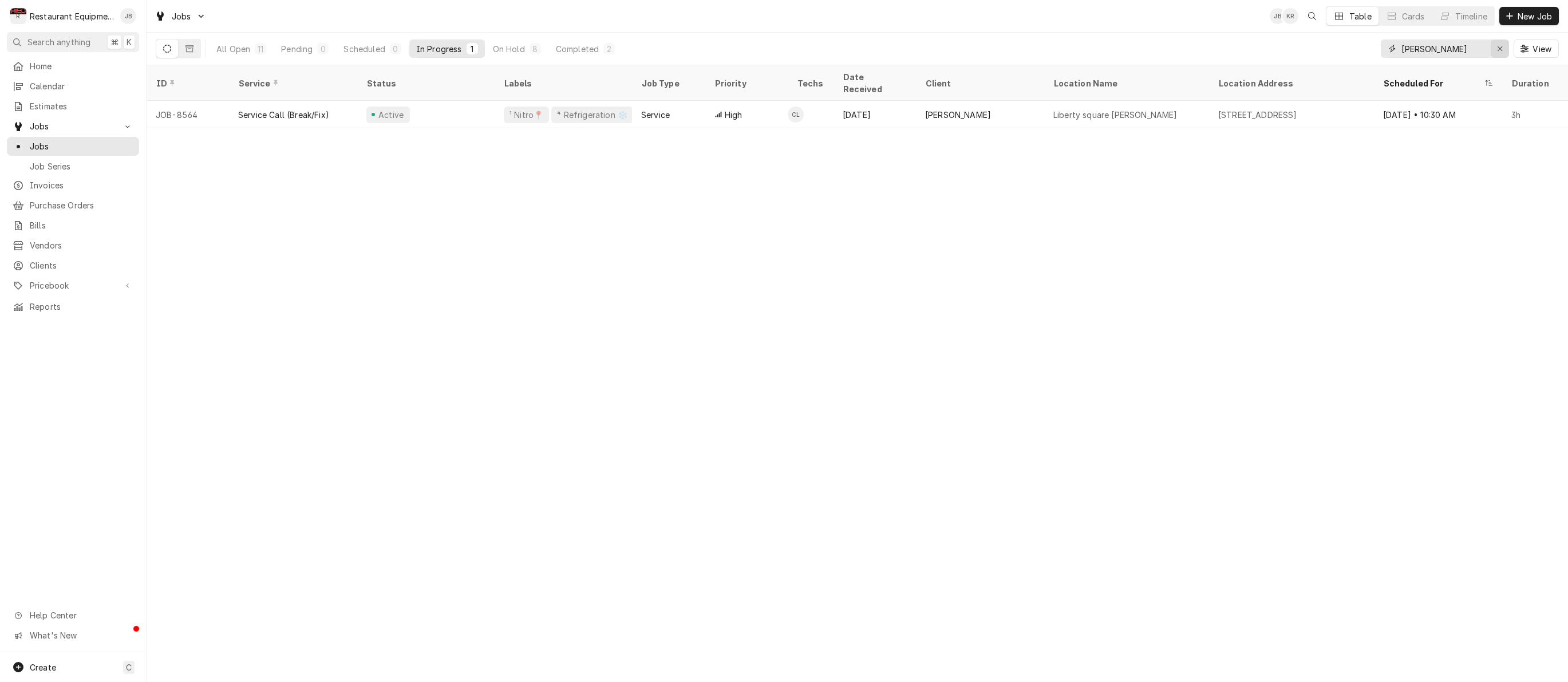
click at [1495, 47] on div "Erase input" at bounding box center [1500, 49] width 11 height 11
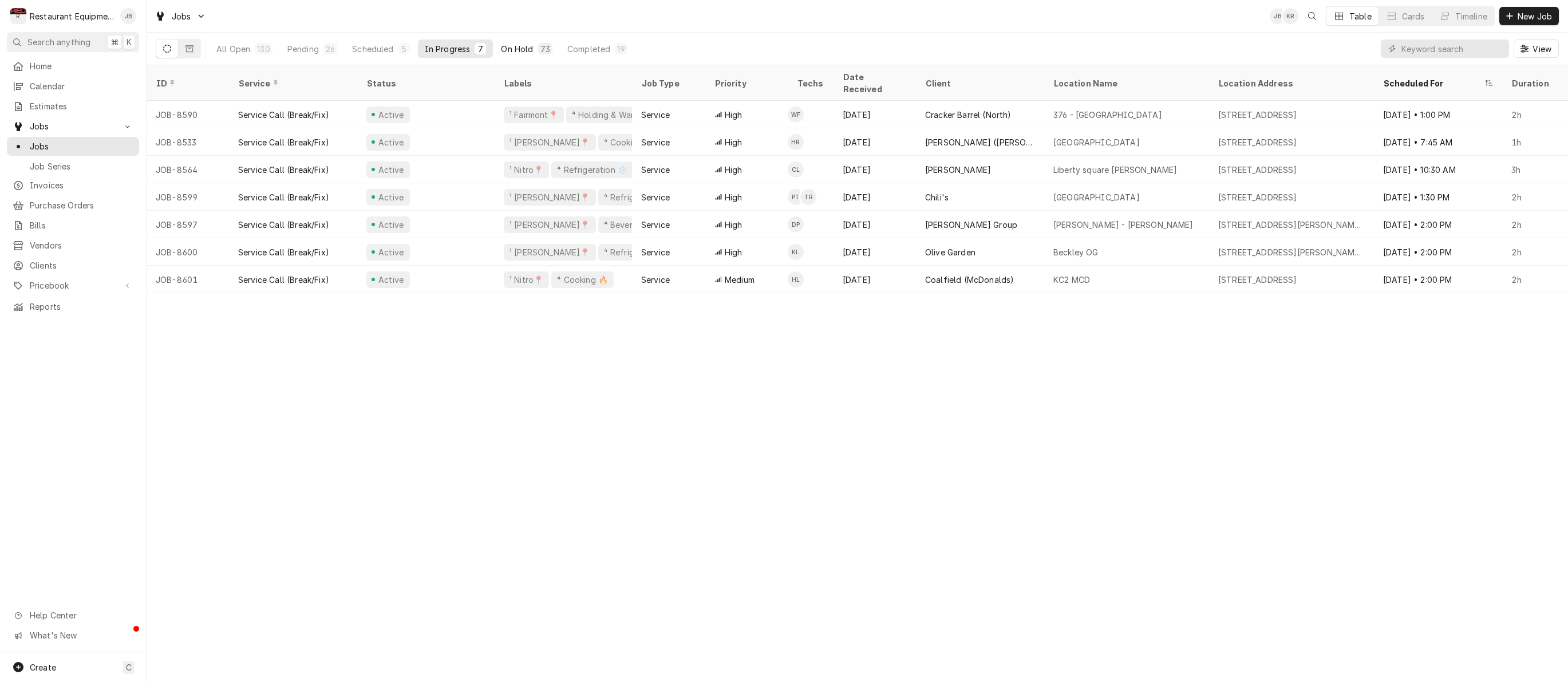
click at [511, 47] on div "On Hold" at bounding box center [516, 49] width 32 height 12
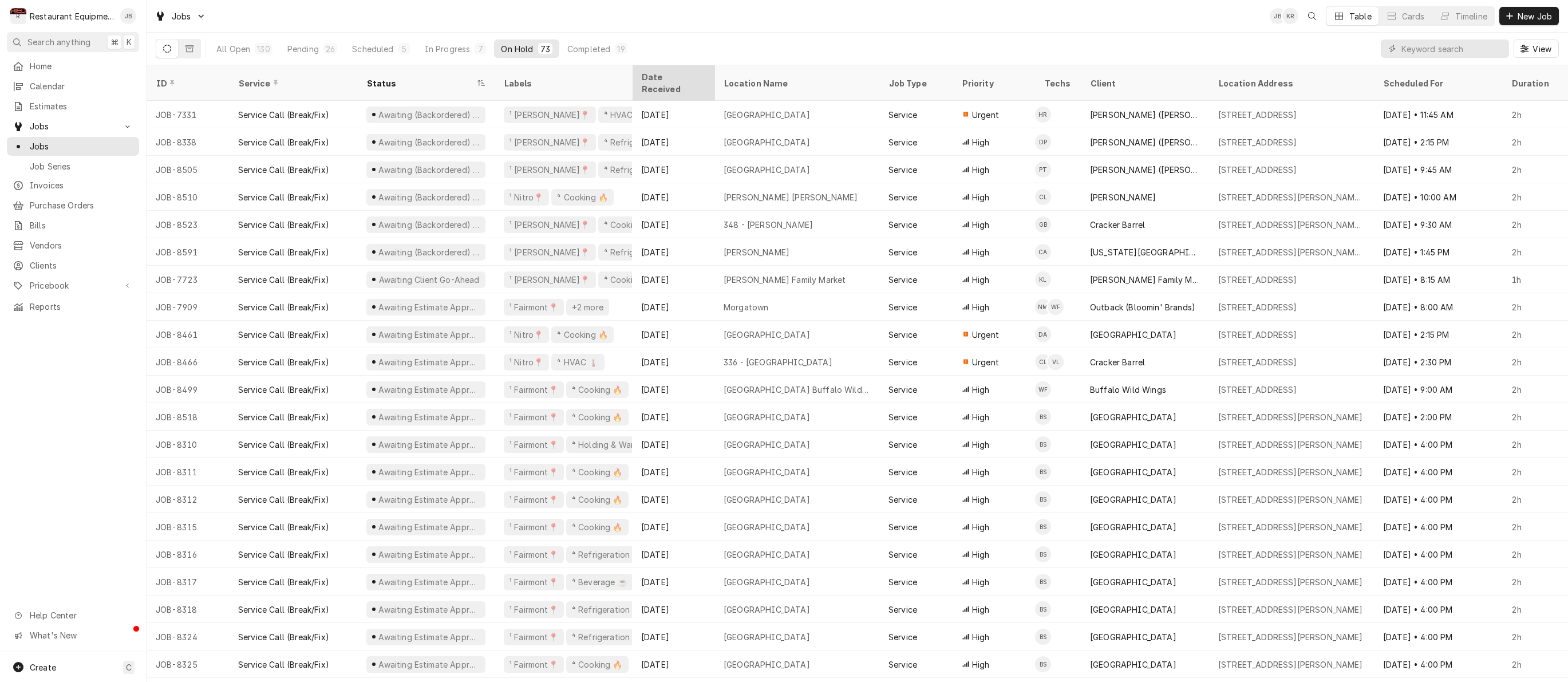
click at [663, 72] on div "Date Received" at bounding box center [671, 82] width 61 height 24
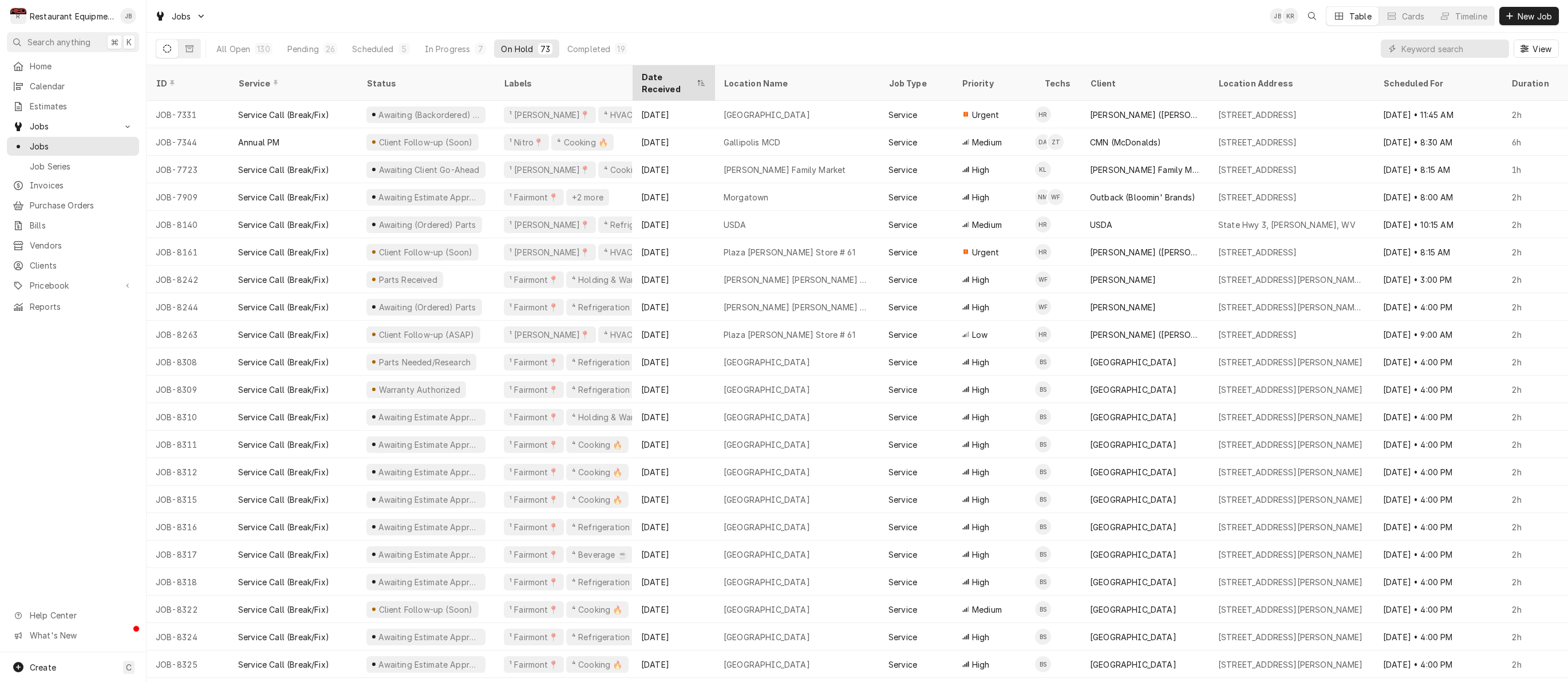
click at [681, 74] on div "Date Received" at bounding box center [667, 82] width 52 height 24
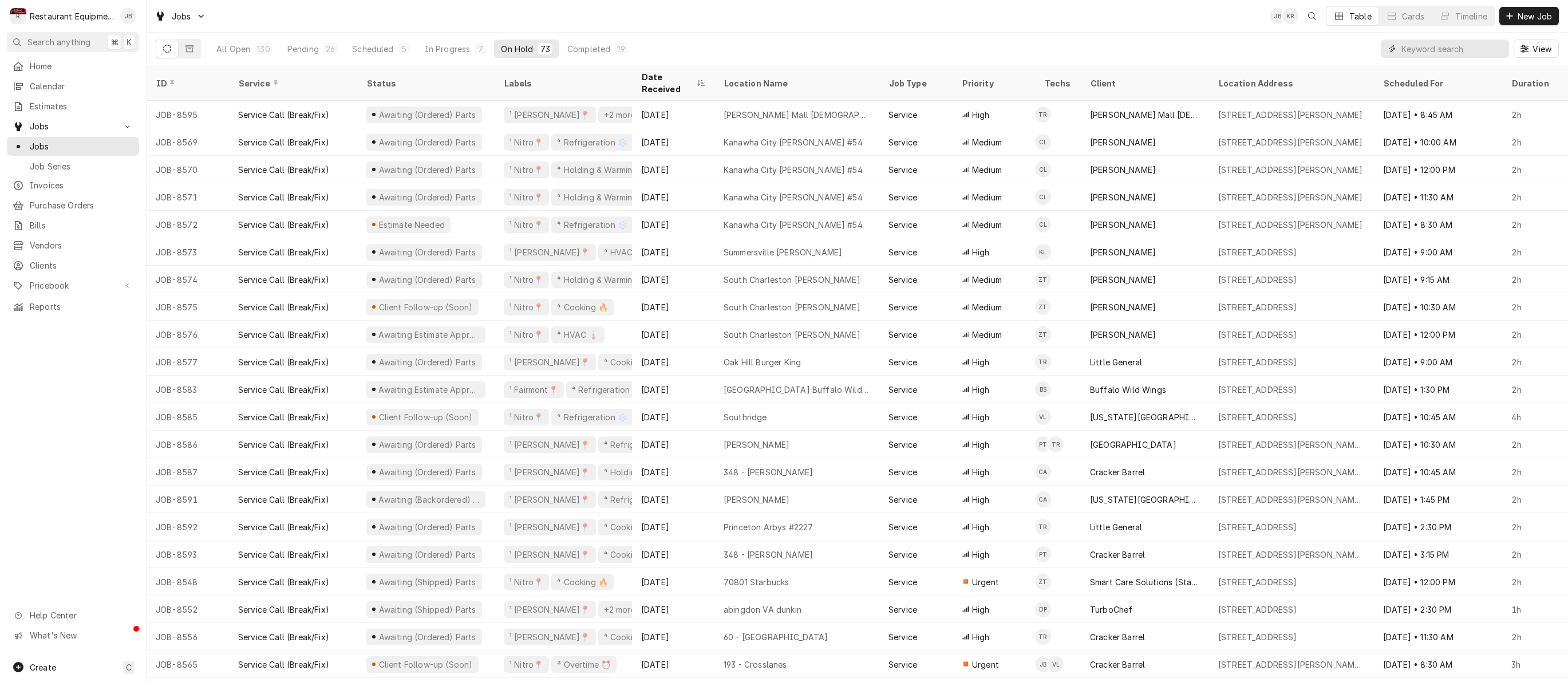
click at [1474, 49] on input "Dynamic Content Wrapper" at bounding box center [1452, 49] width 102 height 18
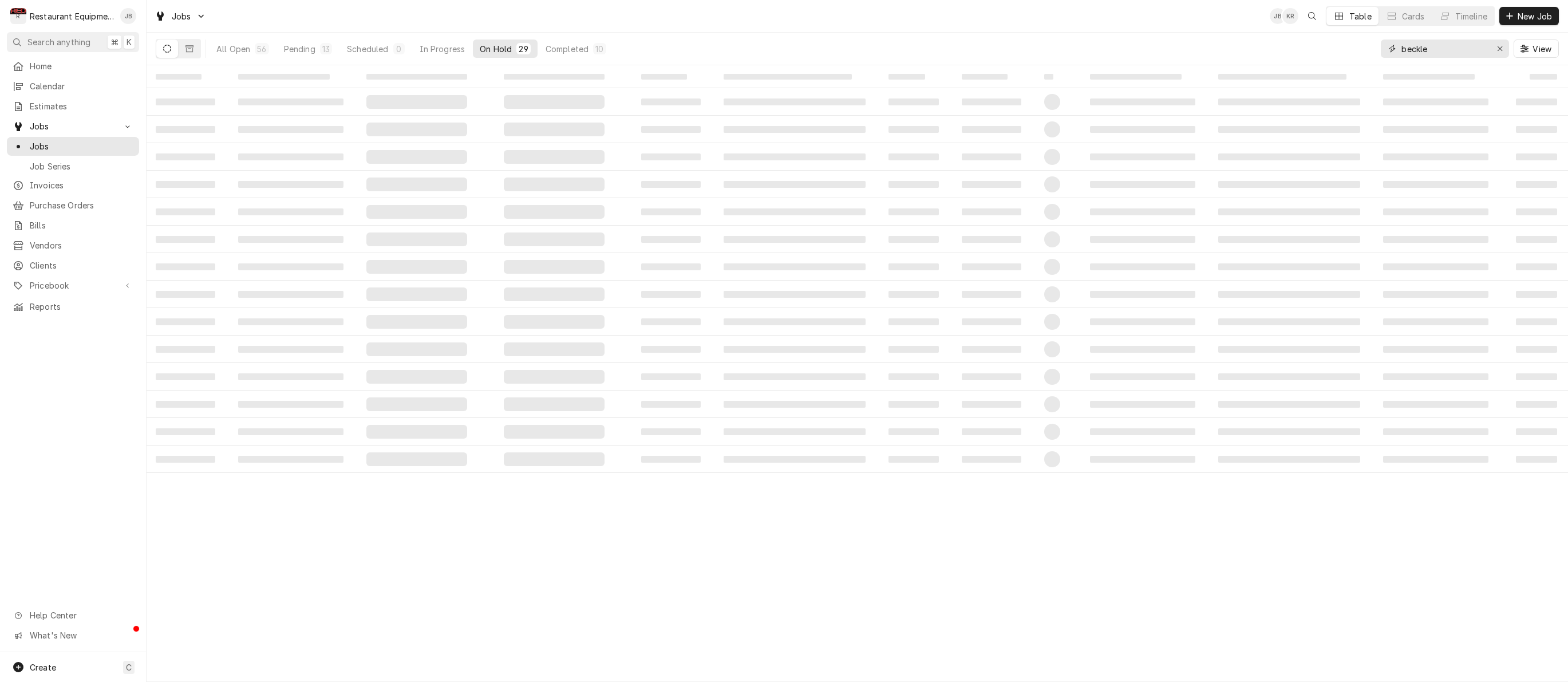
type input "[PERSON_NAME]"
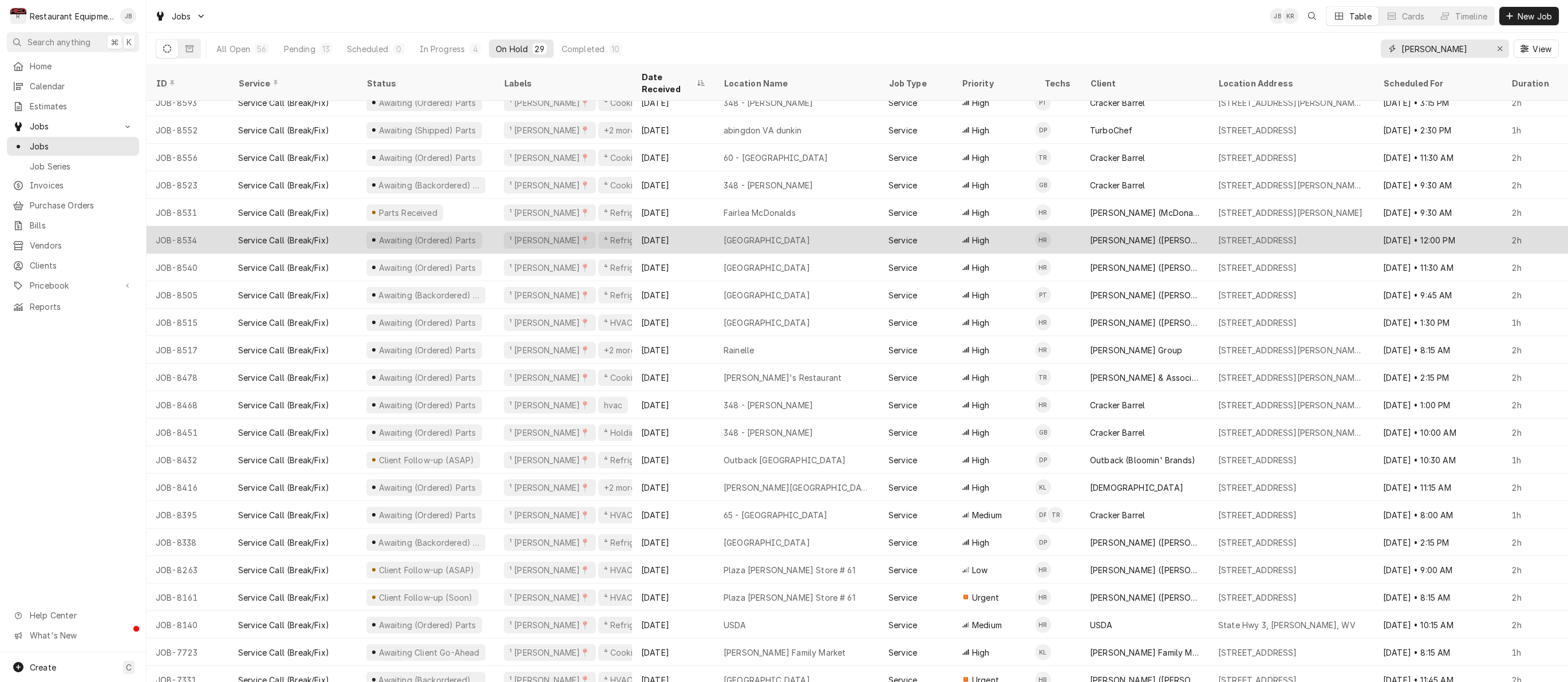
scroll to position [202, 0]
